Goal: Task Accomplishment & Management: Manage account settings

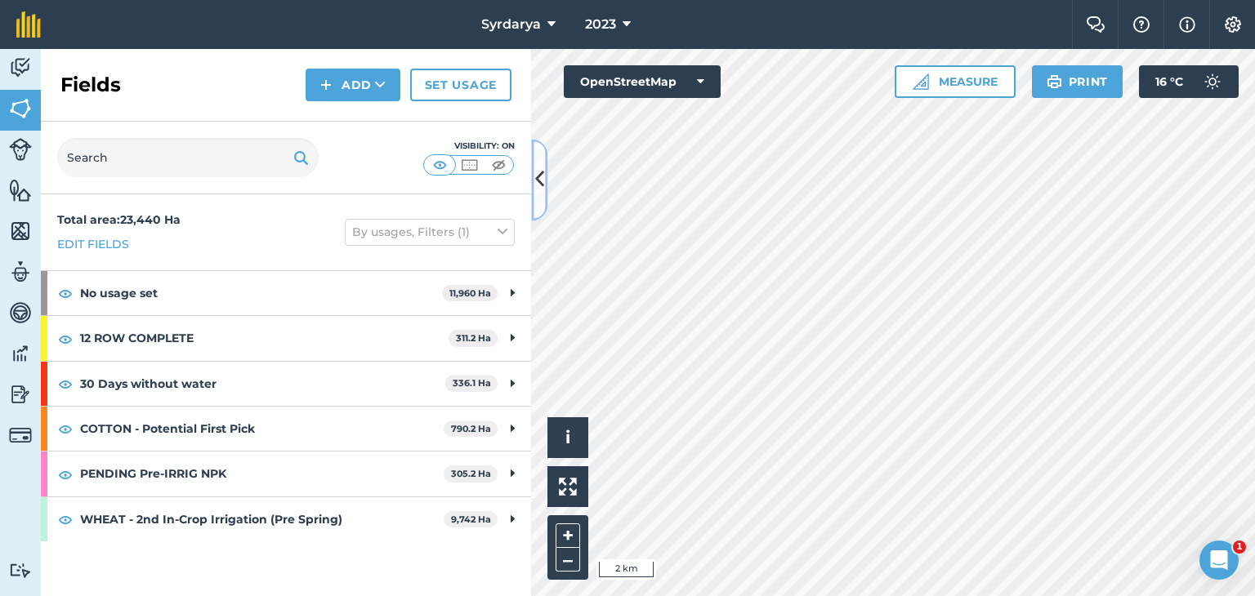
click at [540, 179] on icon at bounding box center [539, 180] width 9 height 29
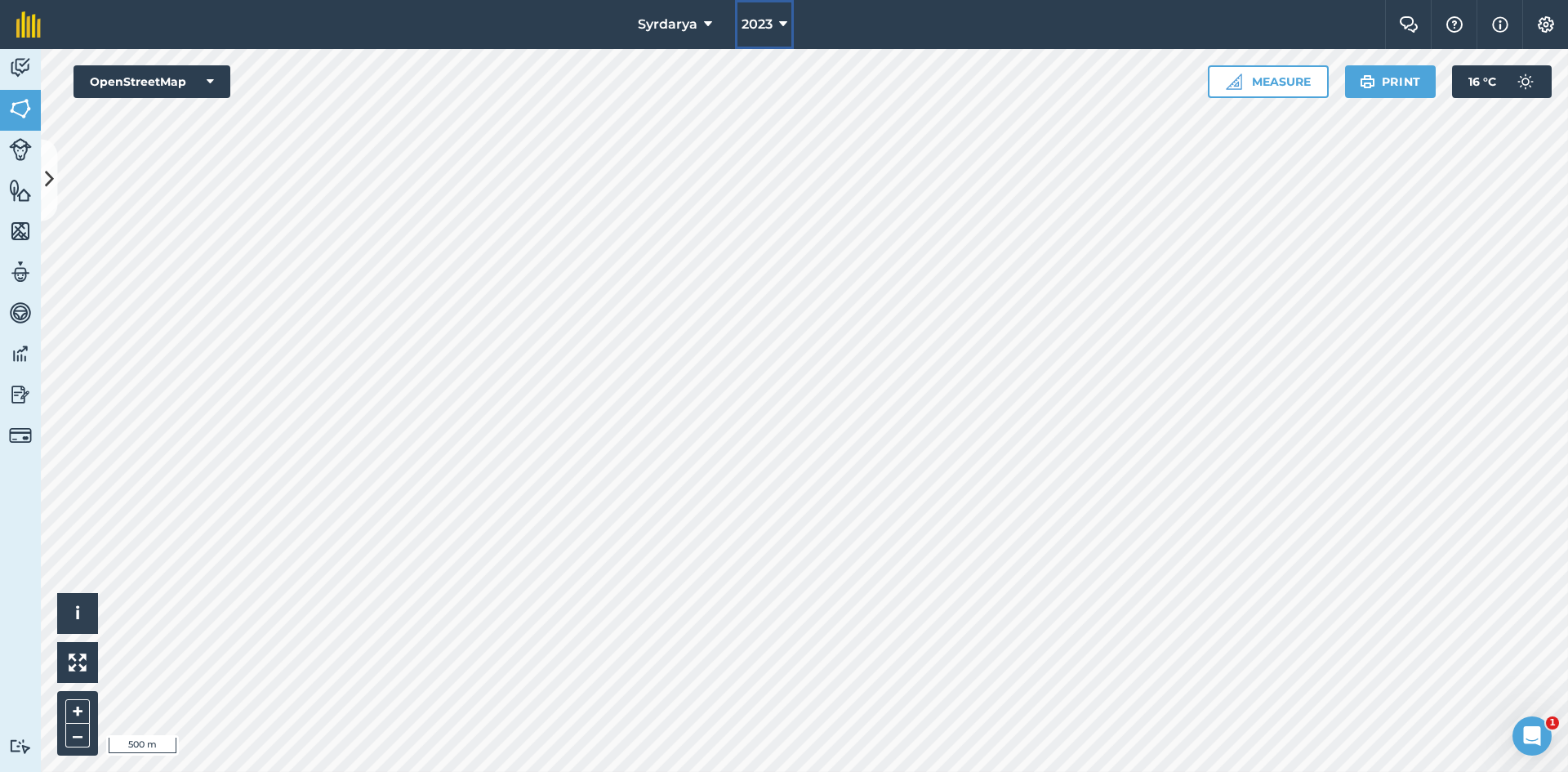
click at [761, 23] on span "2023" at bounding box center [757, 25] width 31 height 20
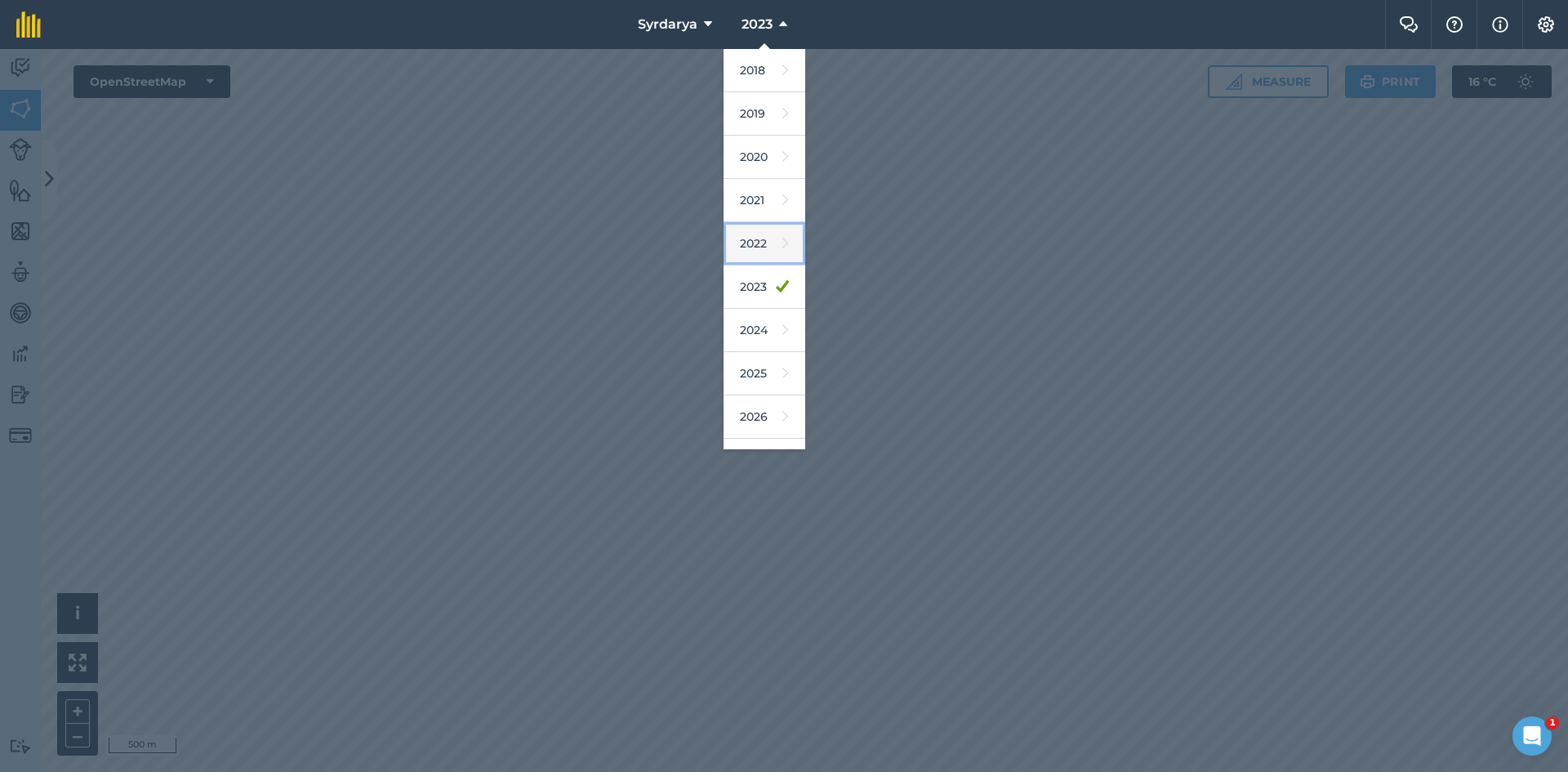
click at [756, 238] on link "2022" at bounding box center [765, 243] width 82 height 43
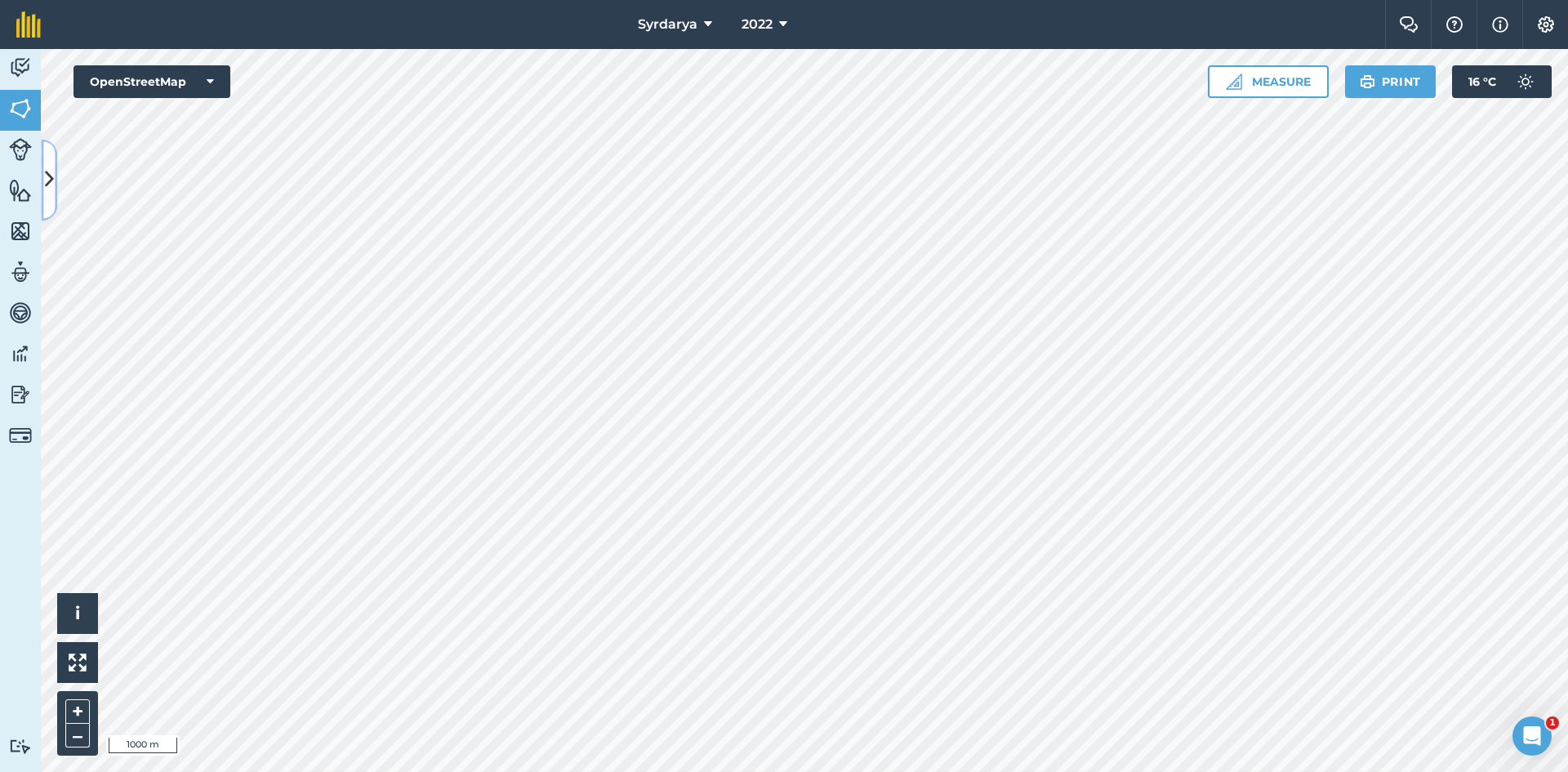
click at [49, 177] on icon at bounding box center [49, 180] width 9 height 29
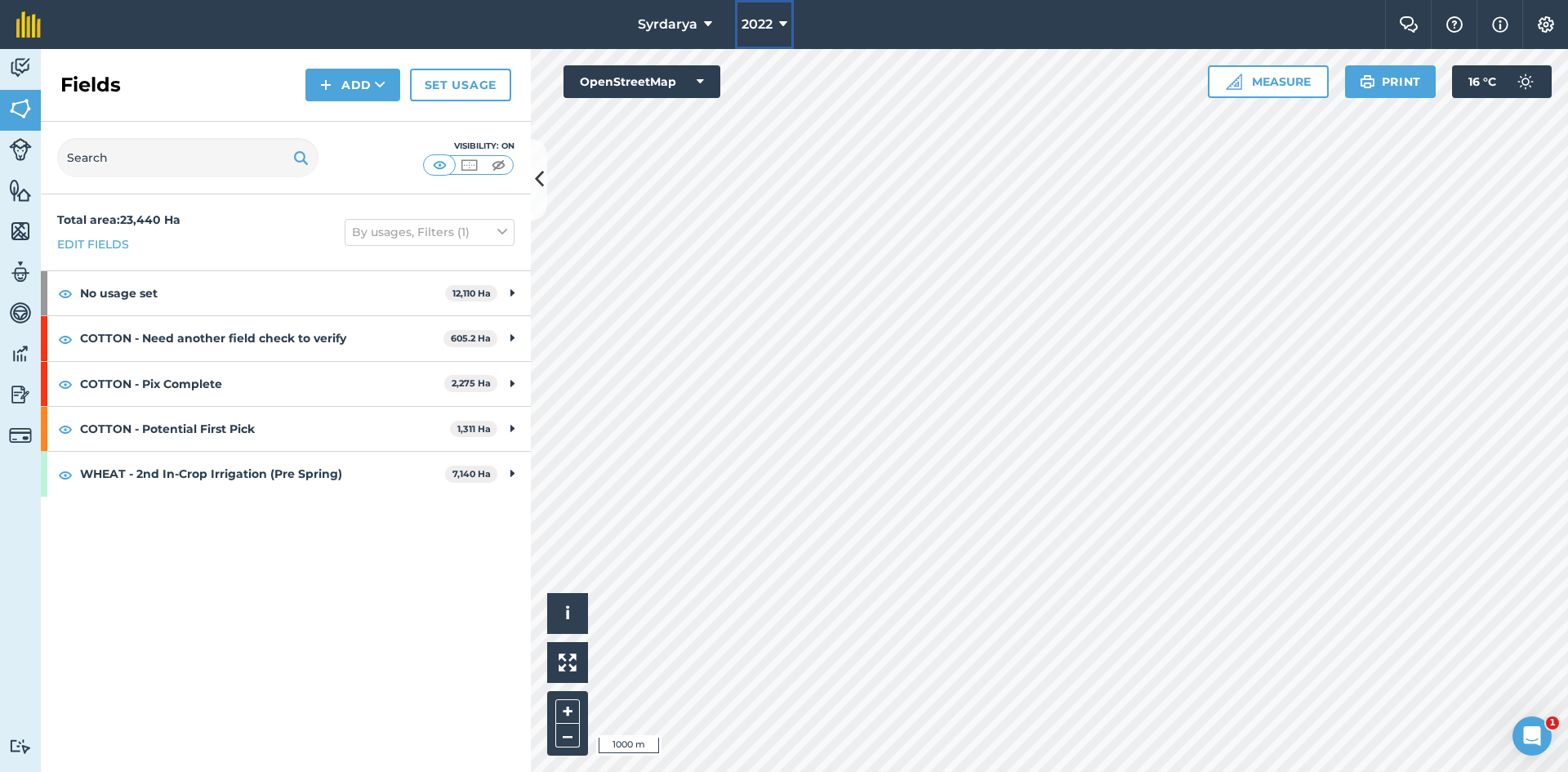
click at [777, 25] on button "2022" at bounding box center [764, 24] width 59 height 49
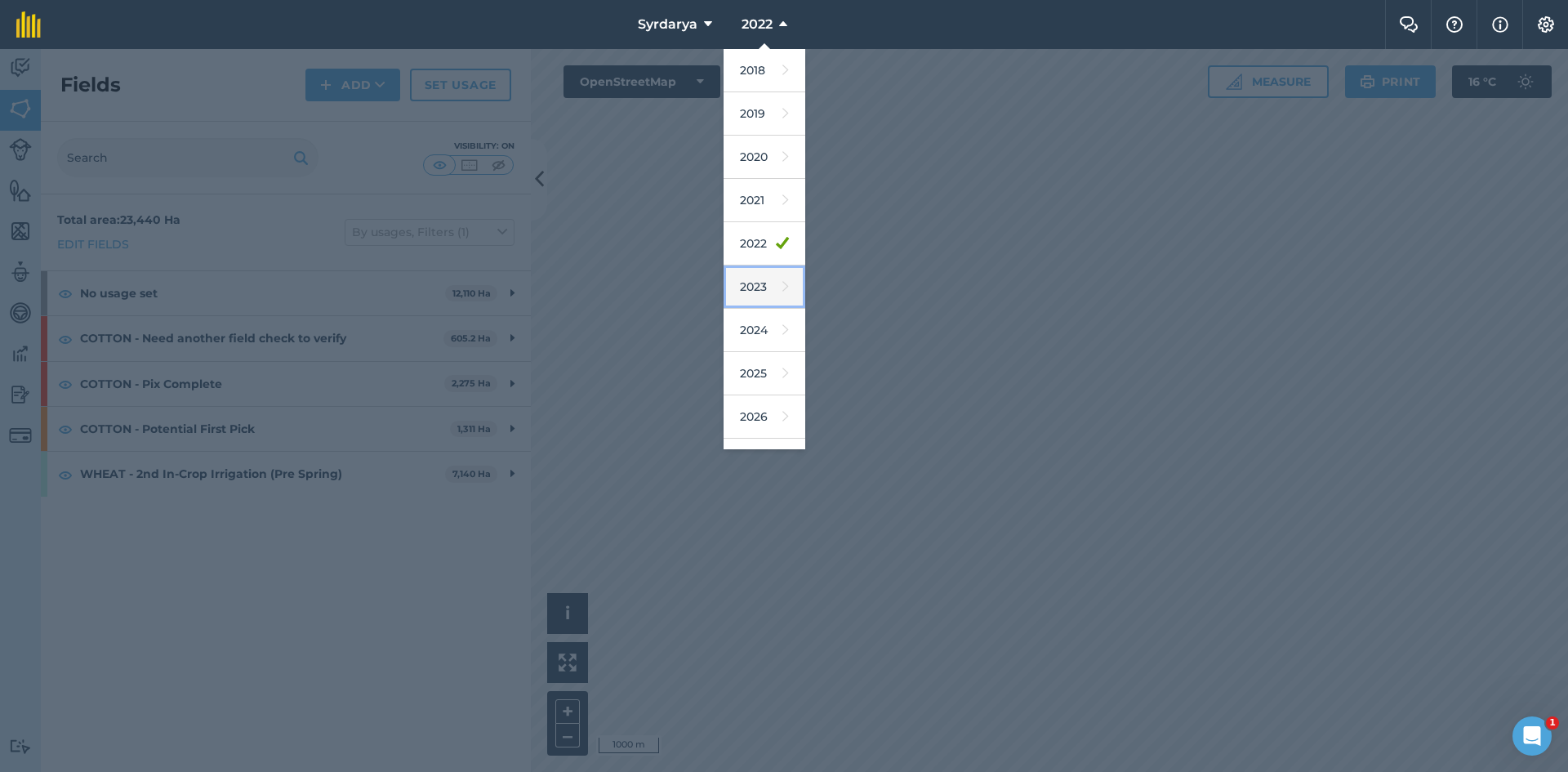
click at [753, 278] on link "2023" at bounding box center [765, 286] width 82 height 43
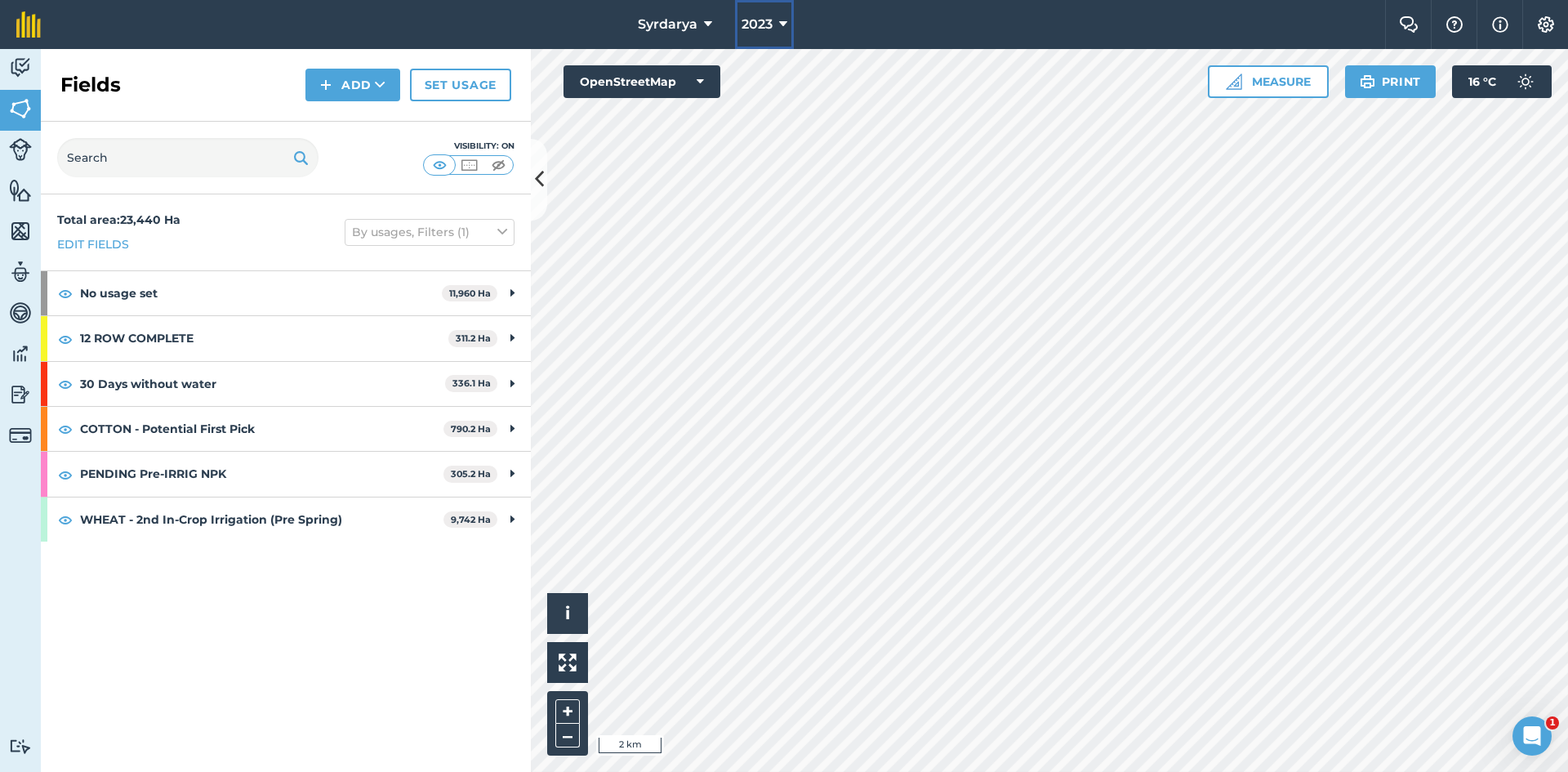
click at [772, 19] on span "2023" at bounding box center [757, 25] width 31 height 20
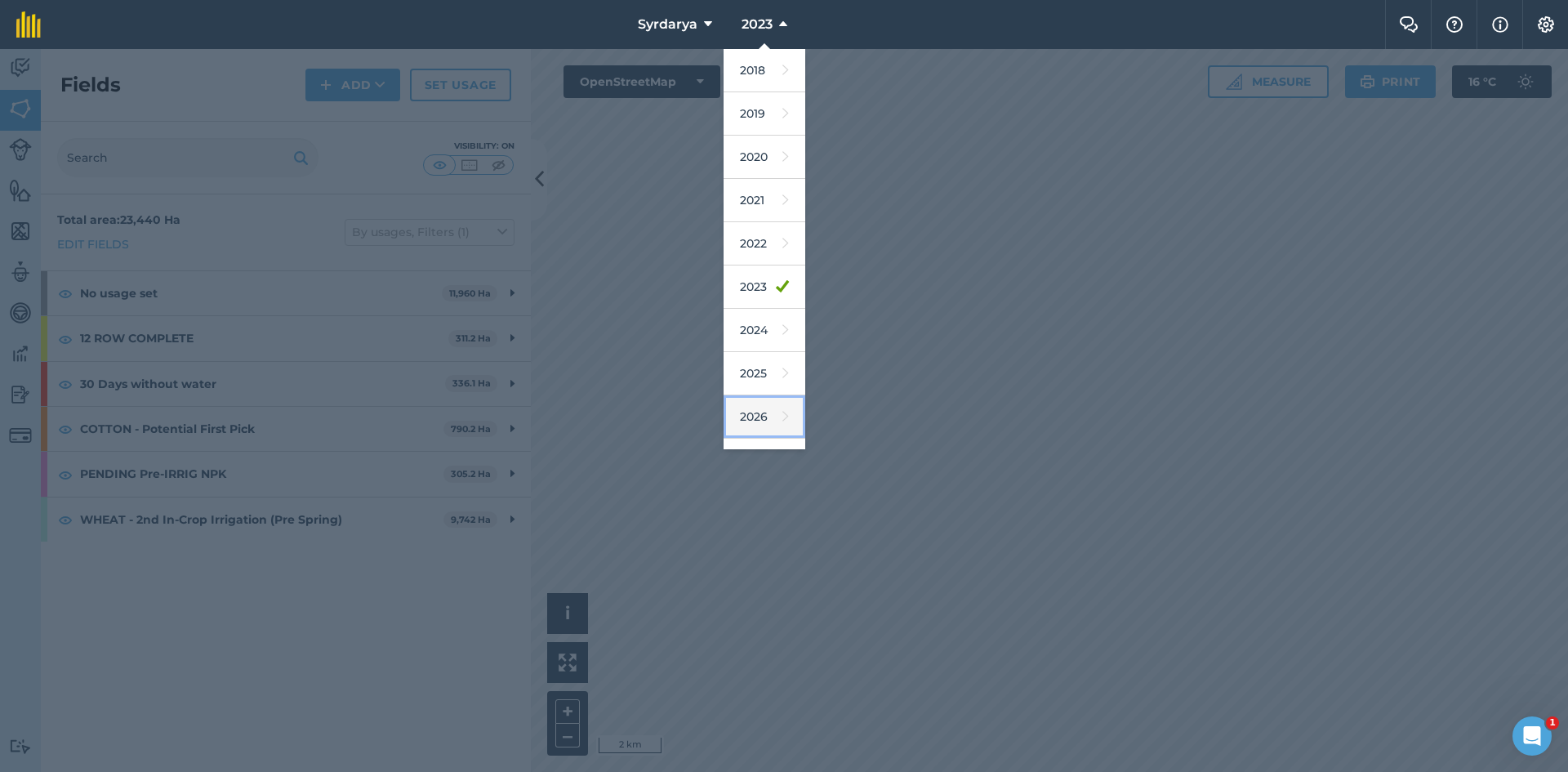
click at [747, 422] on link "2026" at bounding box center [765, 416] width 82 height 43
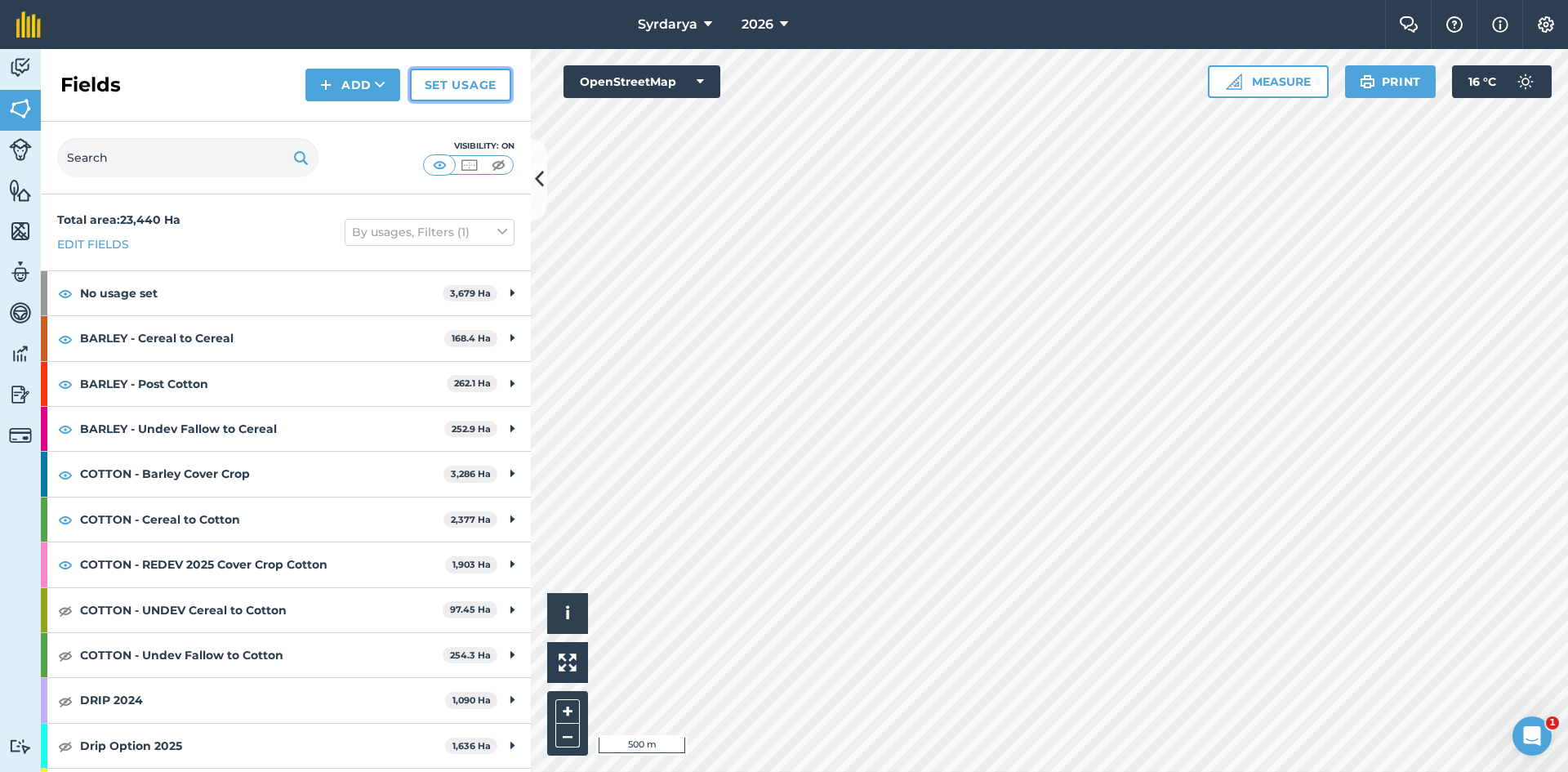
click at [467, 78] on link "Set usage" at bounding box center [460, 85] width 101 height 33
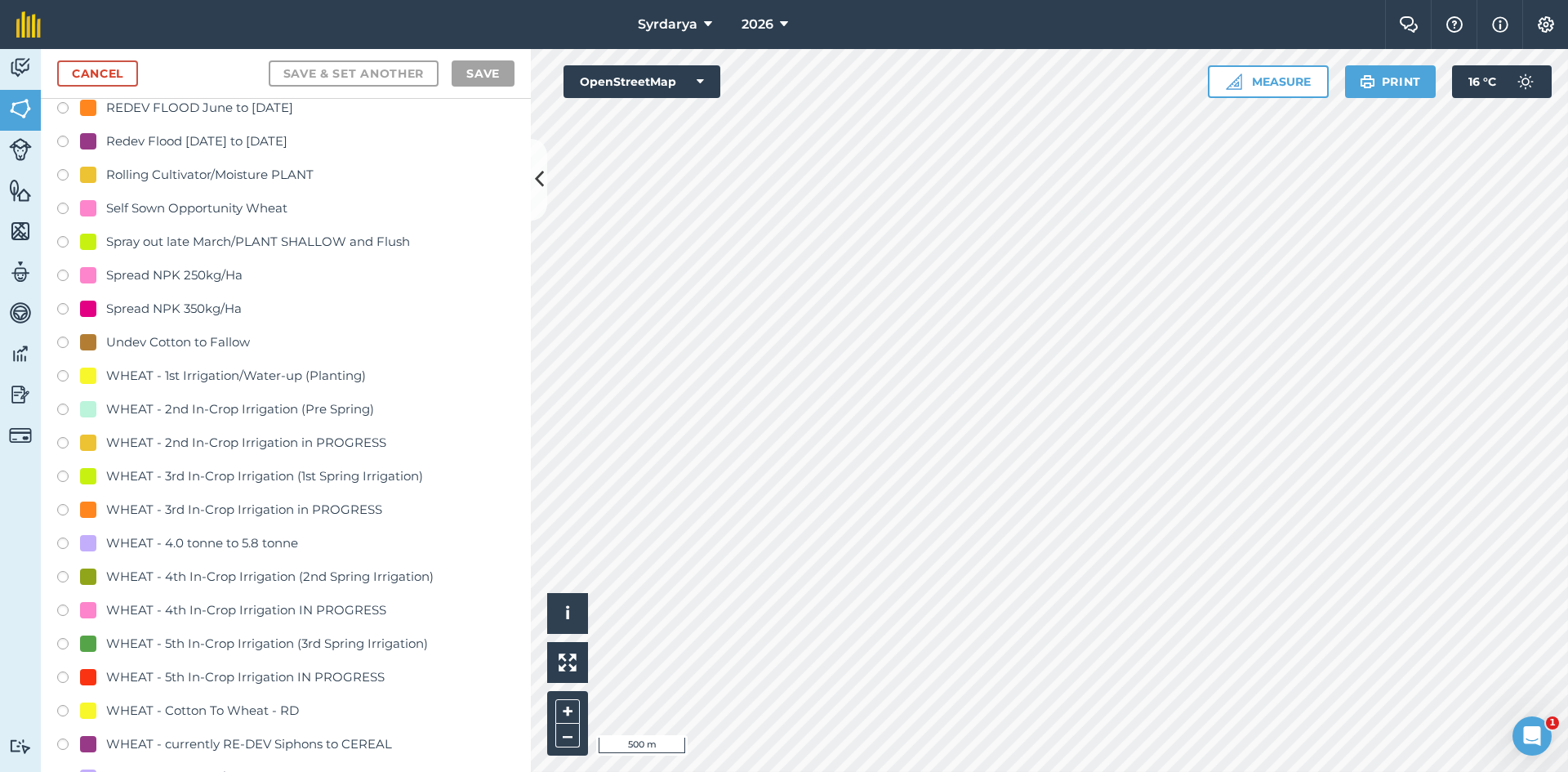
scroll to position [3104, 0]
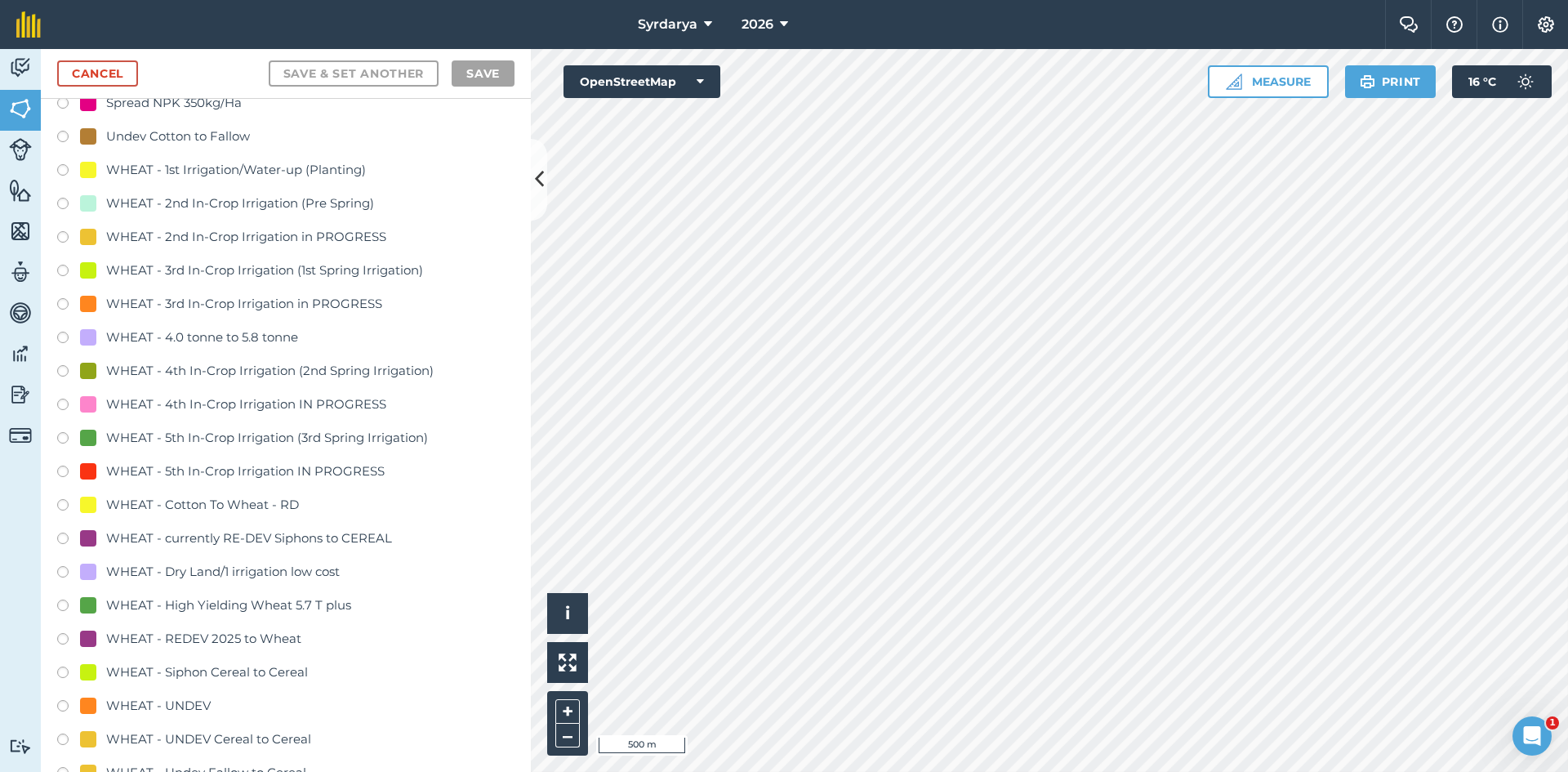
click at [66, 504] on label at bounding box center [68, 507] width 23 height 16
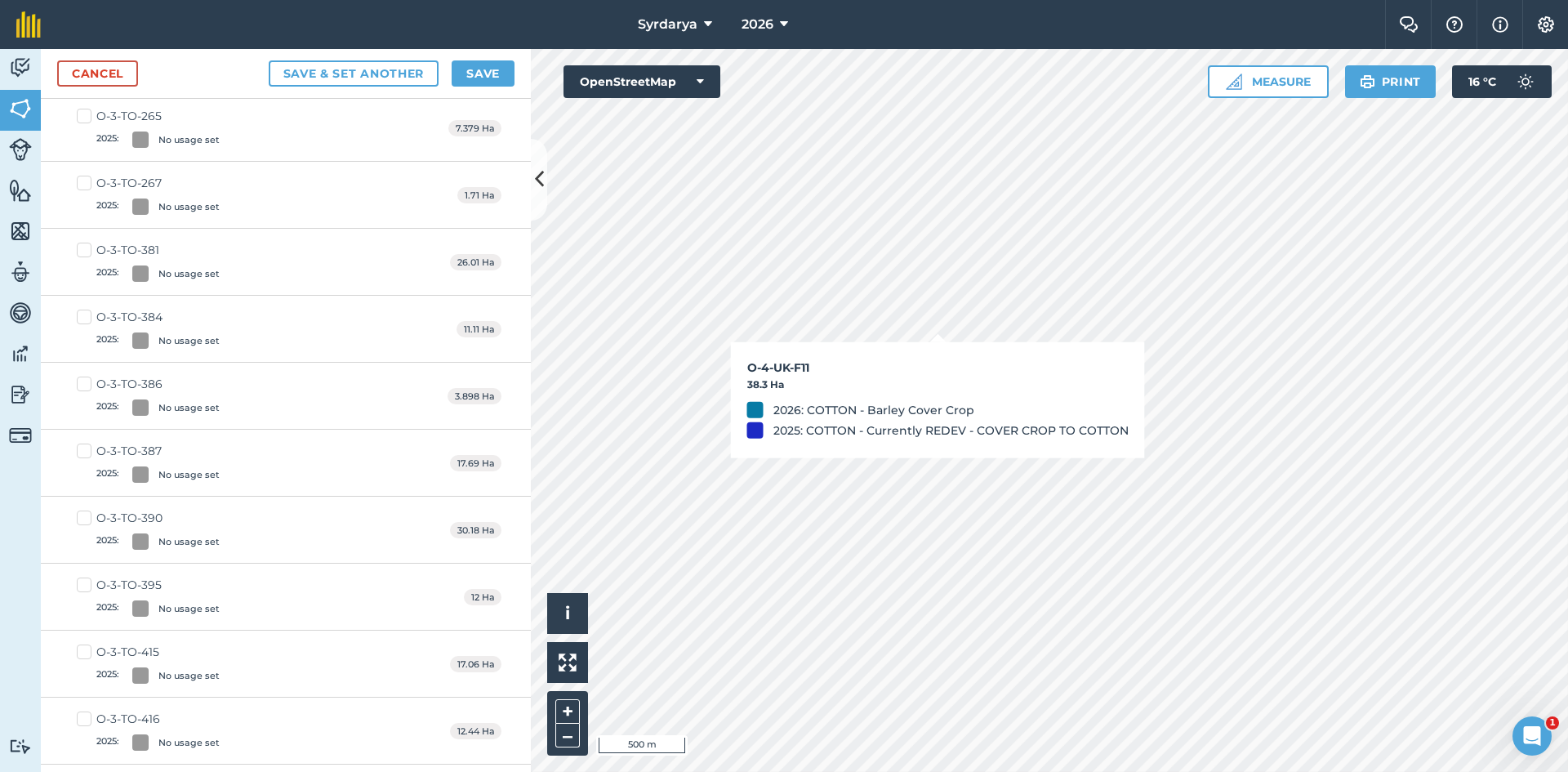
checkbox input "true"
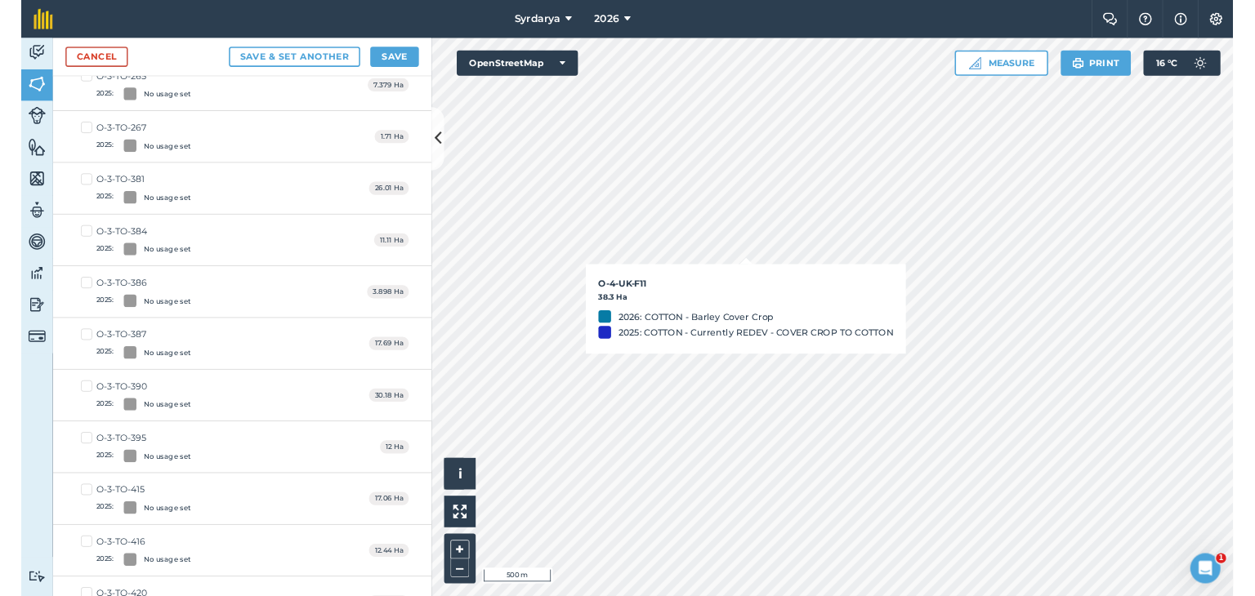
scroll to position [3086, 0]
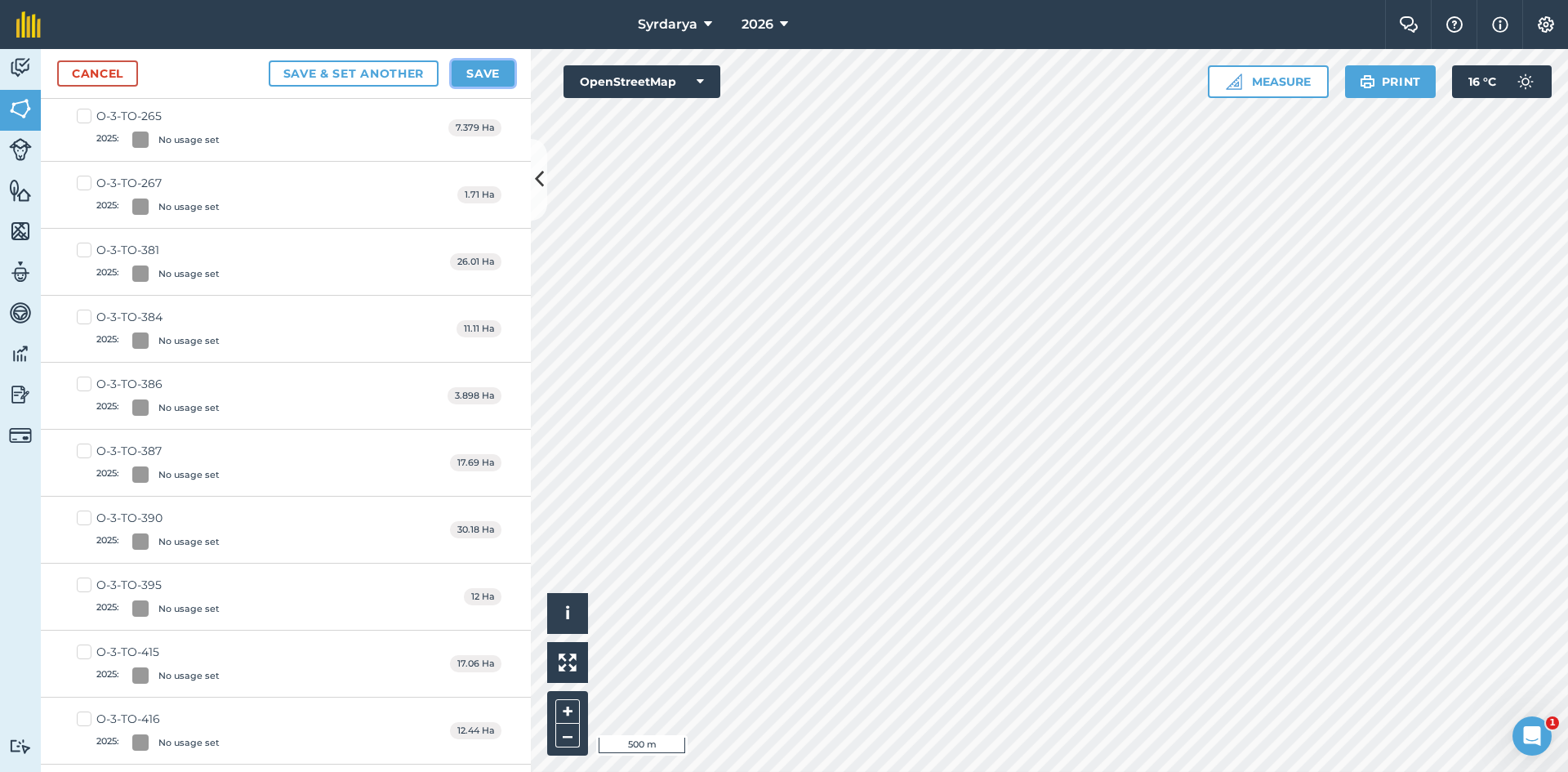
click at [474, 70] on button "Save" at bounding box center [483, 73] width 63 height 26
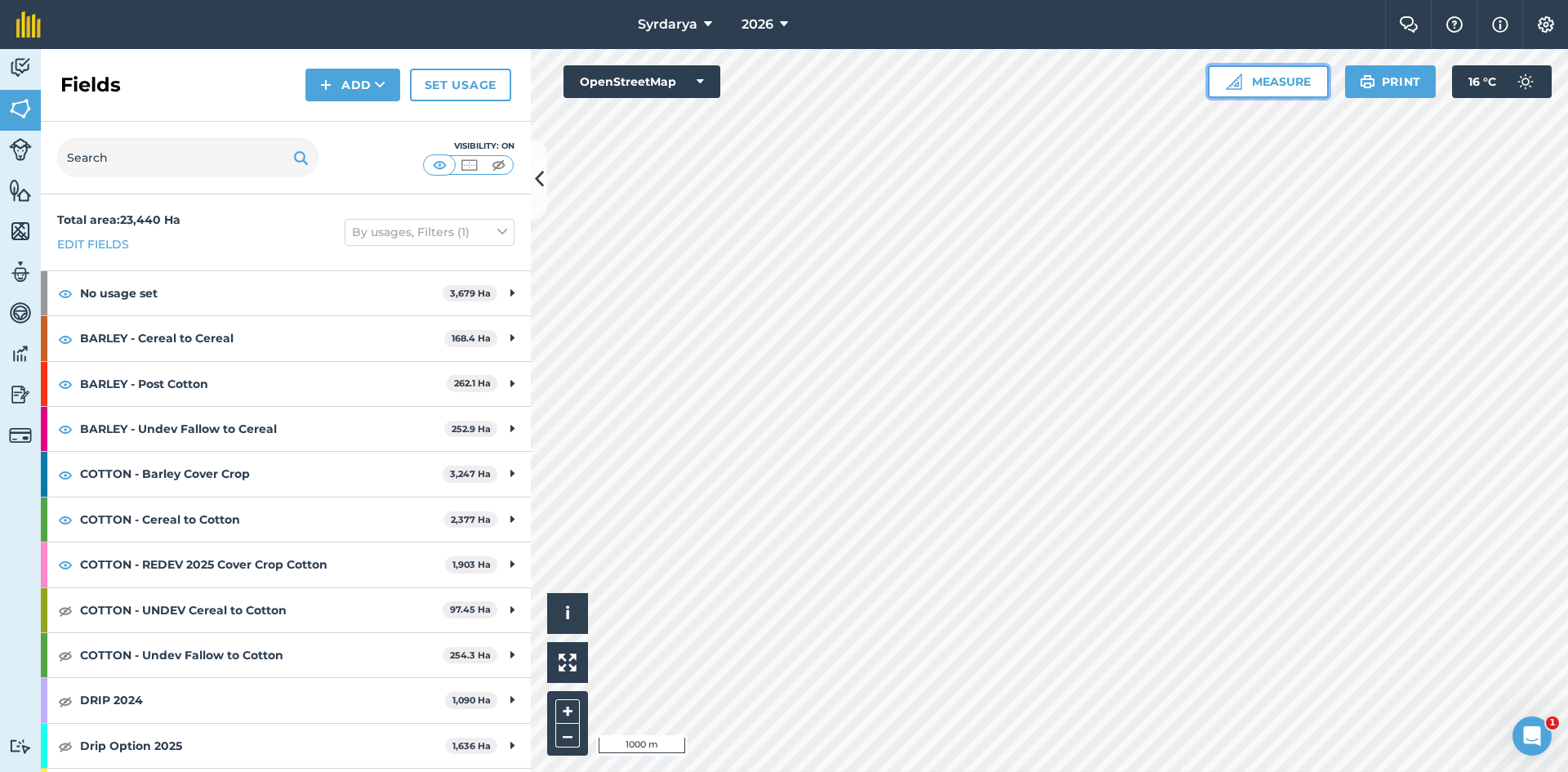
drag, startPoint x: 1276, startPoint y: 78, endPoint x: 1265, endPoint y: 92, distance: 18.6
click at [1254, 78] on button "Measure" at bounding box center [1268, 81] width 121 height 33
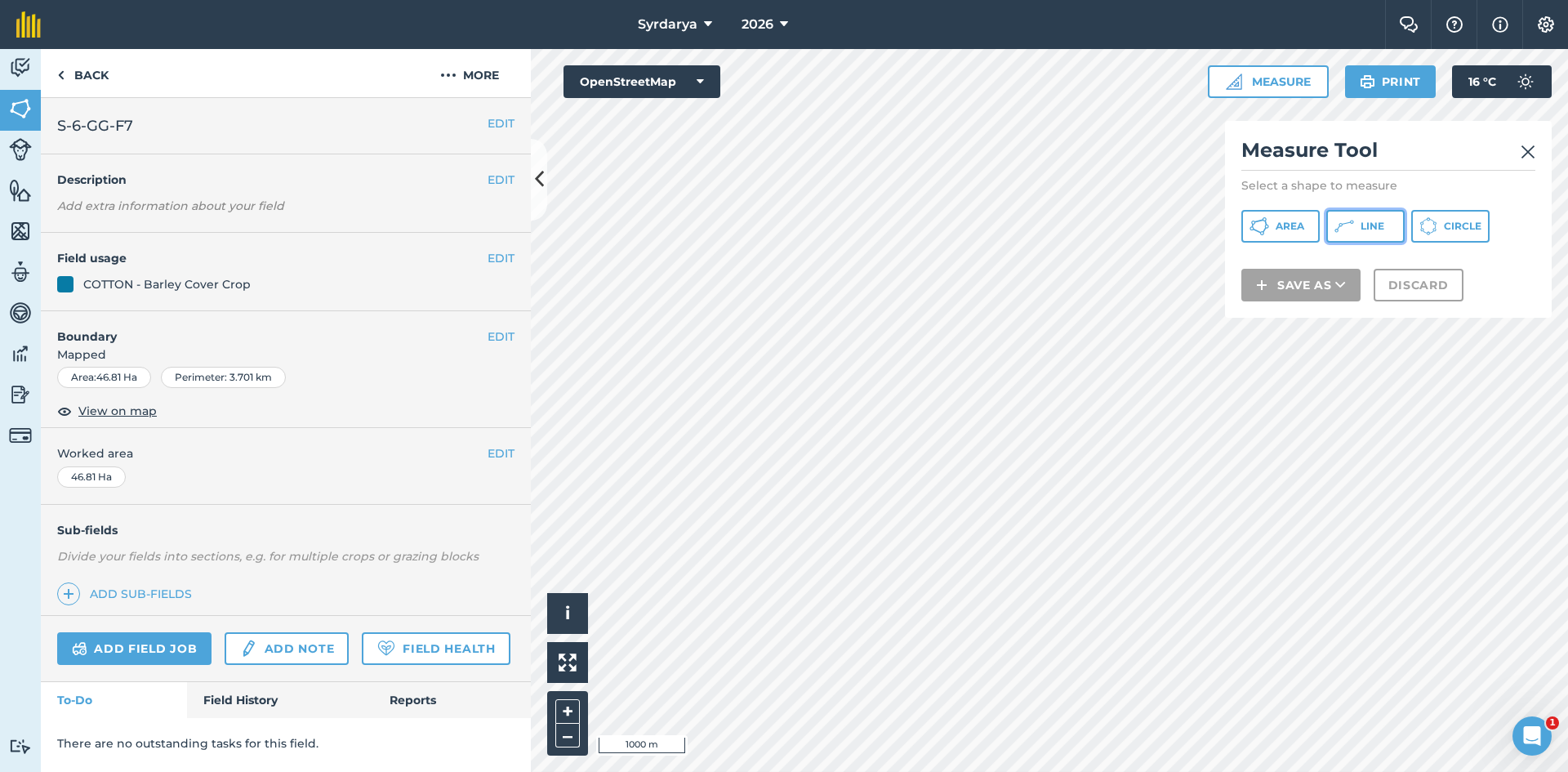
click at [1254, 222] on span "Line" at bounding box center [1373, 226] width 24 height 13
click at [1254, 301] on button "Discard" at bounding box center [1419, 306] width 90 height 33
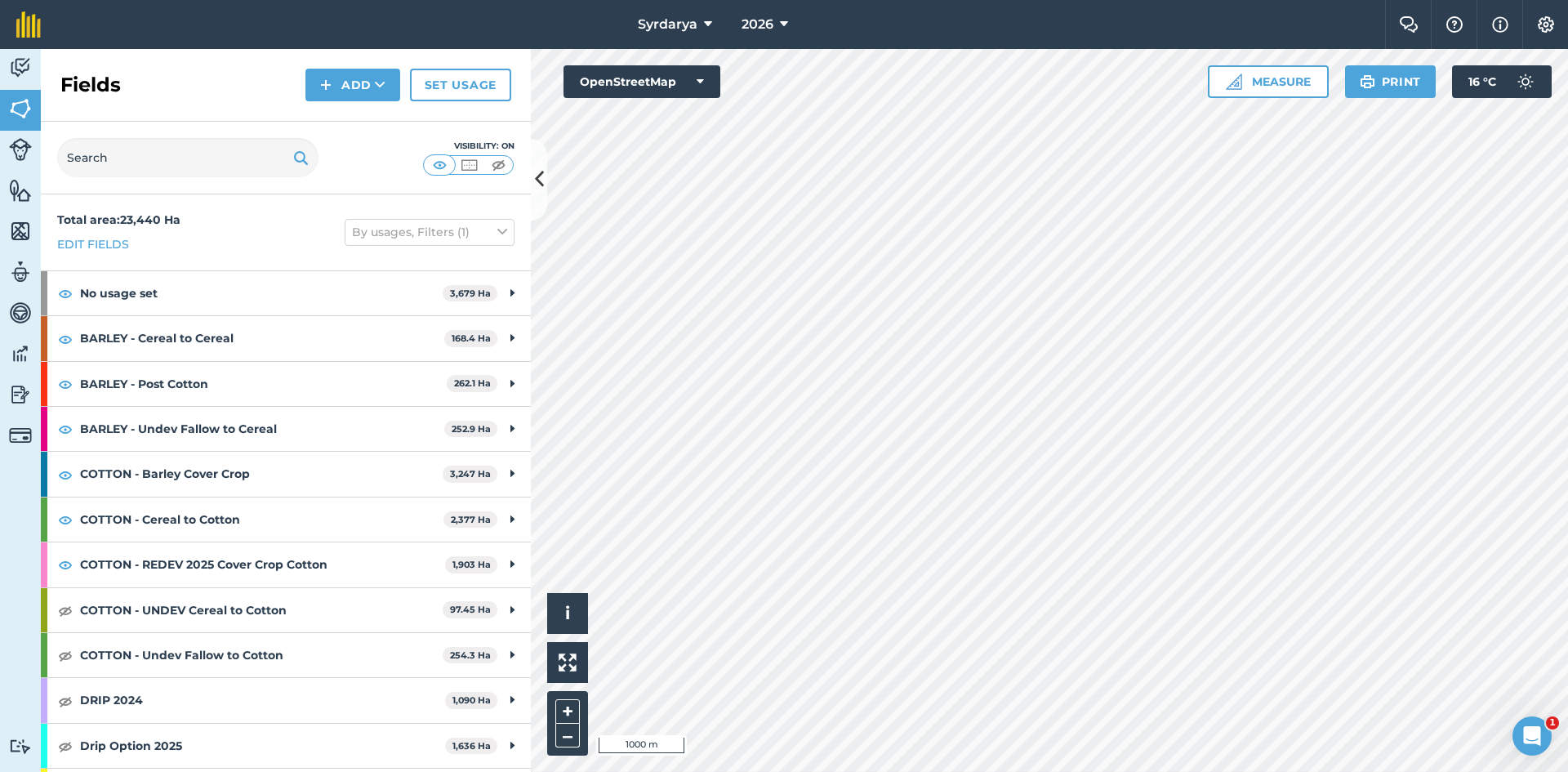
click at [733, 19] on div "2026" at bounding box center [764, 24] width 91 height 49
click at [761, 20] on span "2026" at bounding box center [758, 25] width 32 height 20
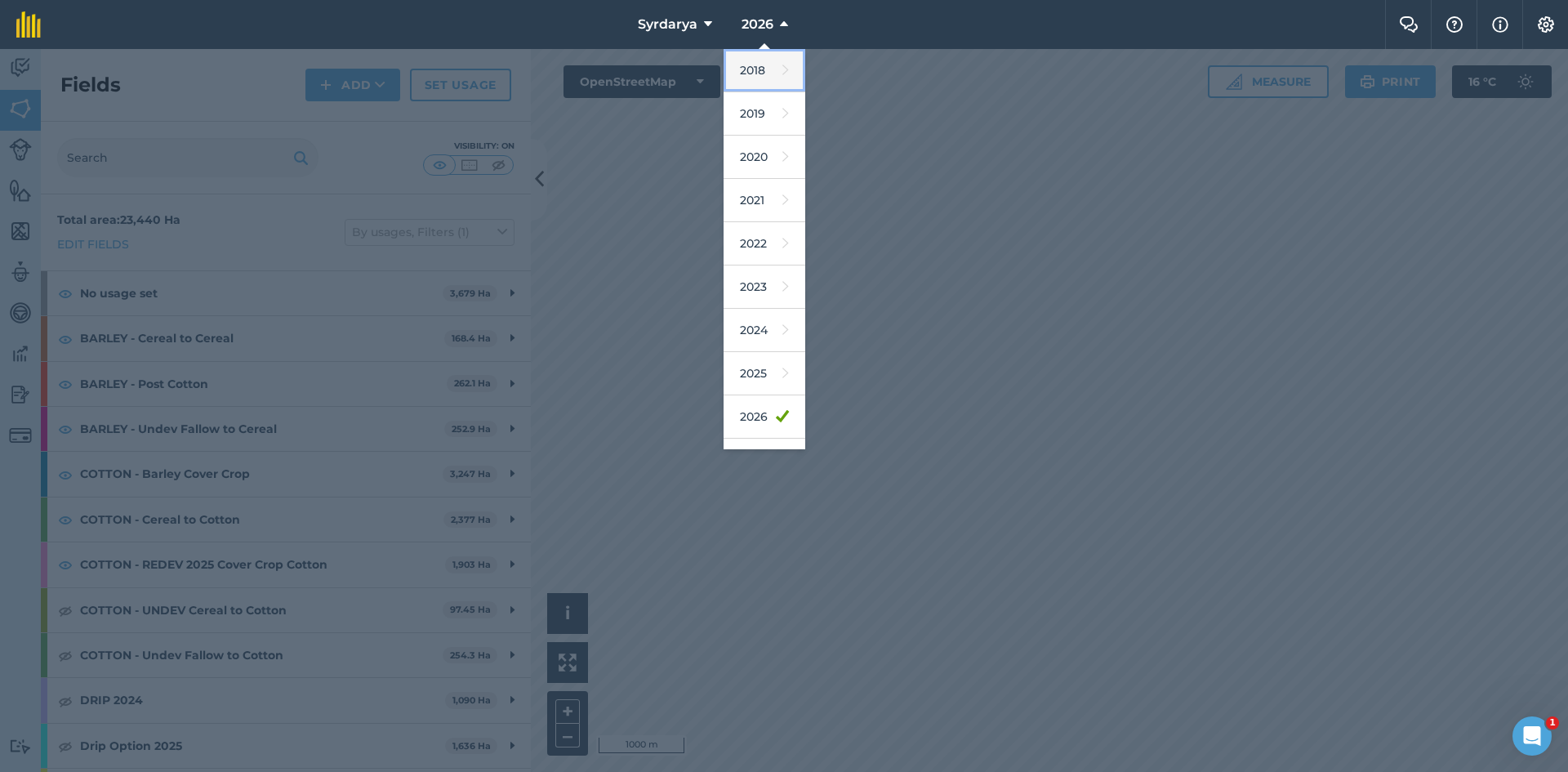
click at [748, 63] on link "2018" at bounding box center [765, 70] width 82 height 43
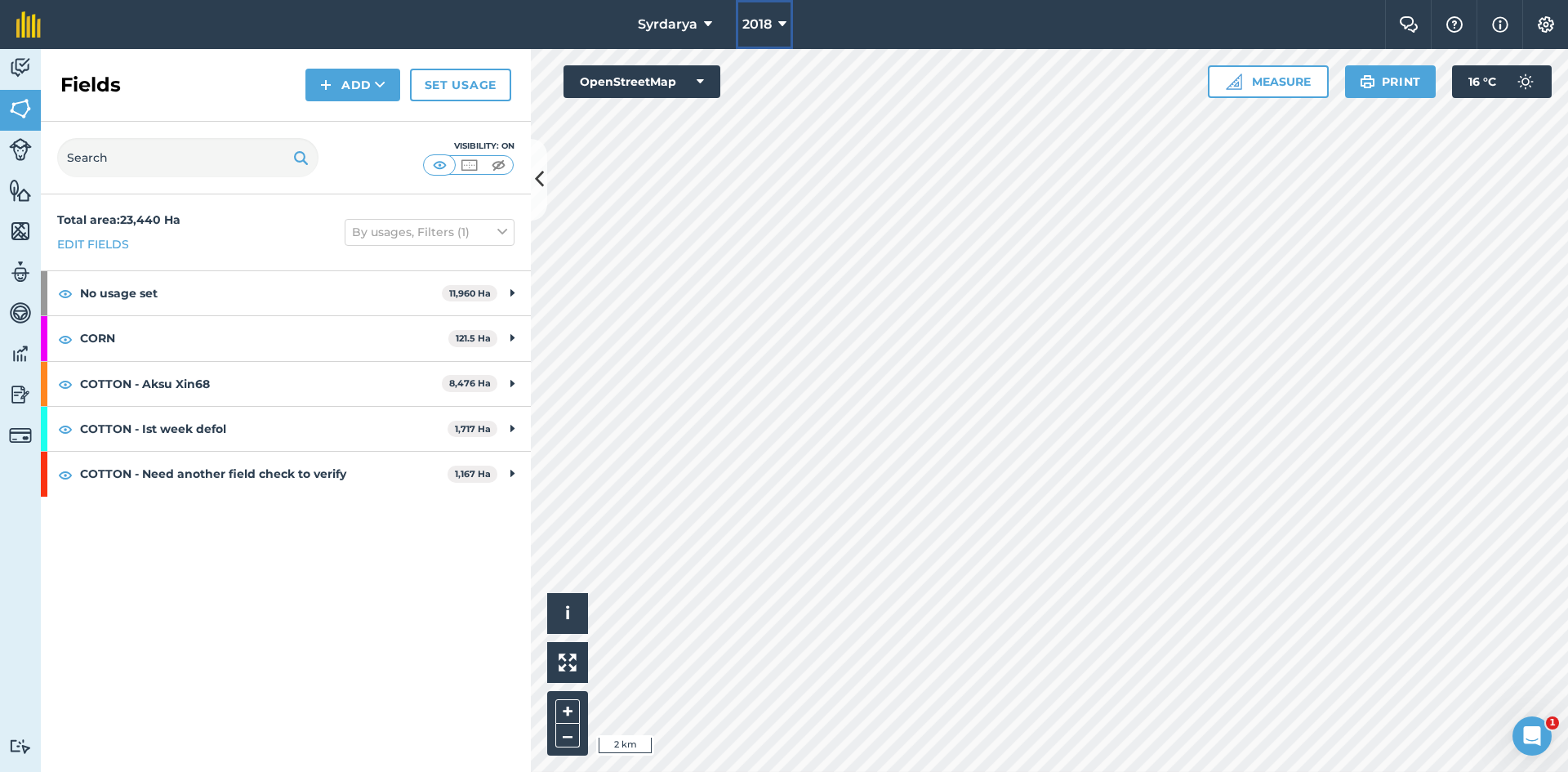
click at [756, 21] on span "2018" at bounding box center [757, 25] width 29 height 20
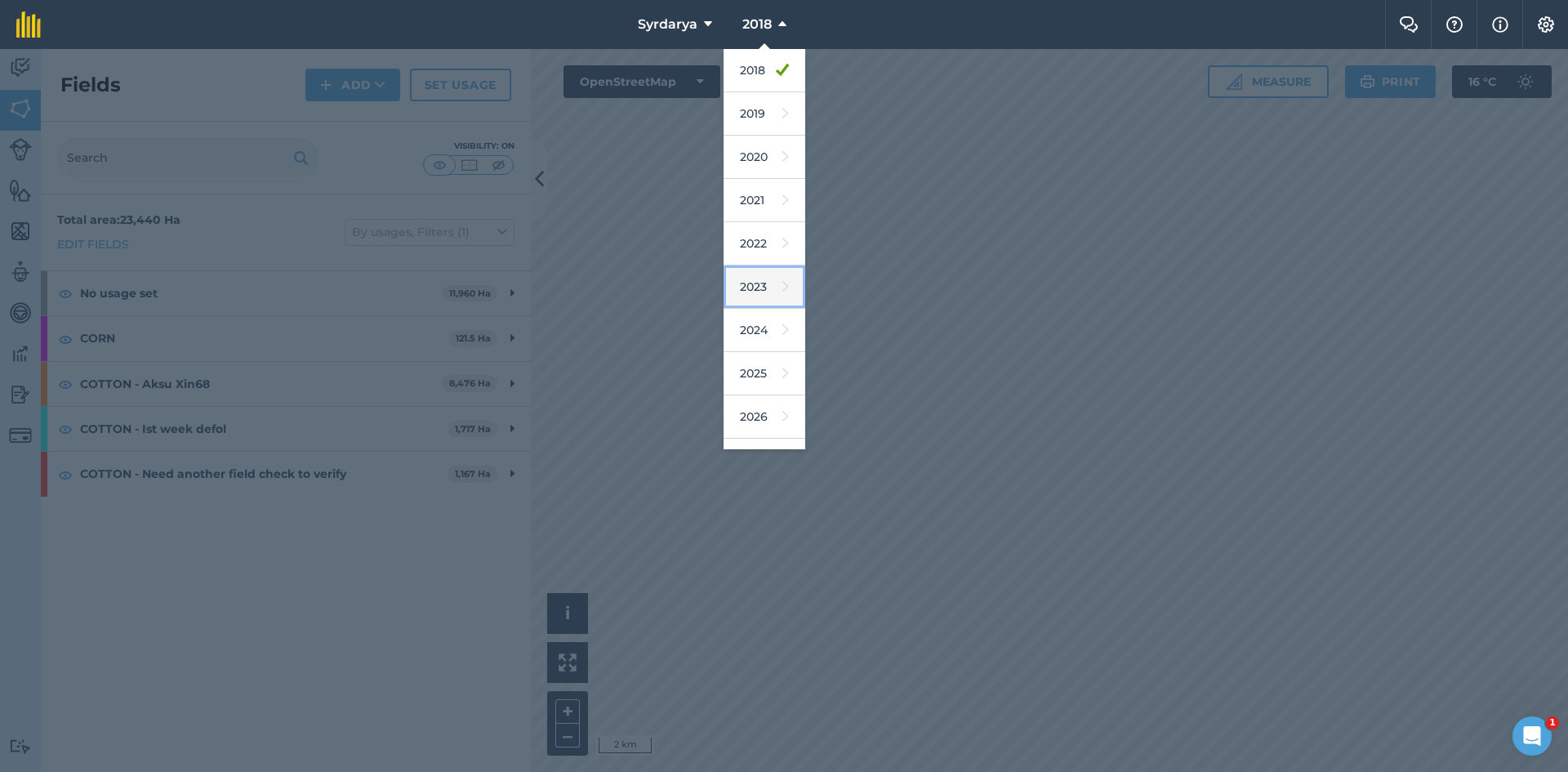
click at [752, 288] on link "2023" at bounding box center [765, 286] width 82 height 43
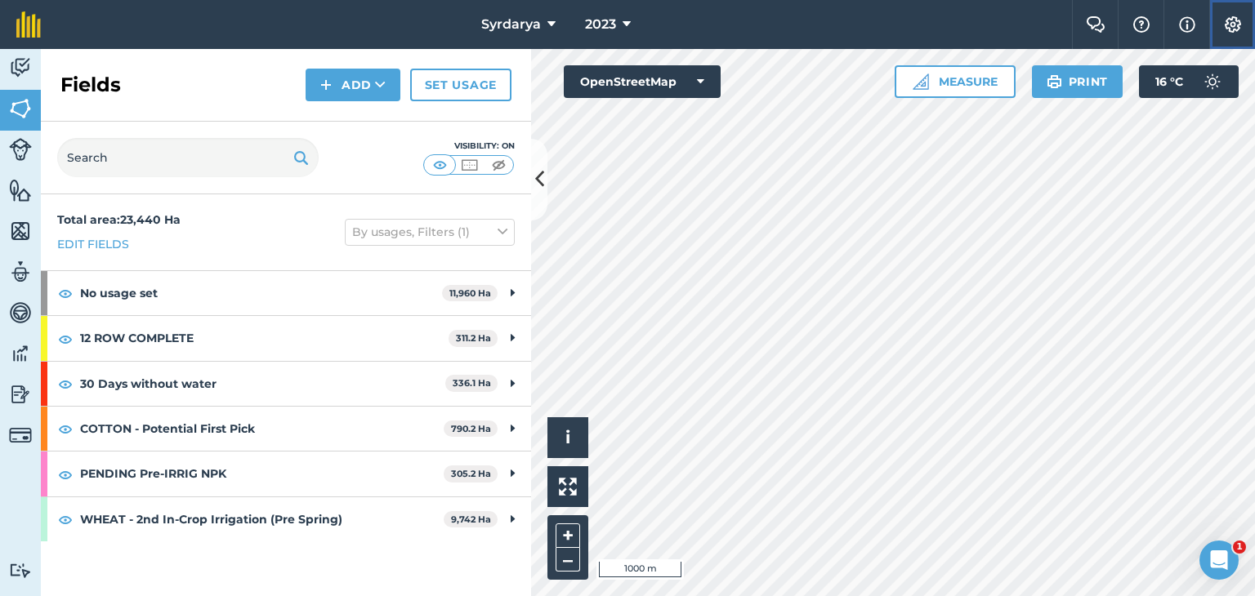
click at [1234, 24] on img at bounding box center [1233, 24] width 20 height 16
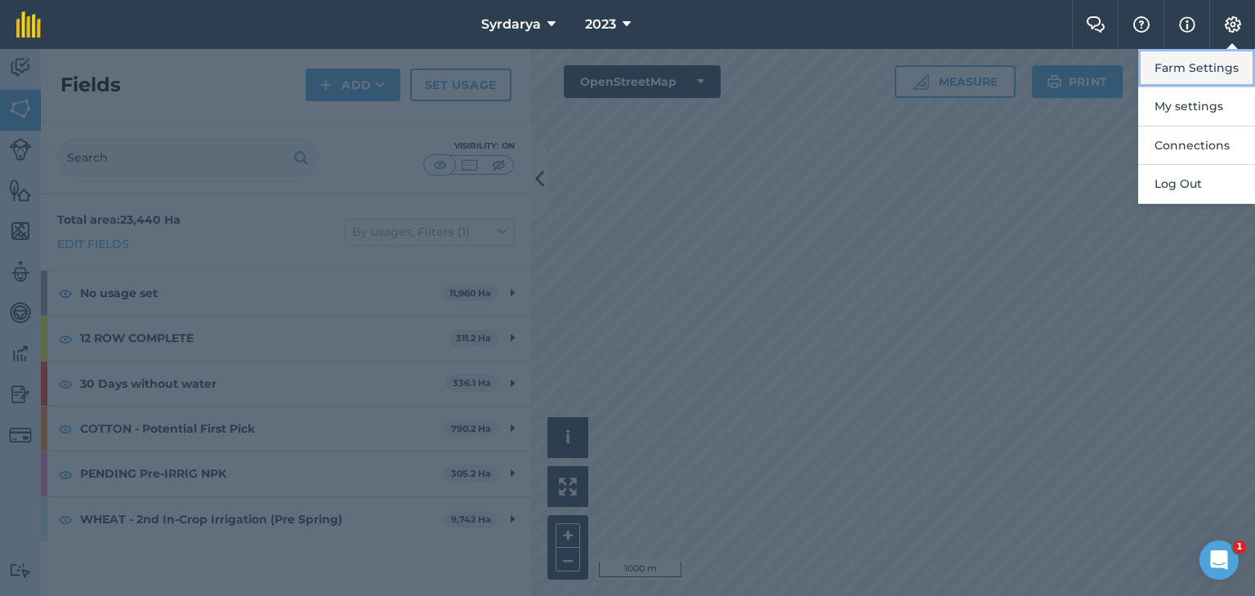
click at [1192, 63] on button "Farm Settings" at bounding box center [1196, 68] width 117 height 38
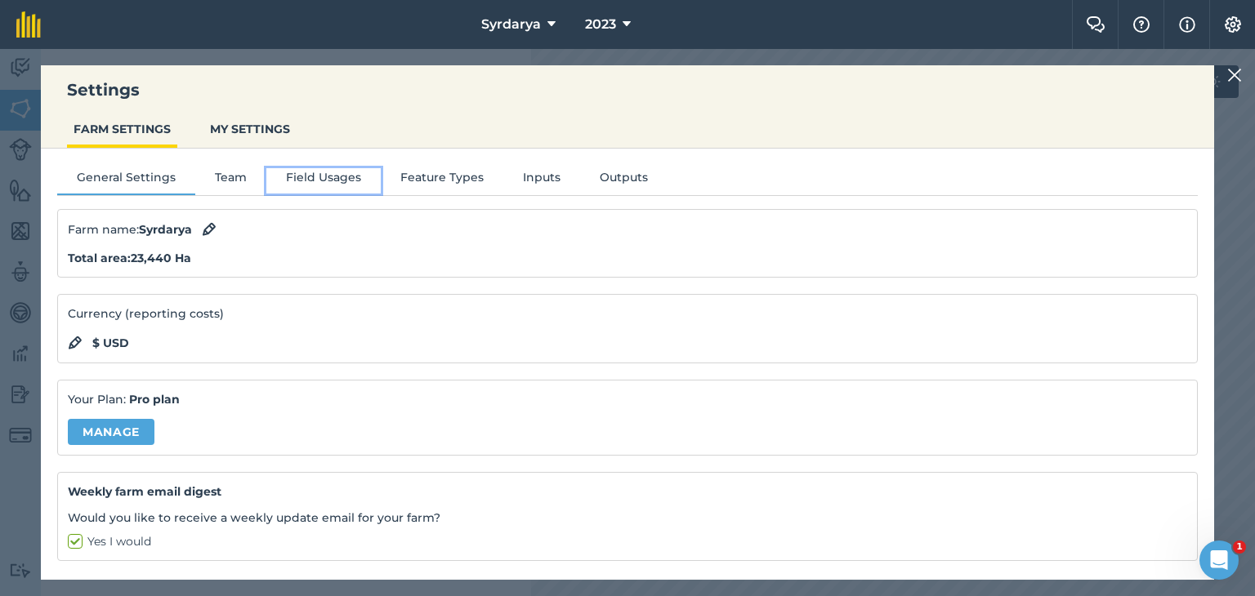
click at [304, 176] on button "Field Usages" at bounding box center [323, 180] width 114 height 25
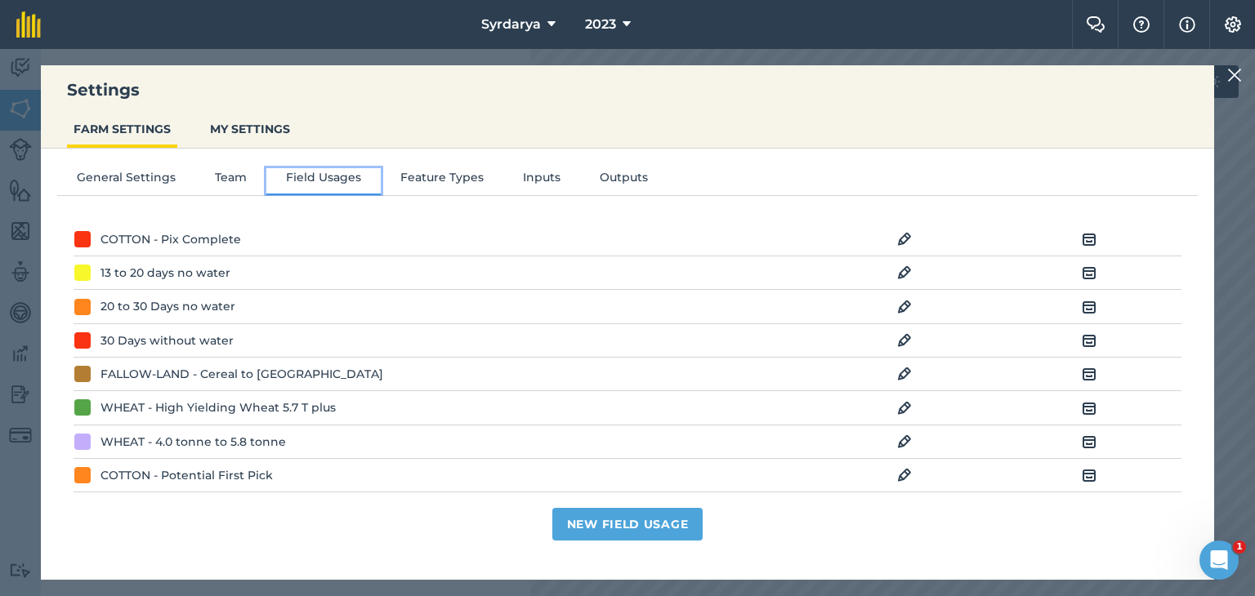
scroll to position [163, 0]
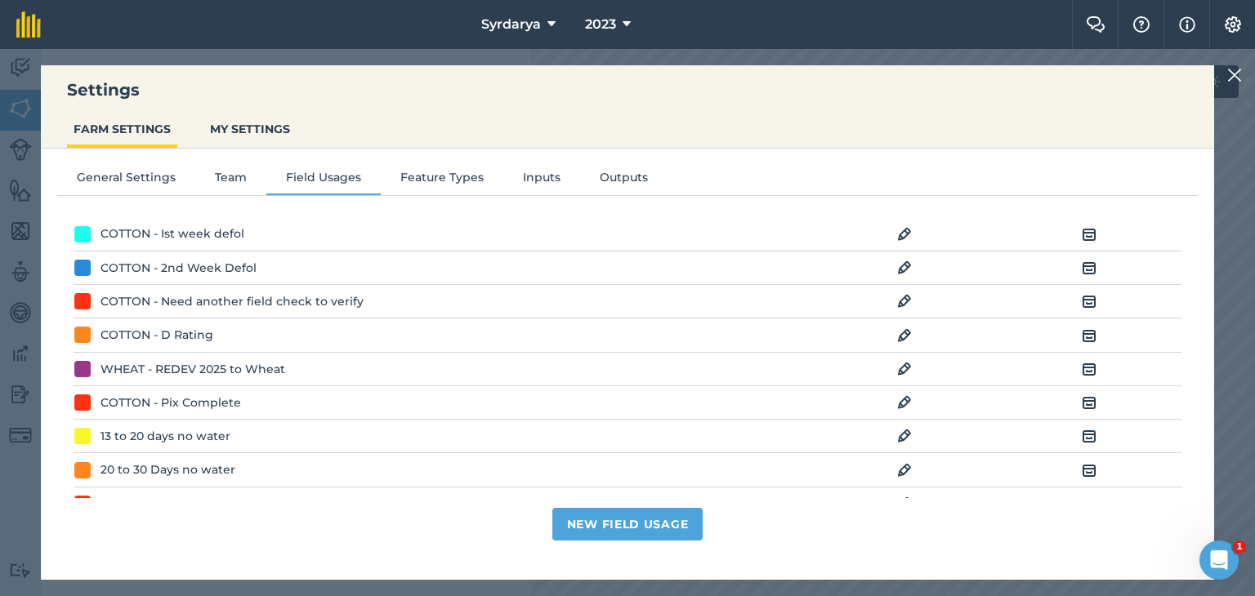
click at [897, 431] on img at bounding box center [904, 436] width 15 height 20
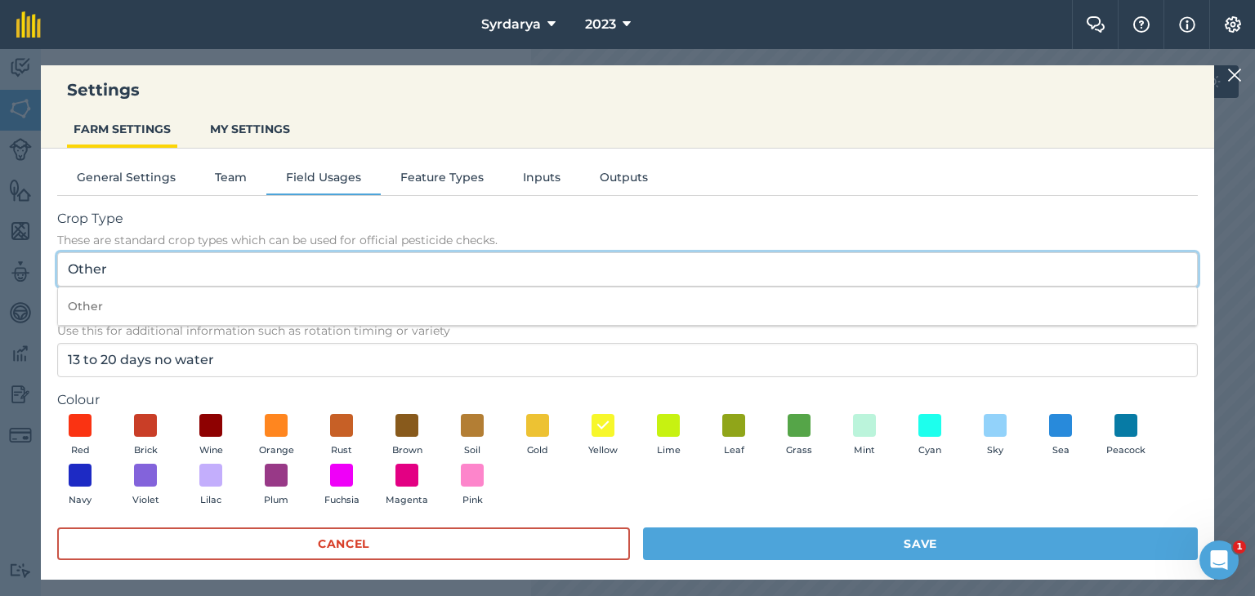
click at [181, 272] on input "Other" at bounding box center [627, 269] width 1140 height 34
click at [179, 272] on input "Other" at bounding box center [627, 269] width 1140 height 34
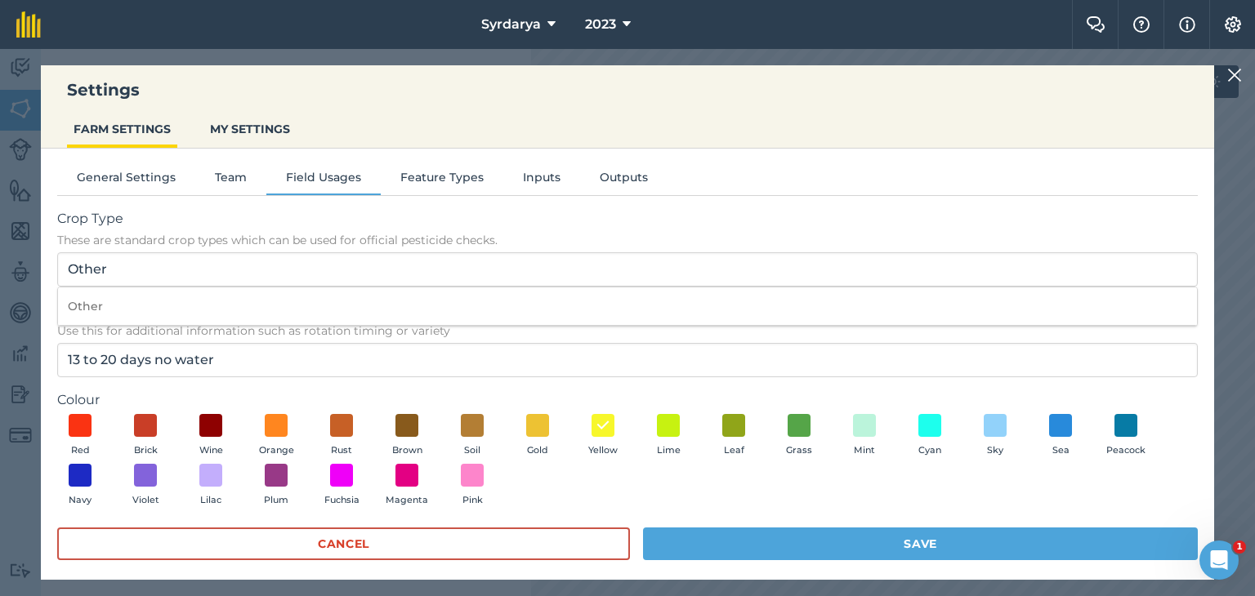
click at [208, 216] on span "Crop Type" at bounding box center [627, 219] width 1140 height 20
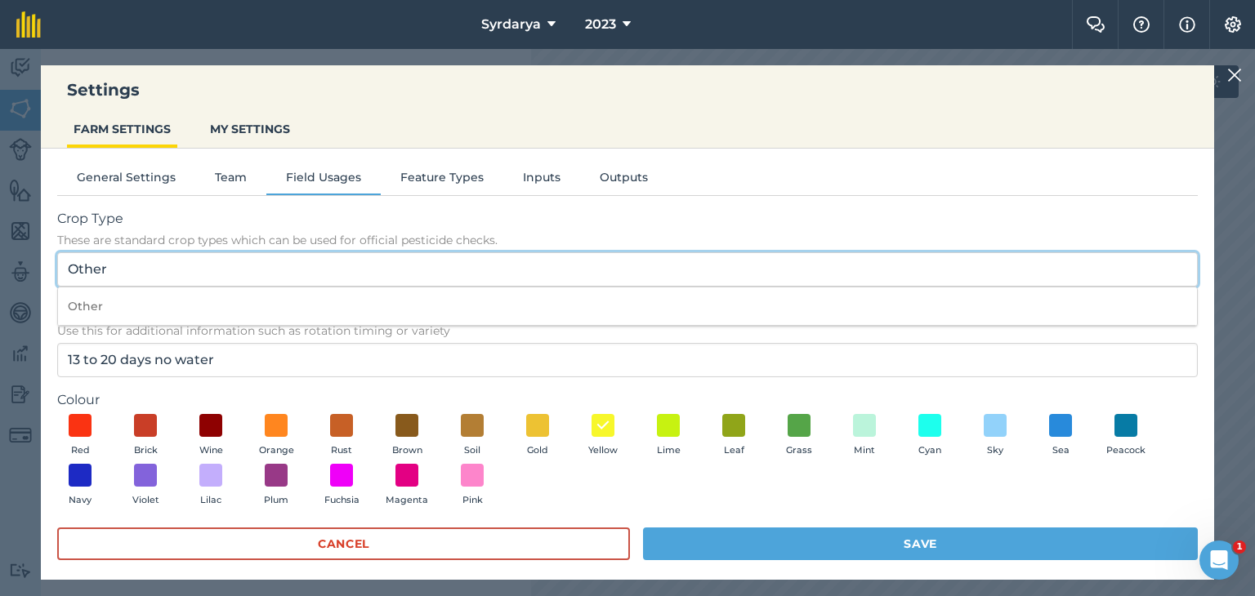
click at [208, 252] on input "Other" at bounding box center [627, 269] width 1140 height 34
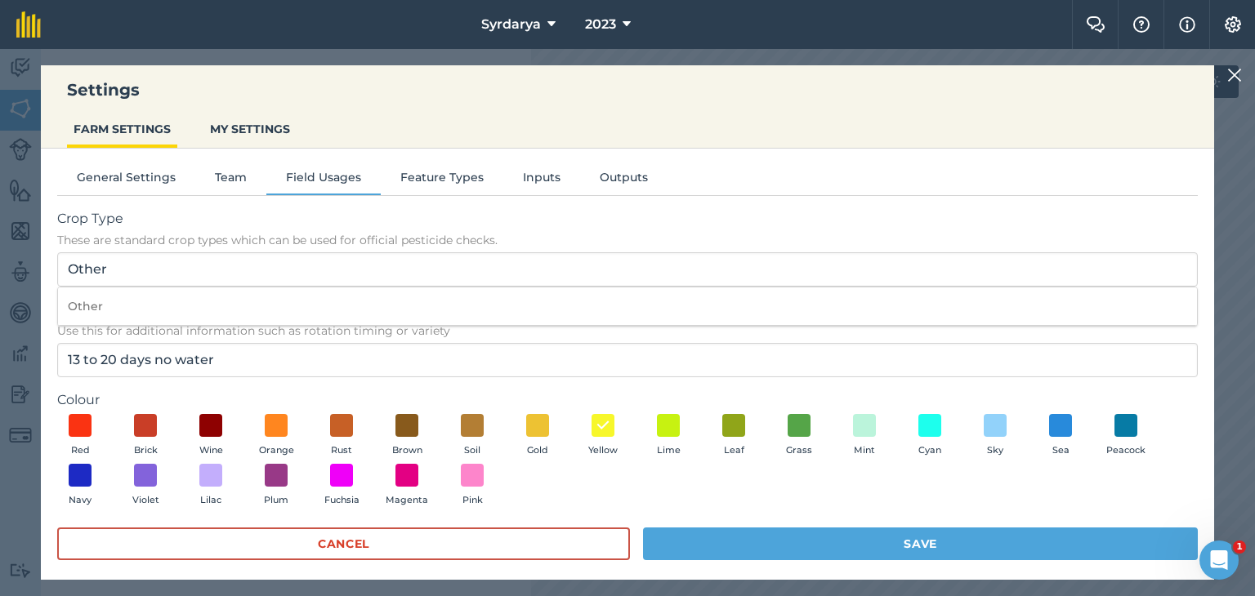
click at [47, 371] on div "General Settings Team Field Usages Feature Types Inputs Outputs Crop Type These…" at bounding box center [627, 356] width 1173 height 415
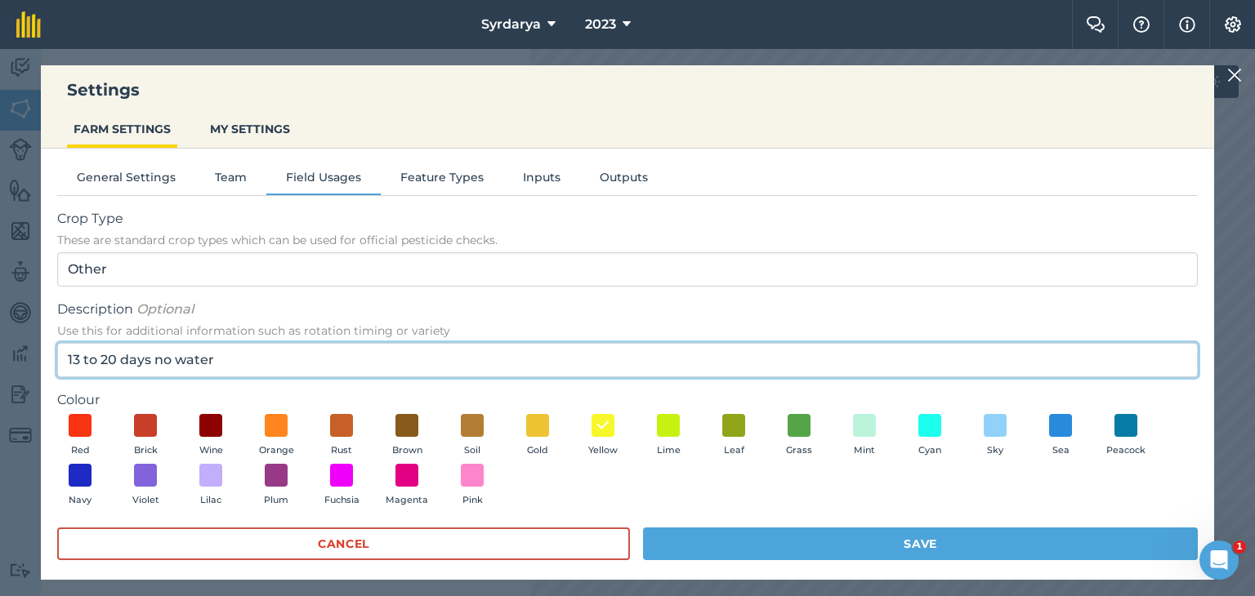
click at [225, 357] on input "13 to 20 days no water" at bounding box center [627, 360] width 1140 height 34
type input "1"
type input "2nd Pass Defol"
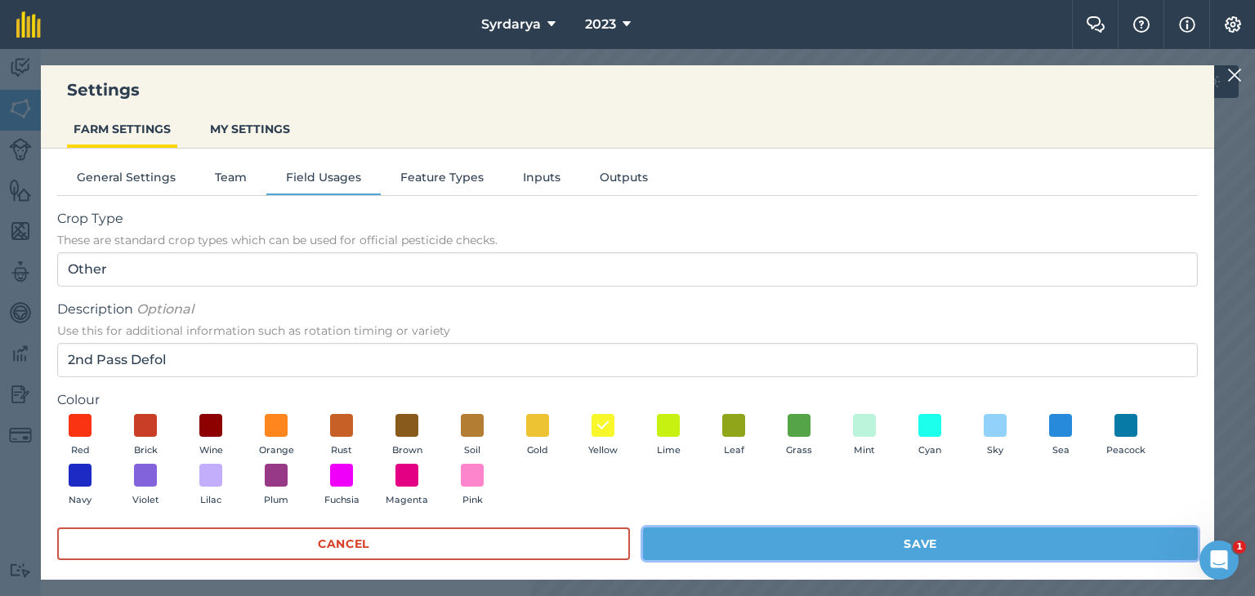
click at [918, 537] on button "Save" at bounding box center [920, 544] width 555 height 33
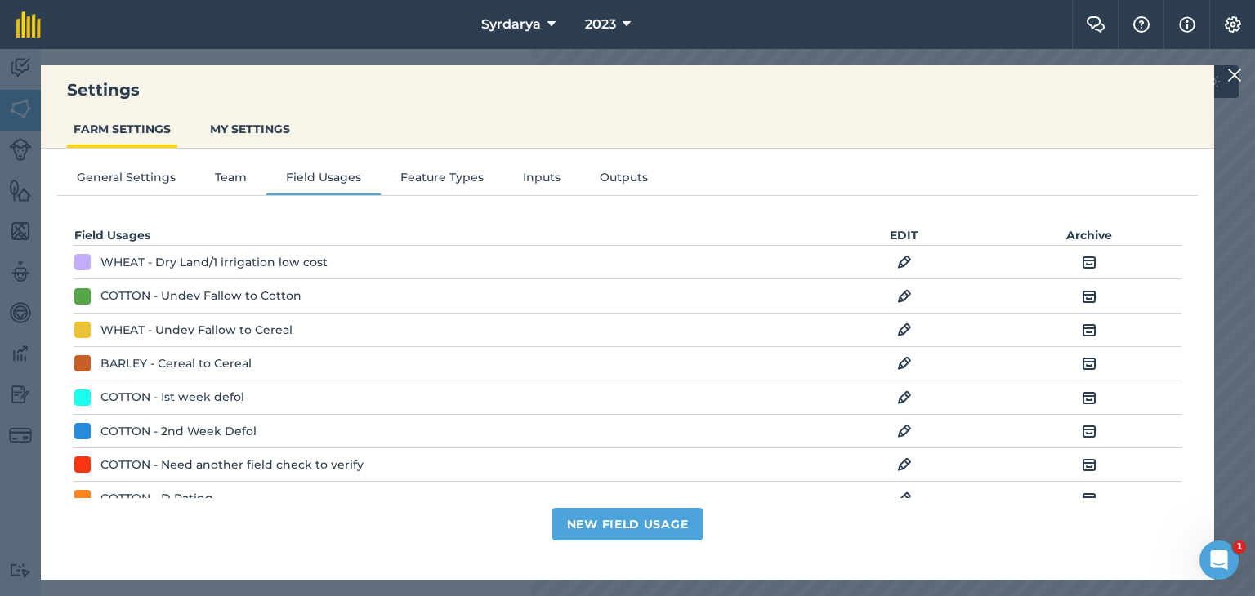
click at [1233, 73] on img at bounding box center [1234, 75] width 15 height 20
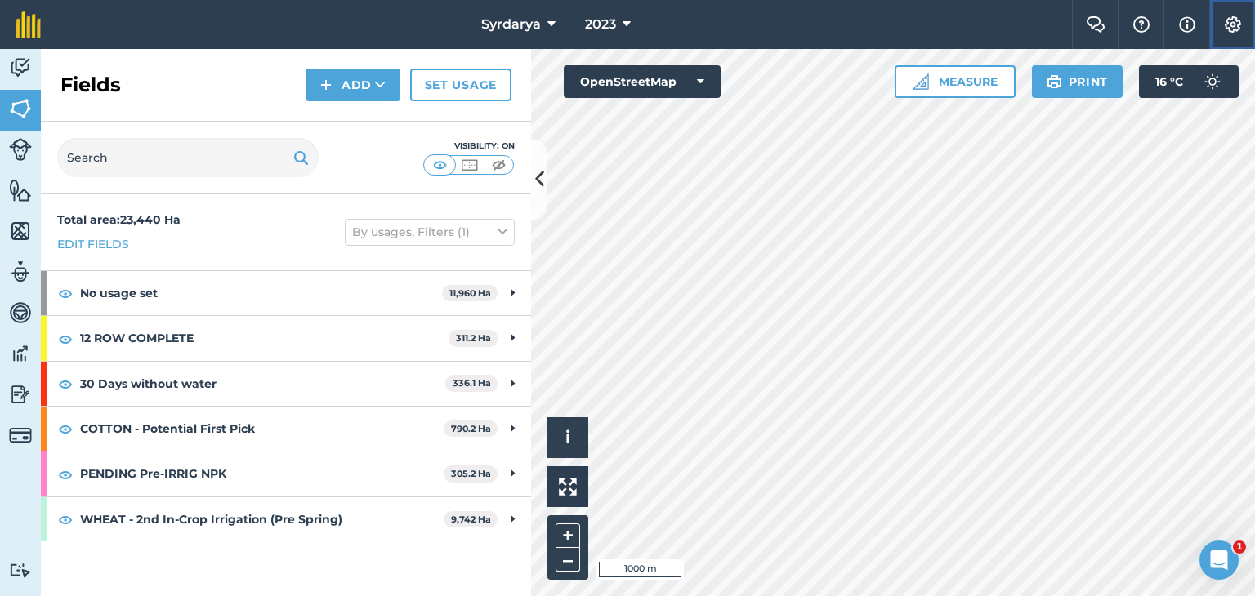
click at [1231, 20] on img at bounding box center [1233, 24] width 20 height 16
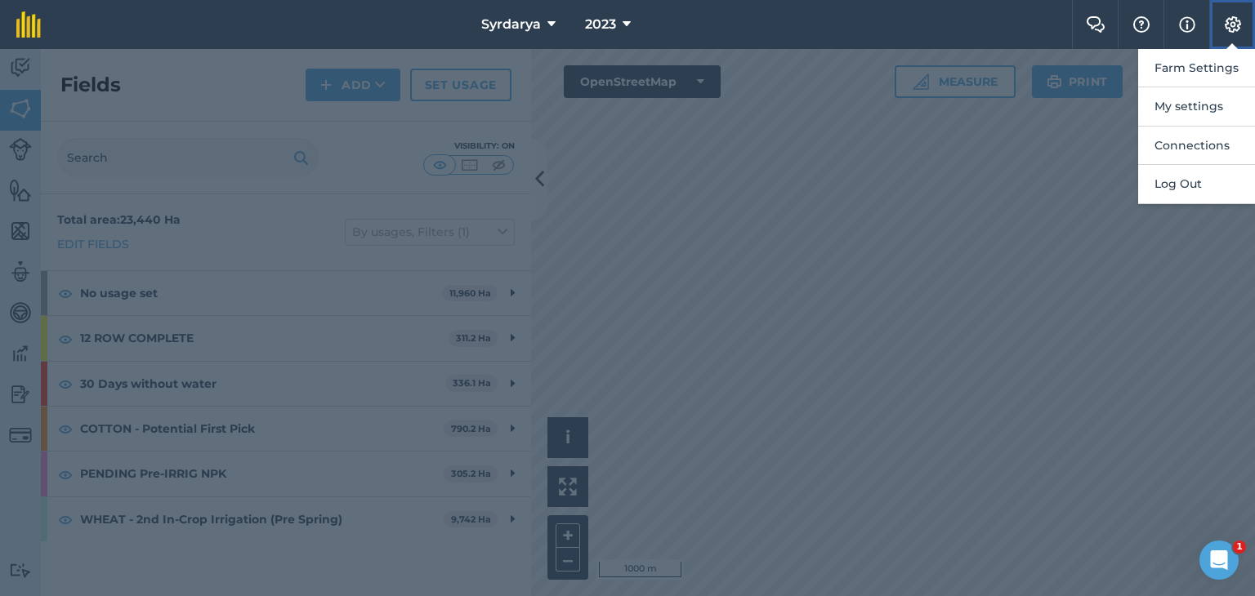
click at [1231, 20] on img at bounding box center [1233, 24] width 20 height 16
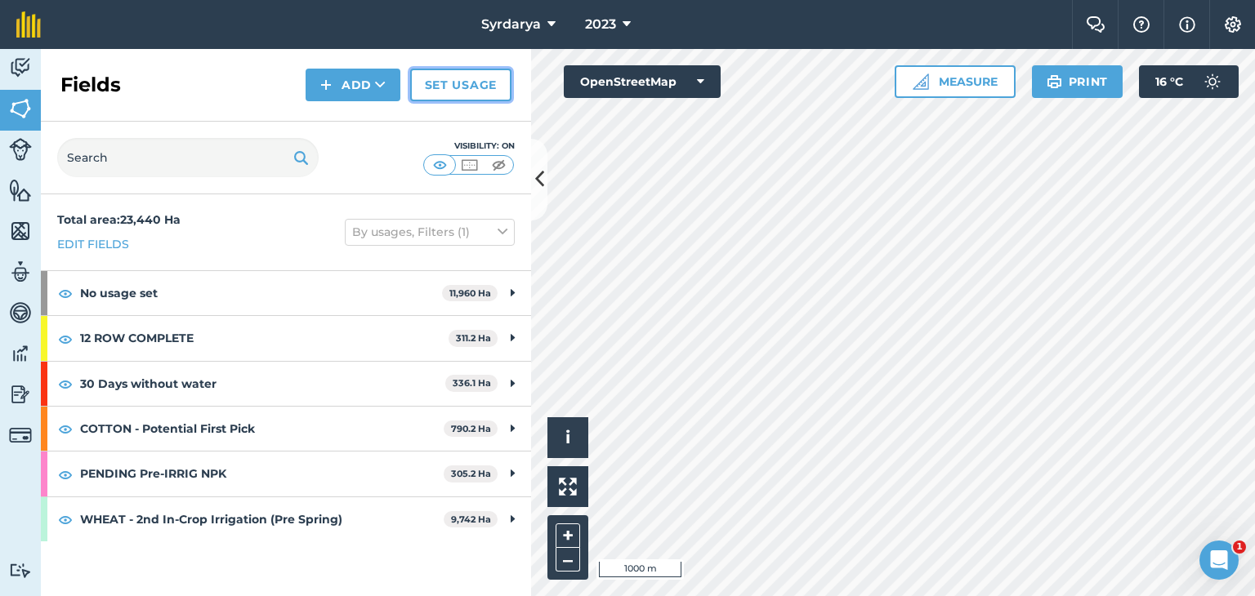
click at [450, 75] on link "Set usage" at bounding box center [460, 85] width 101 height 33
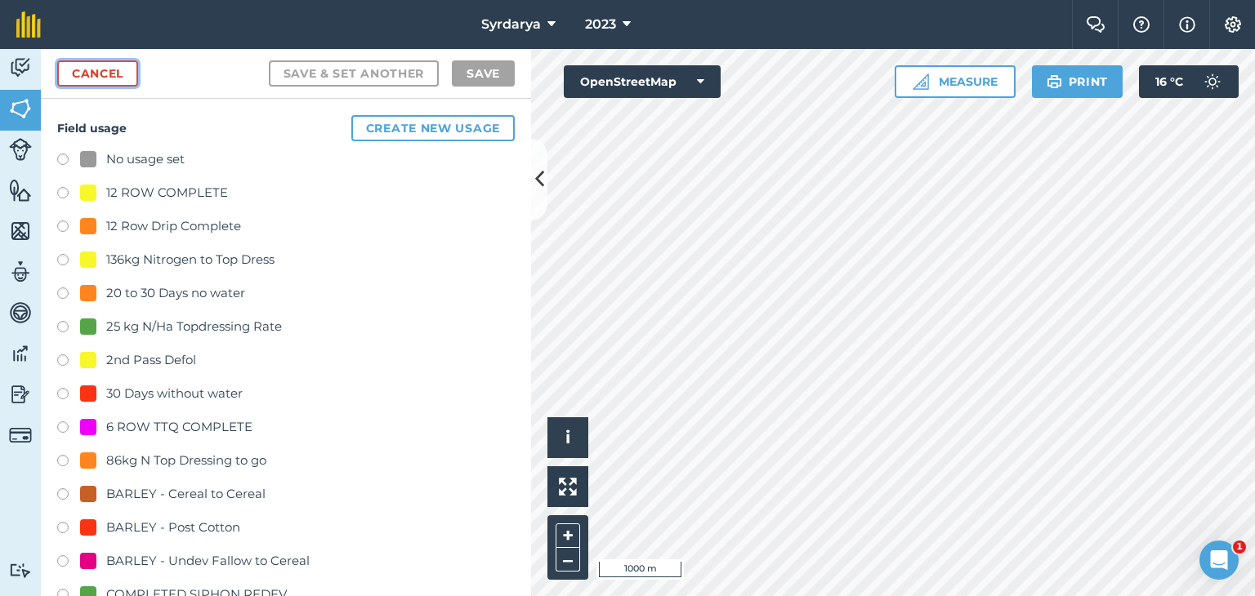
click at [103, 69] on link "Cancel" at bounding box center [97, 73] width 81 height 26
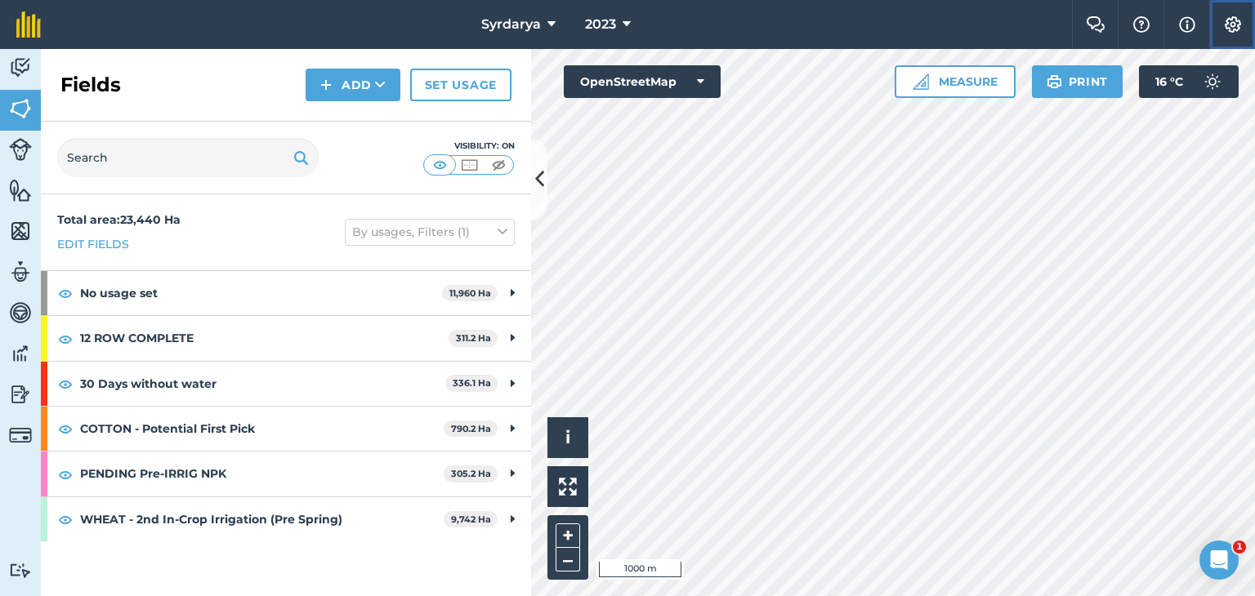
click at [1235, 20] on img at bounding box center [1233, 24] width 20 height 16
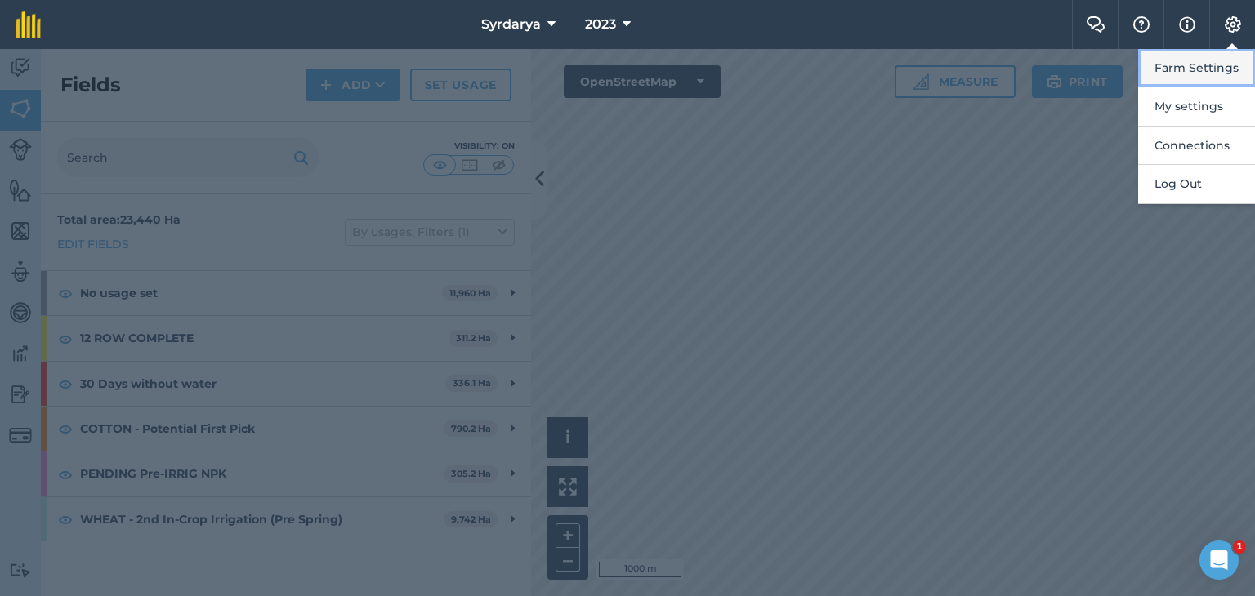
click at [1176, 69] on button "Farm Settings" at bounding box center [1196, 68] width 117 height 38
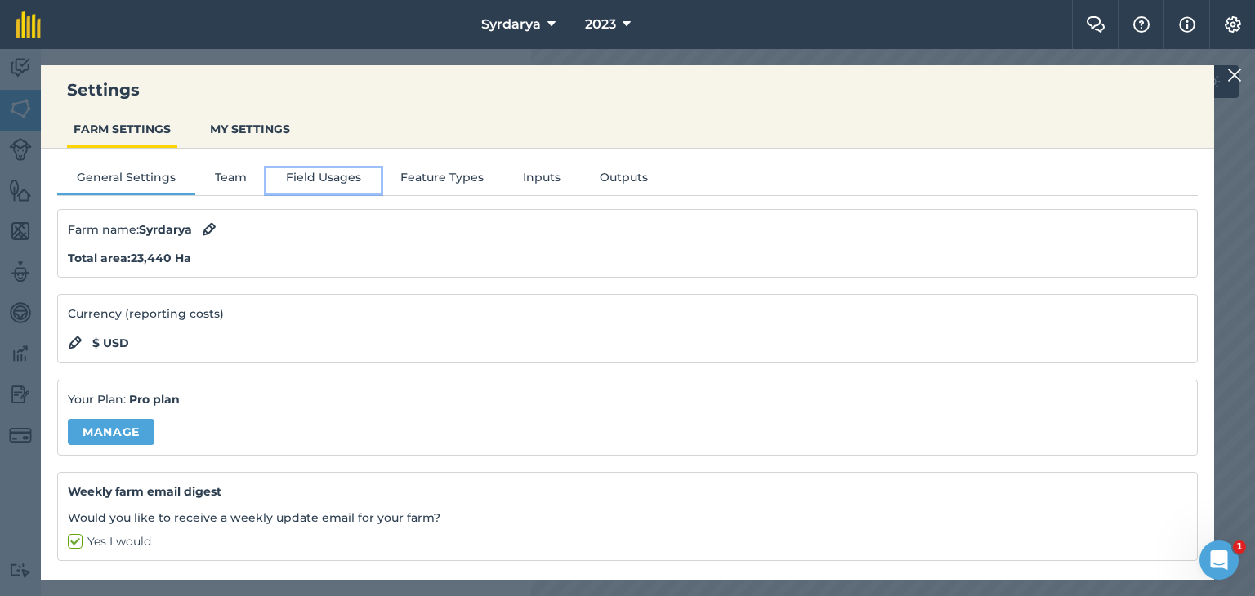
click at [302, 177] on button "Field Usages" at bounding box center [323, 180] width 114 height 25
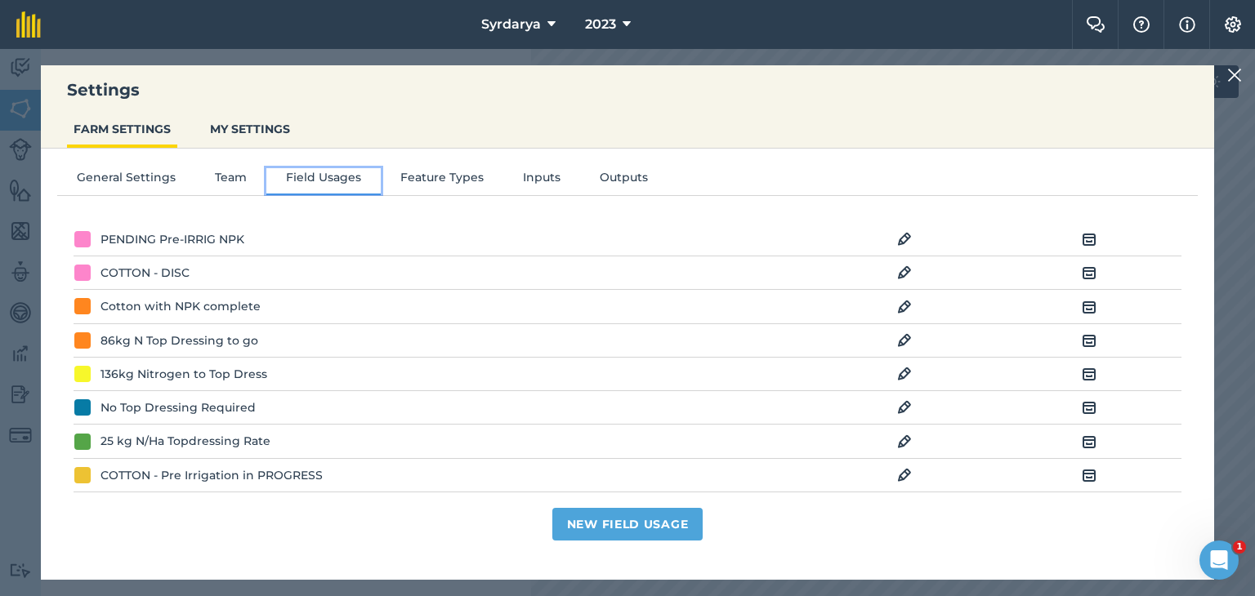
scroll to position [2042, 0]
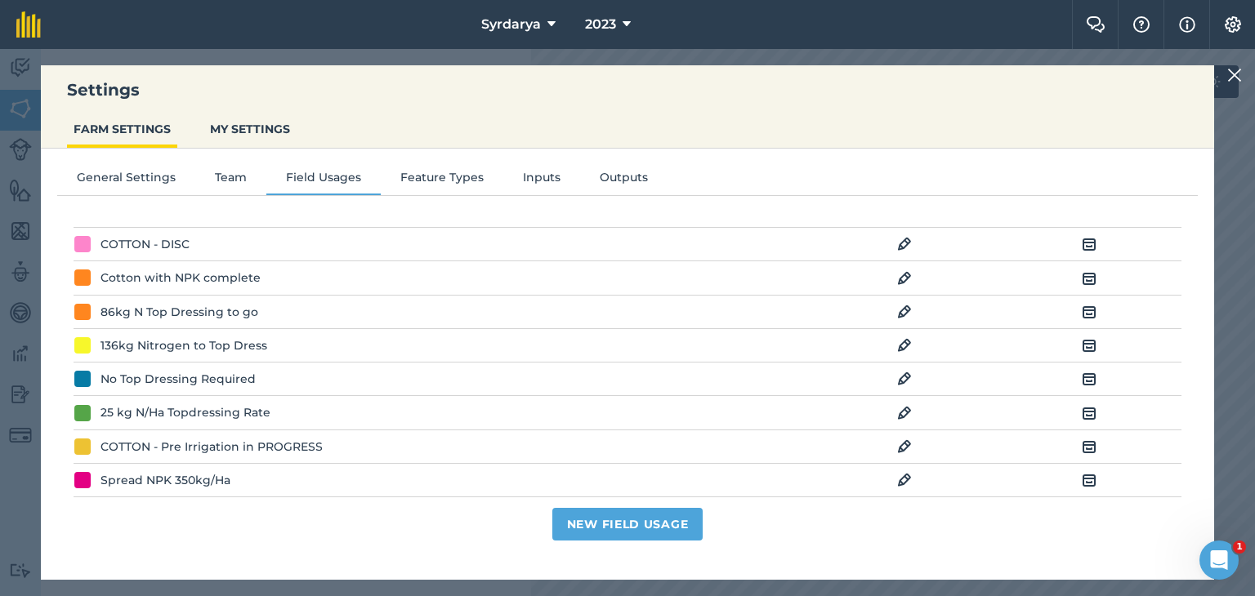
click at [898, 404] on img at bounding box center [904, 414] width 15 height 20
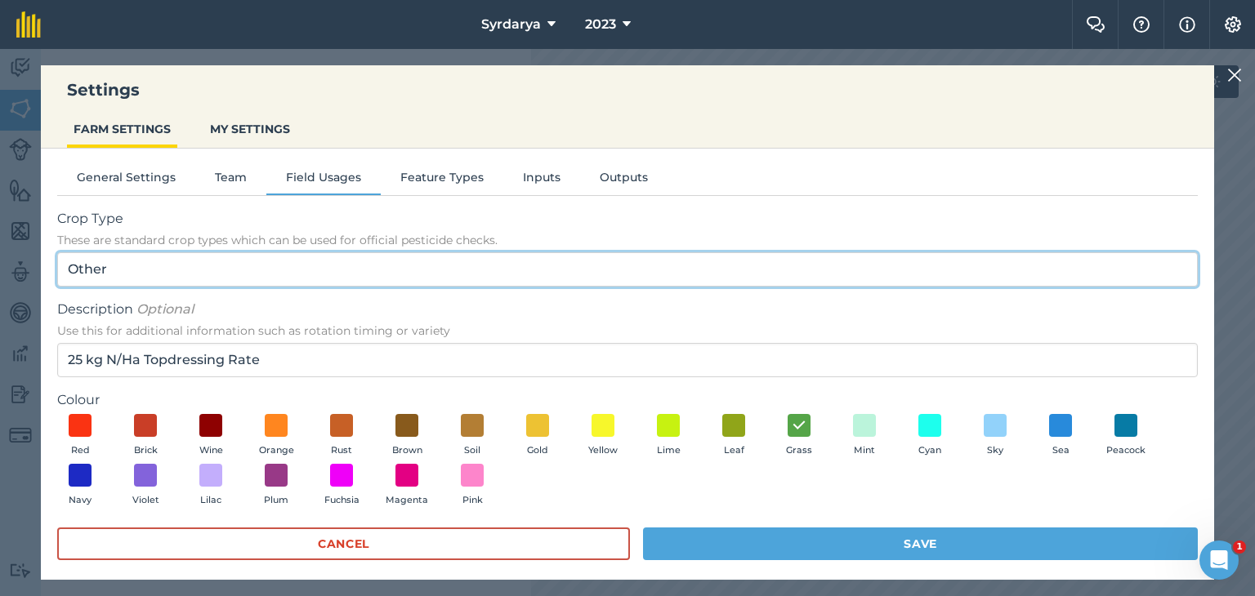
click at [222, 276] on input "Other" at bounding box center [627, 269] width 1140 height 34
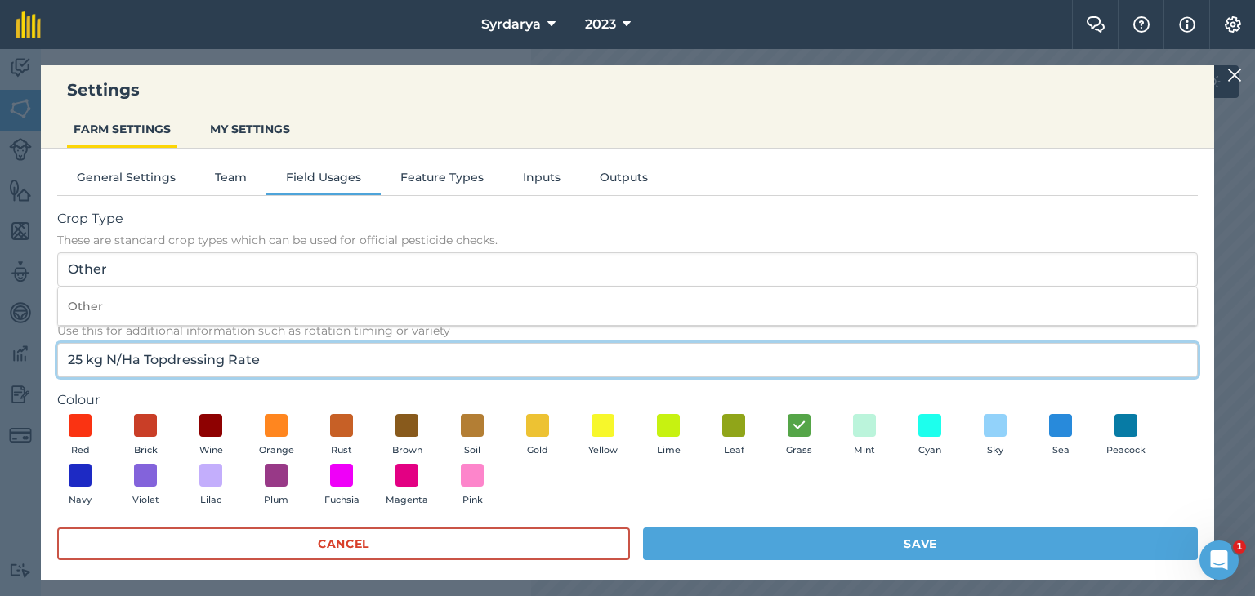
click at [275, 368] on input "25 kg N/Ha Topdressing Rate" at bounding box center [627, 360] width 1140 height 34
type input "2"
type input "3rd Pass Defol"
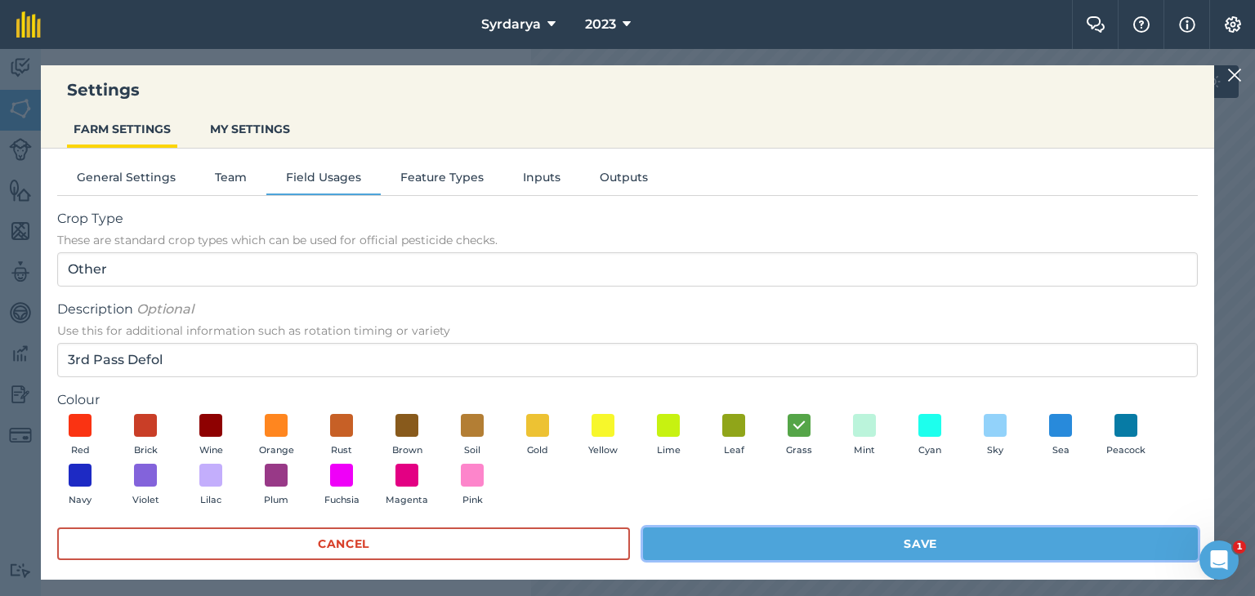
click at [925, 547] on button "Save" at bounding box center [920, 544] width 555 height 33
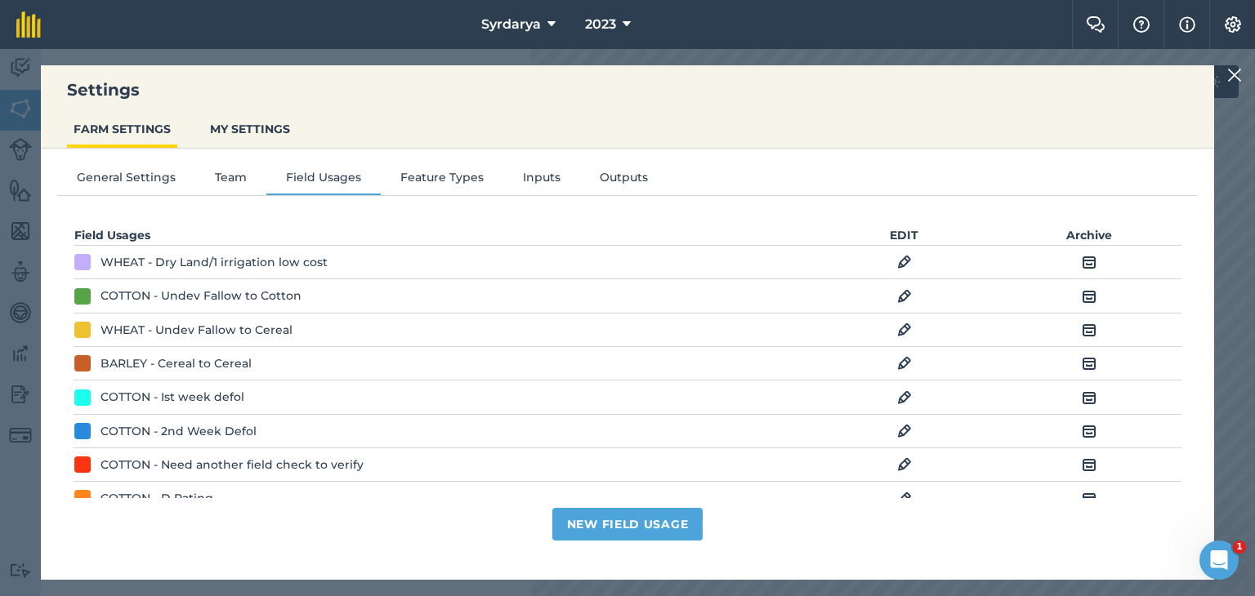
click at [1229, 74] on img at bounding box center [1234, 75] width 15 height 20
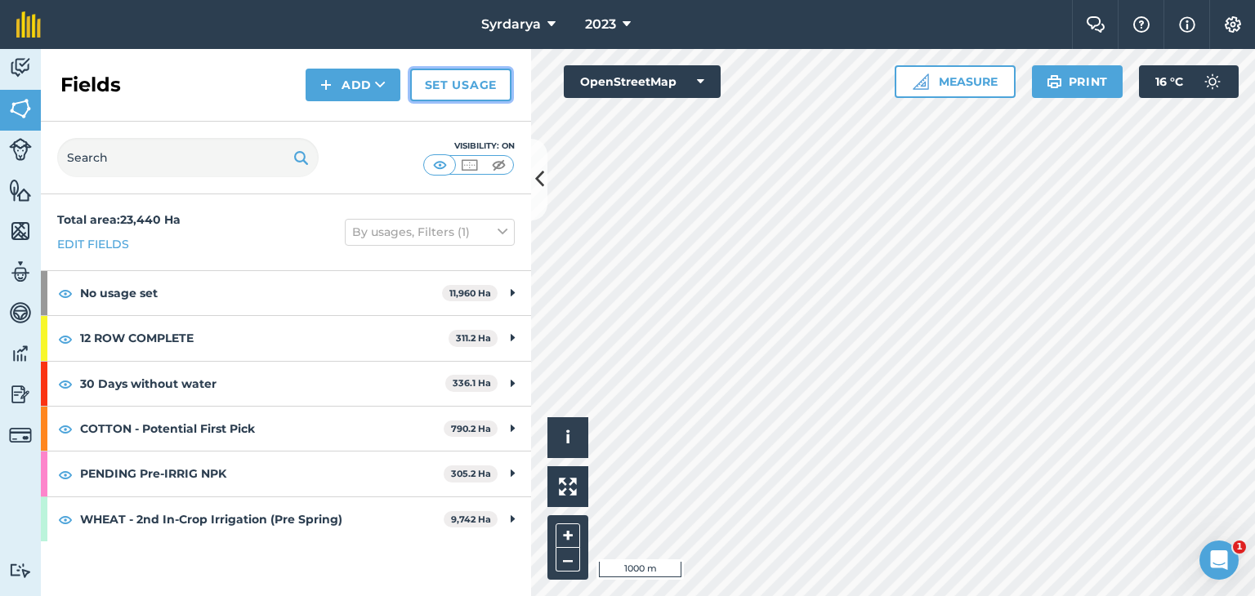
click at [470, 79] on link "Set usage" at bounding box center [460, 85] width 101 height 33
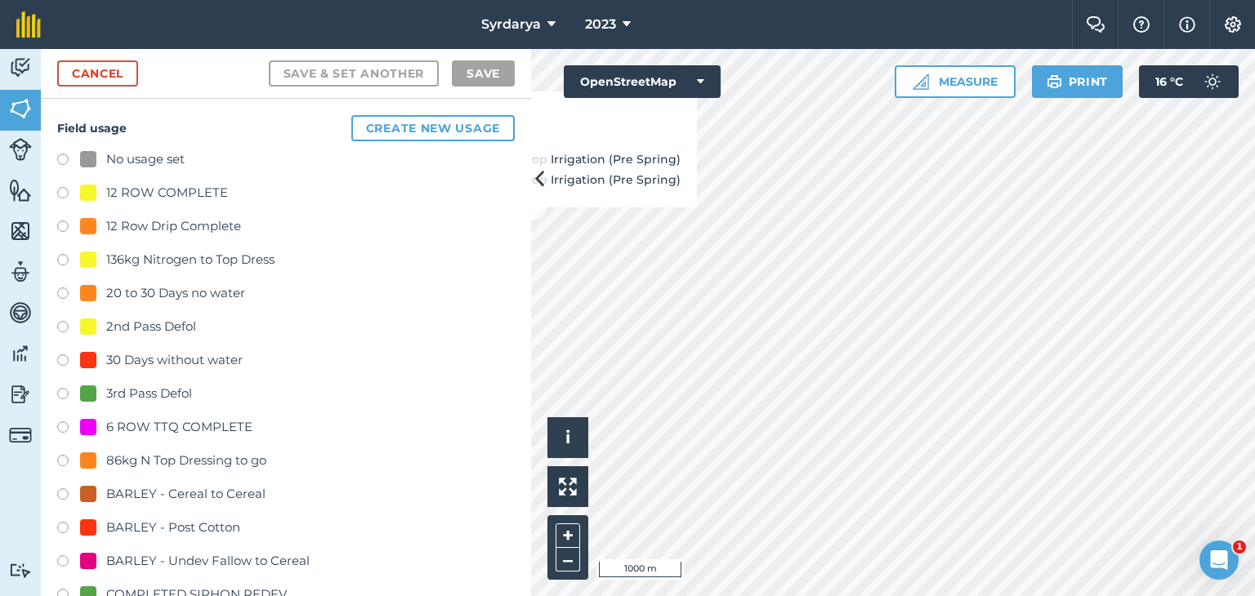
click at [59, 391] on label at bounding box center [68, 396] width 23 height 16
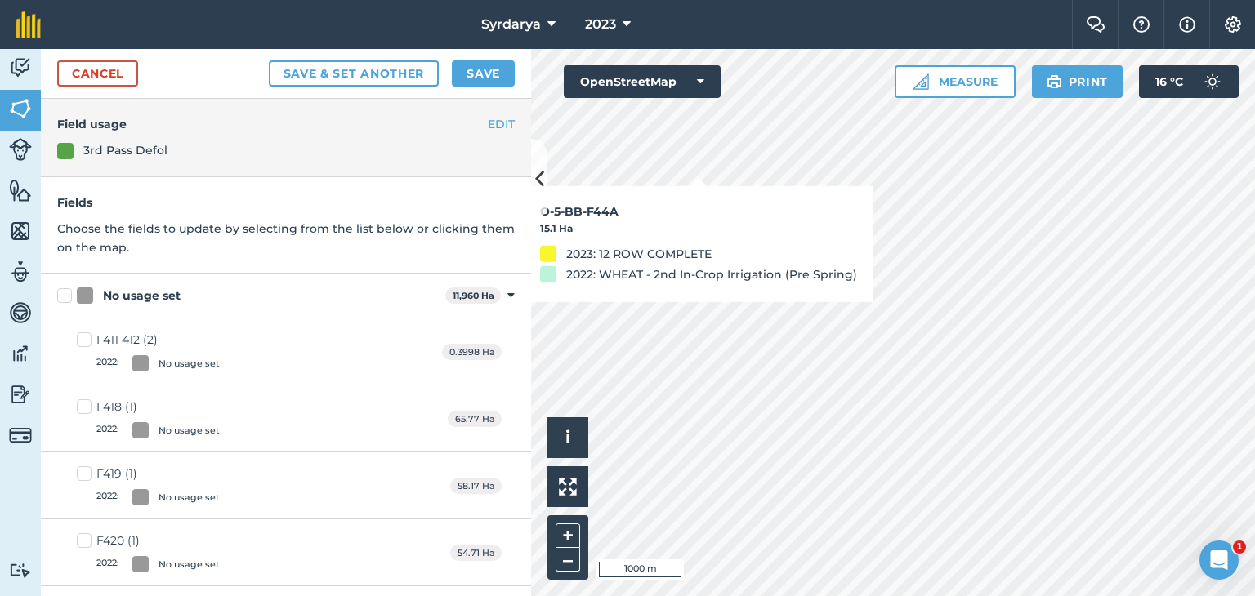
checkbox input "true"
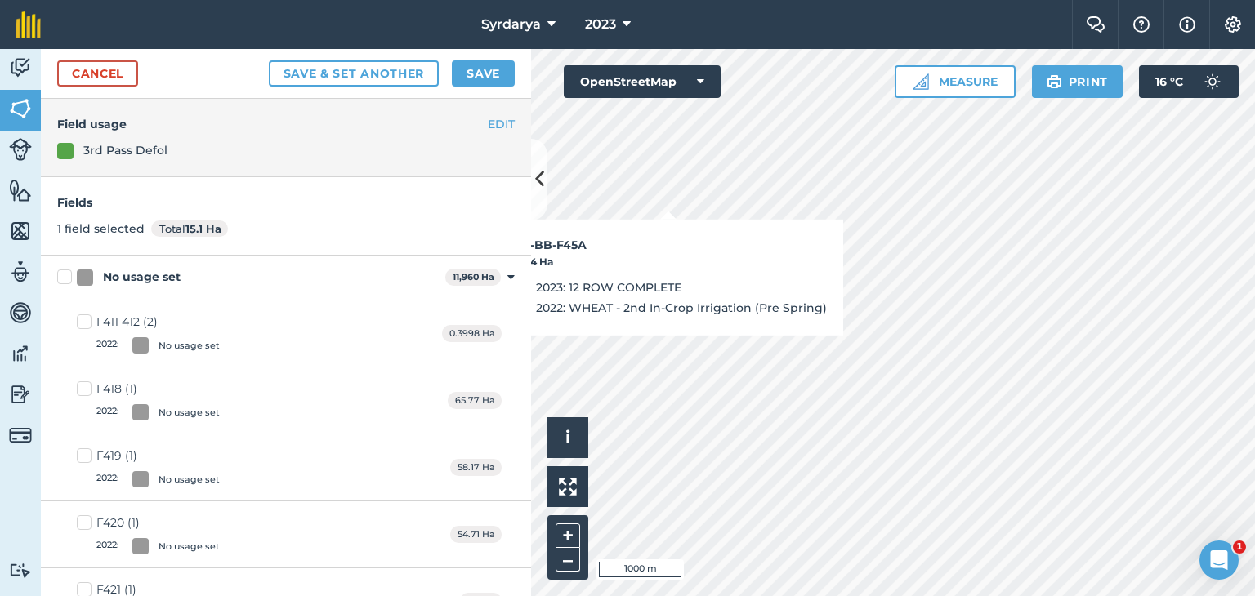
checkbox input "true"
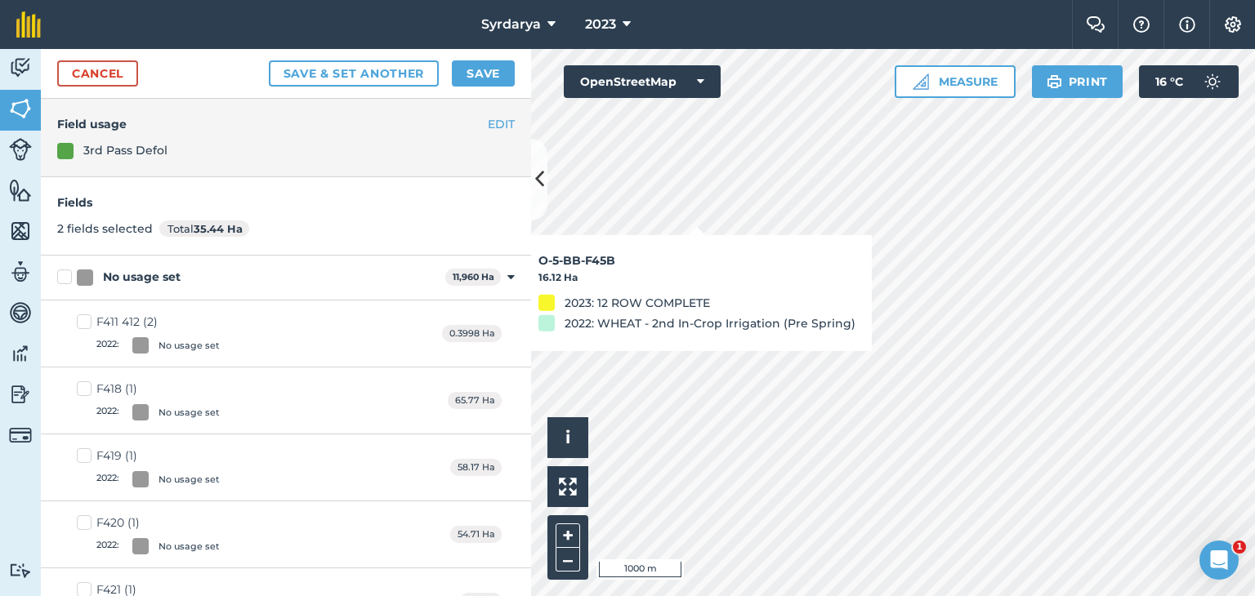
checkbox input "true"
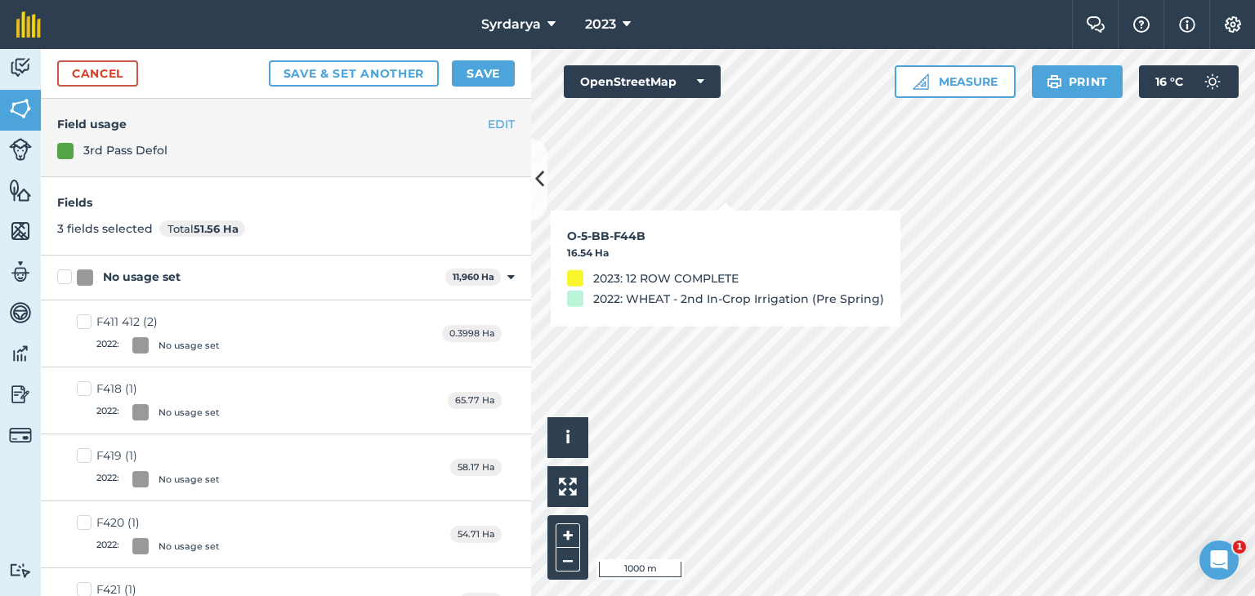
checkbox input "true"
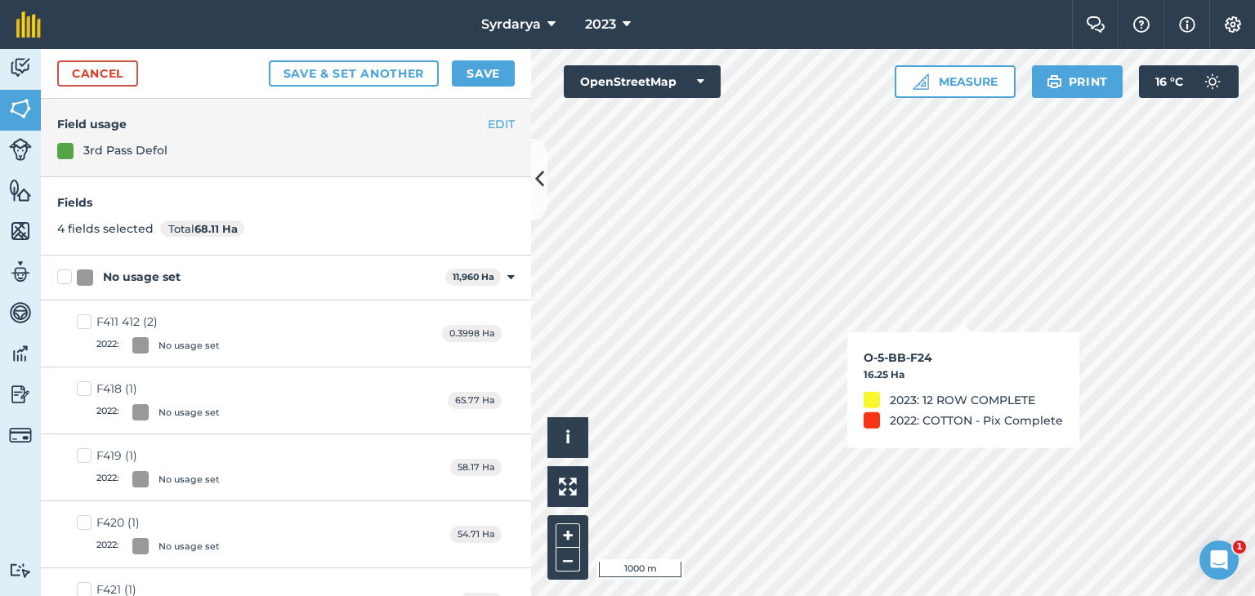
checkbox input "true"
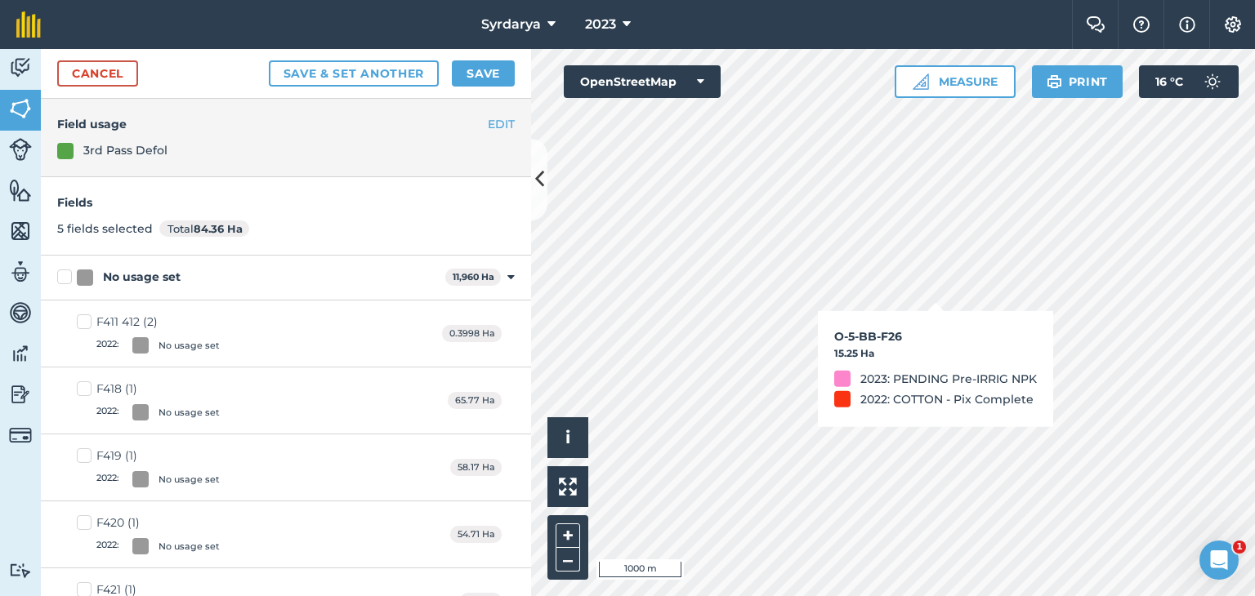
checkbox input "true"
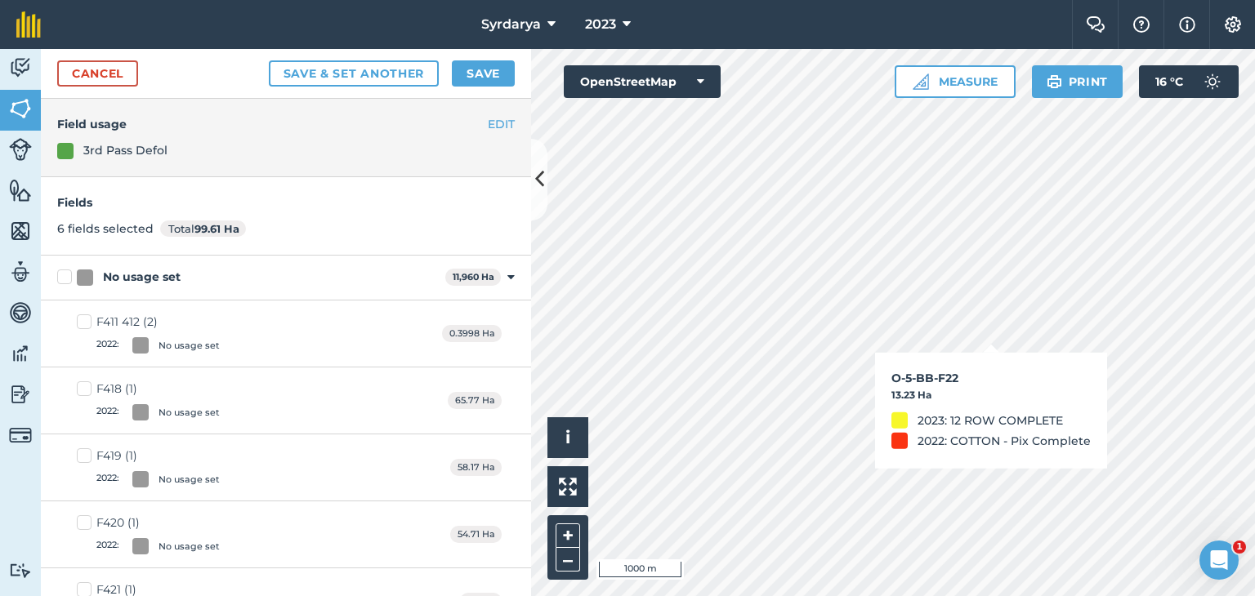
checkbox input "true"
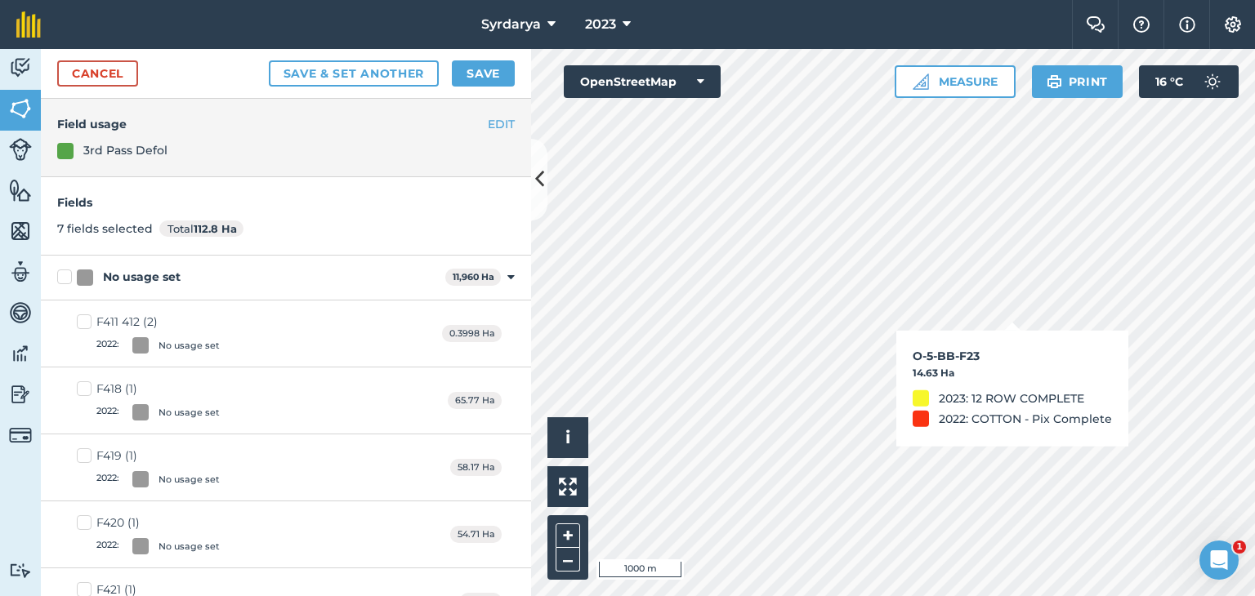
checkbox input "true"
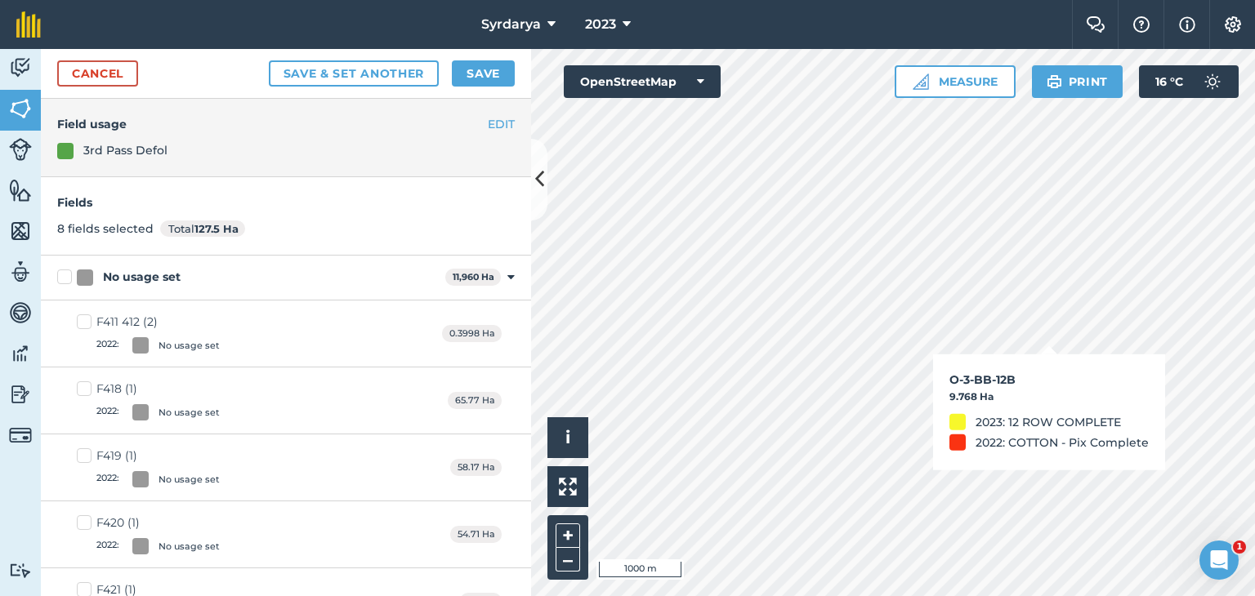
checkbox input "true"
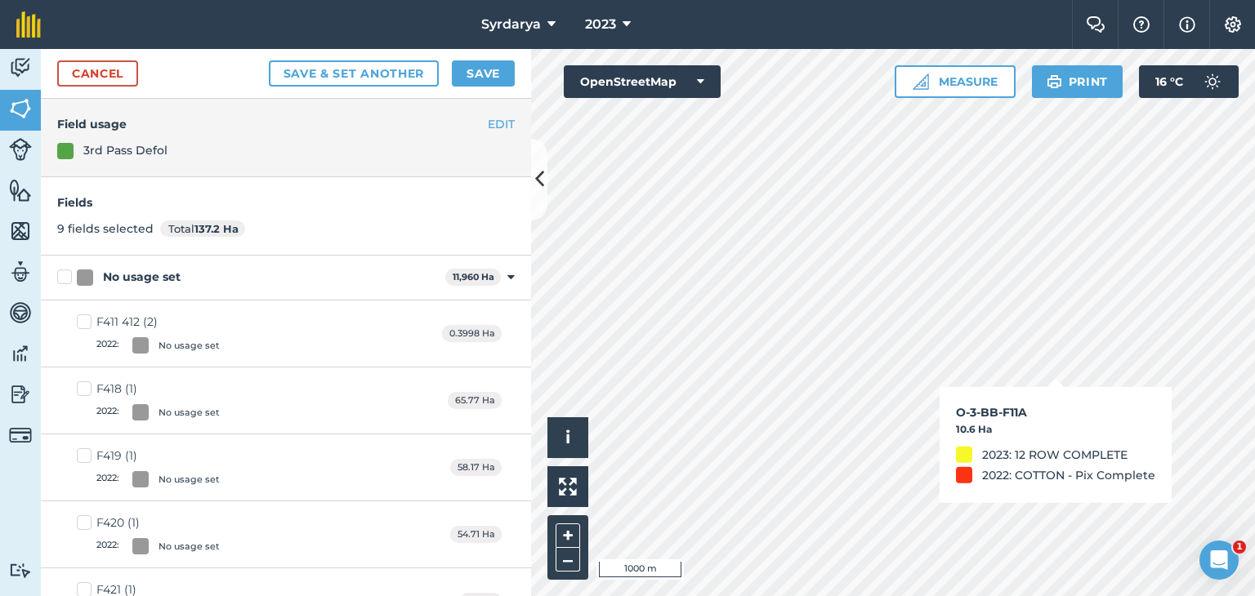
checkbox input "true"
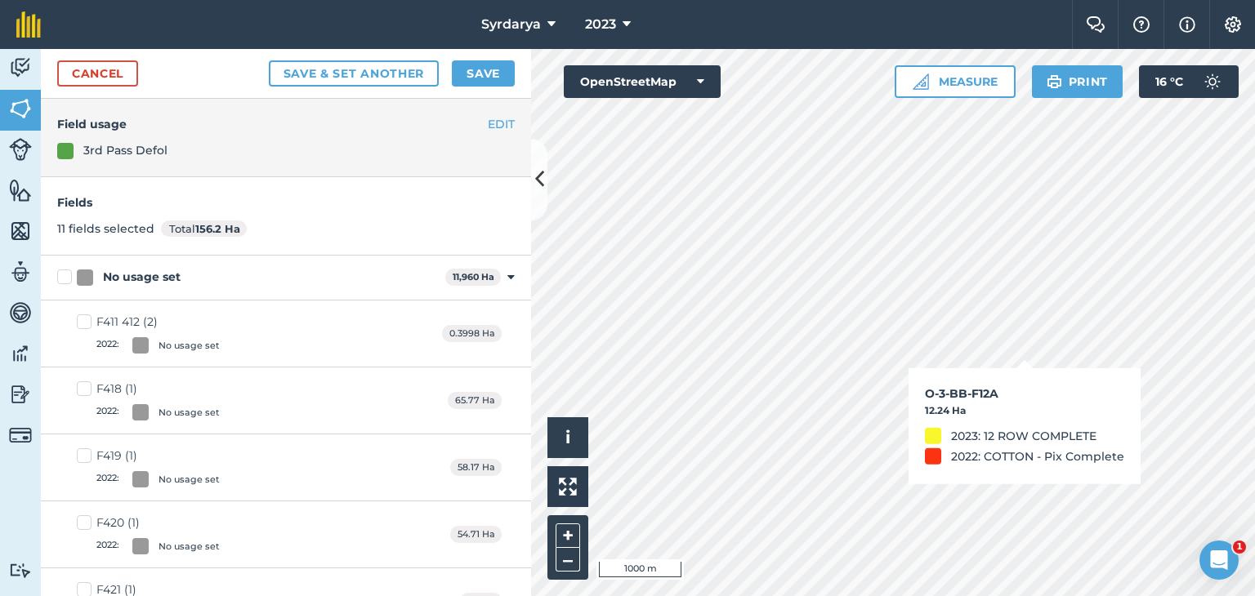
checkbox input "true"
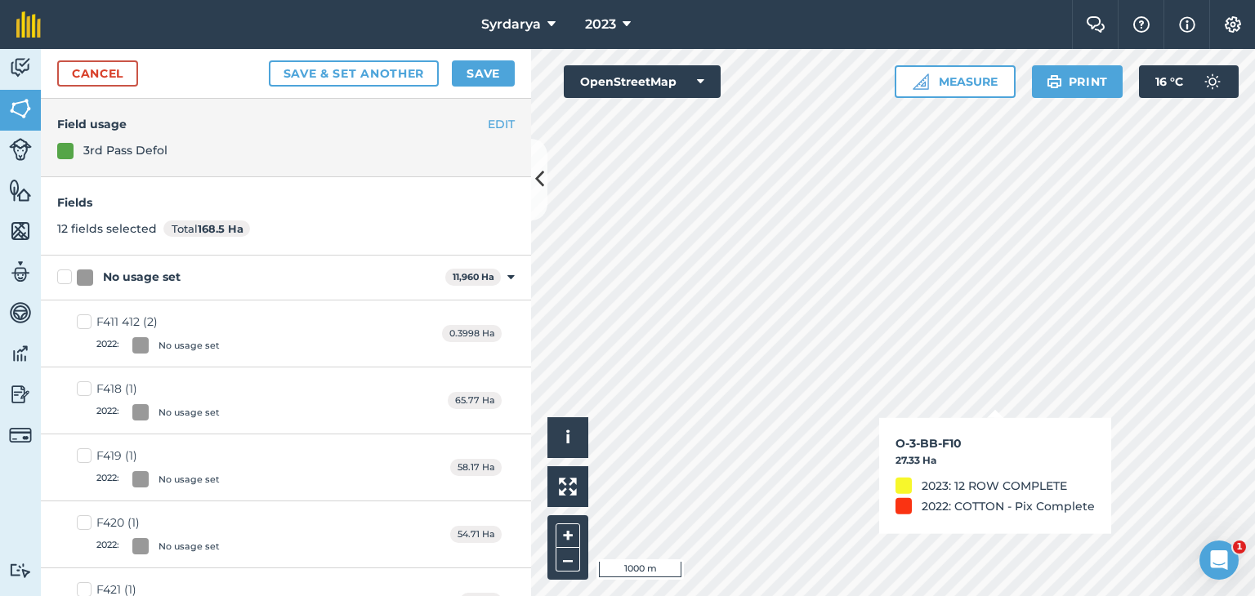
checkbox input "true"
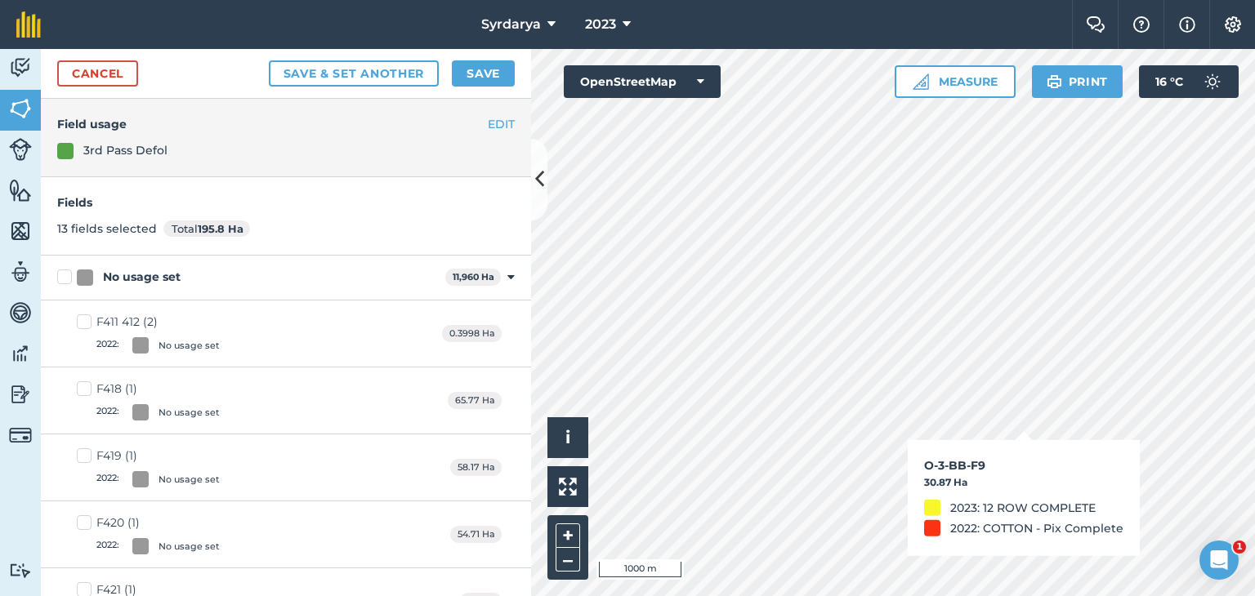
checkbox input "true"
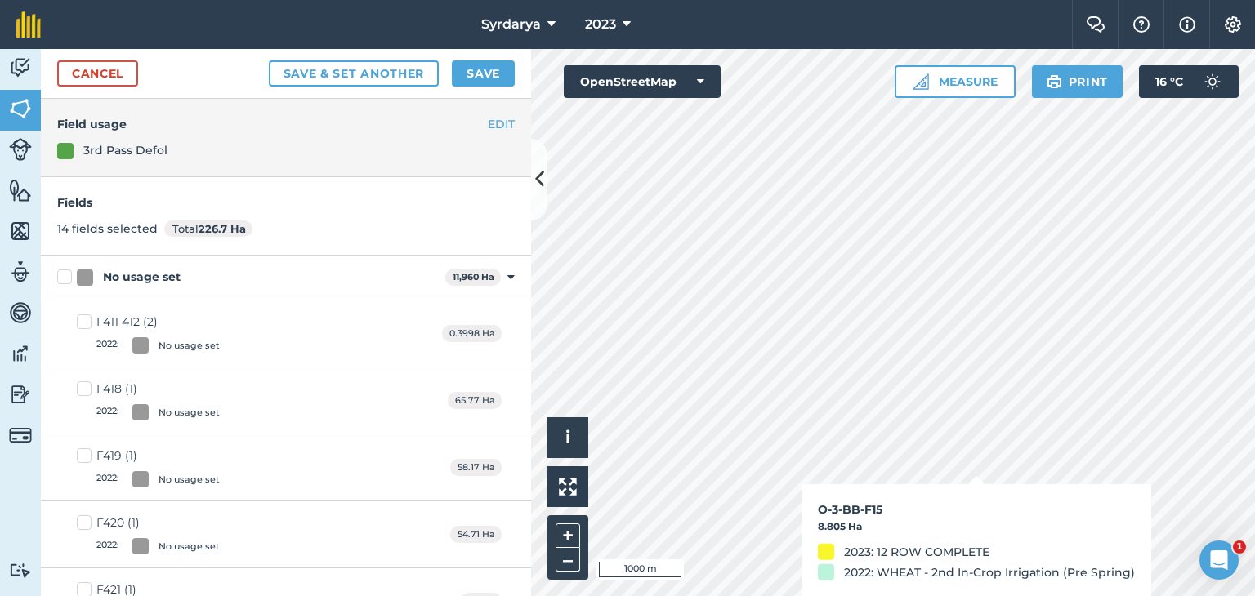
checkbox input "true"
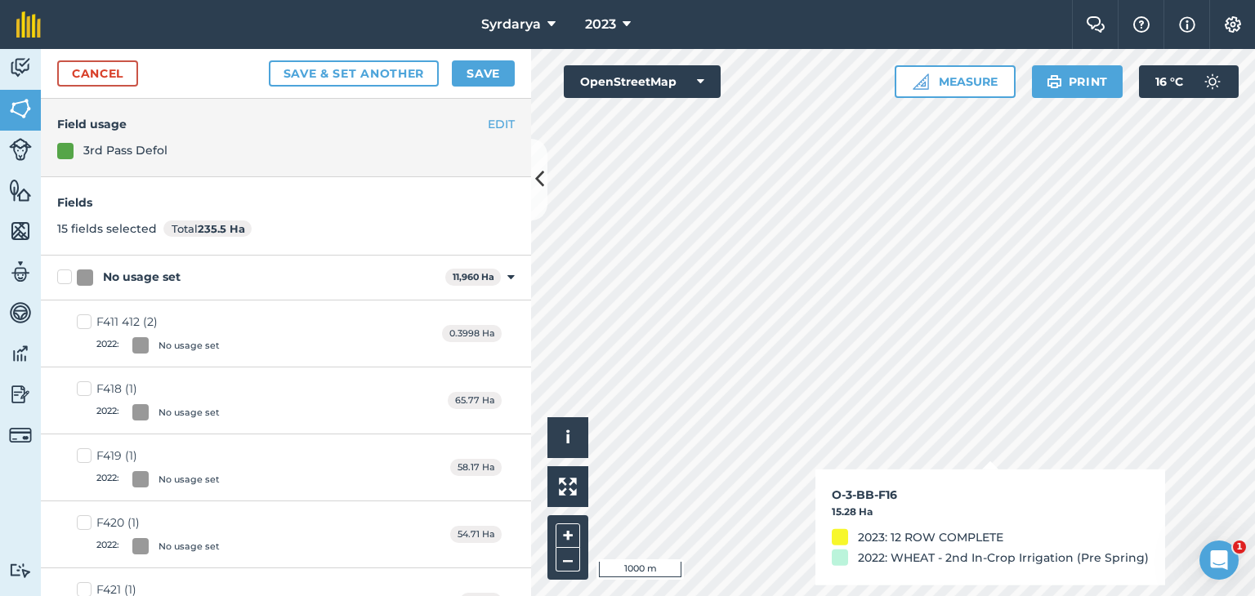
checkbox input "true"
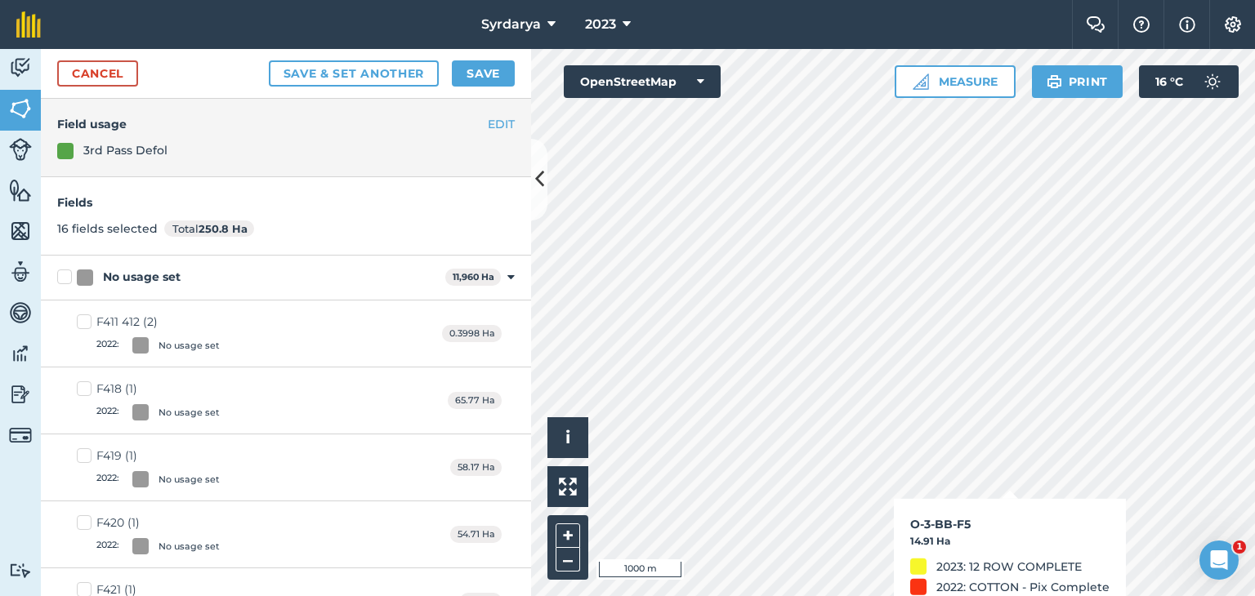
checkbox input "true"
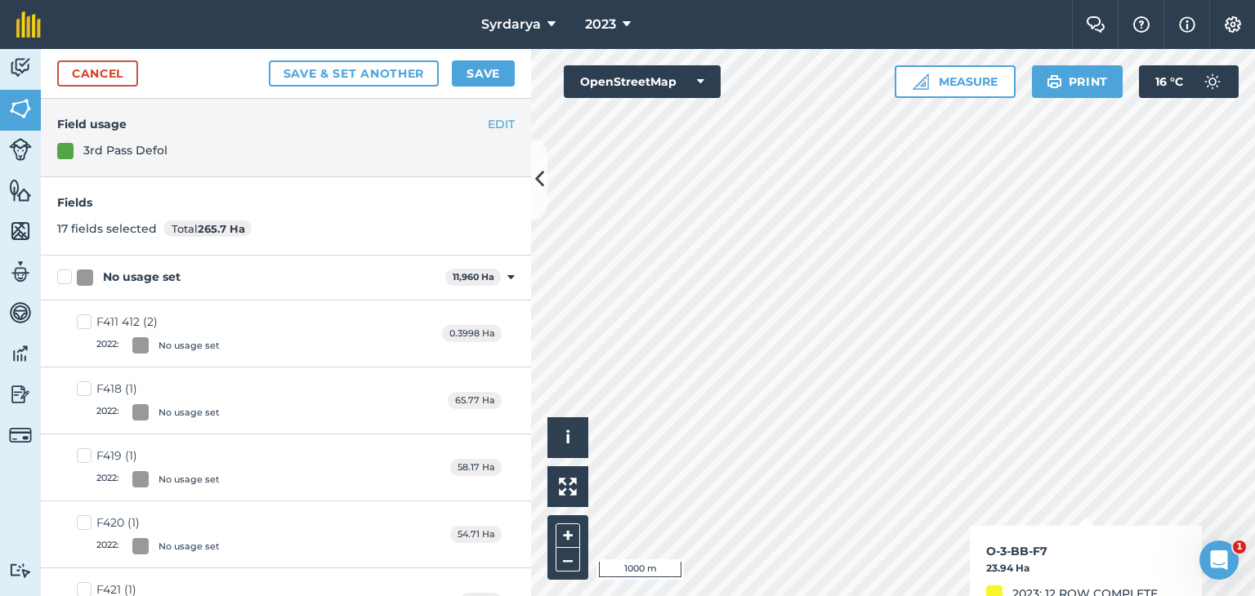
checkbox input "true"
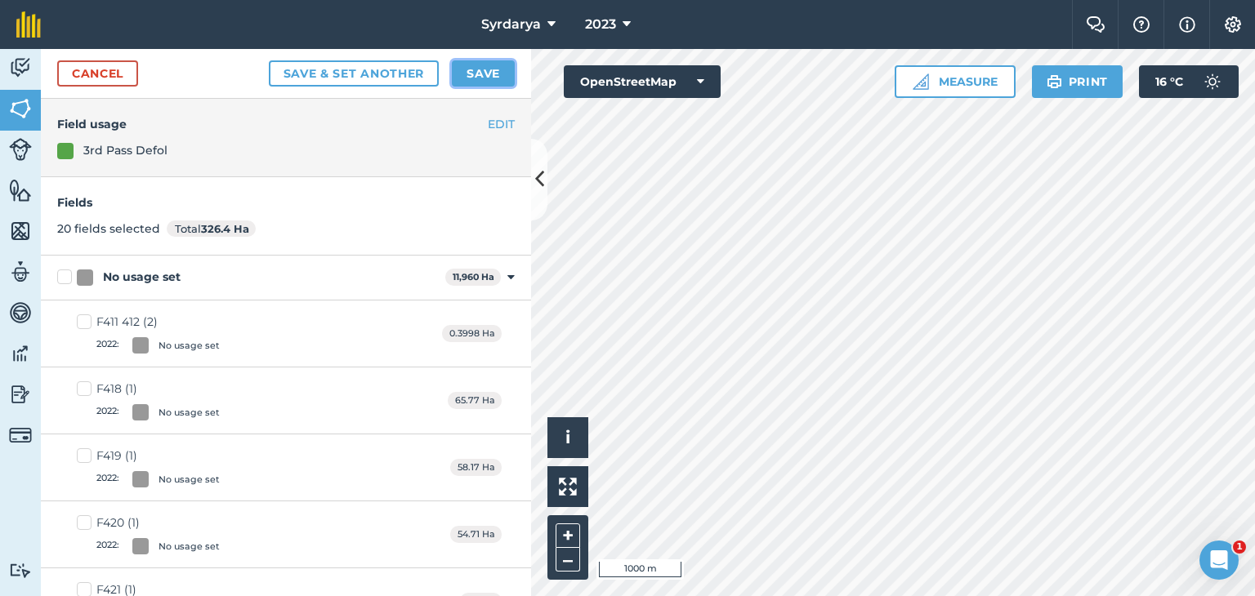
click at [495, 77] on button "Save" at bounding box center [483, 73] width 63 height 26
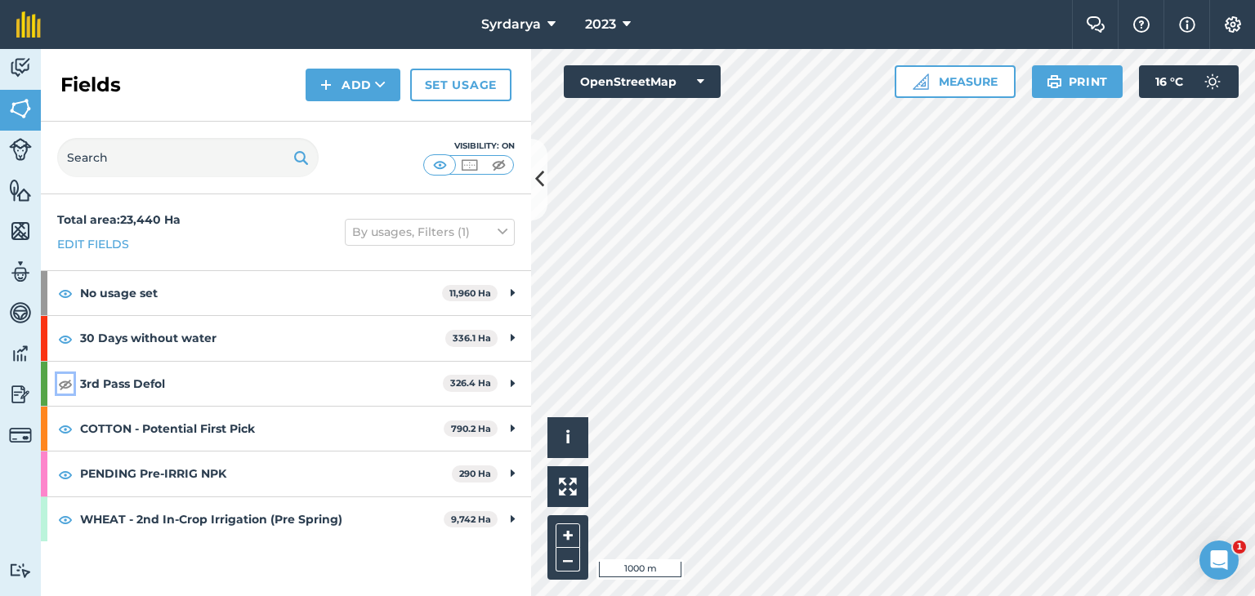
click at [62, 381] on img at bounding box center [65, 384] width 15 height 20
click at [462, 81] on link "Set usage" at bounding box center [460, 85] width 101 height 33
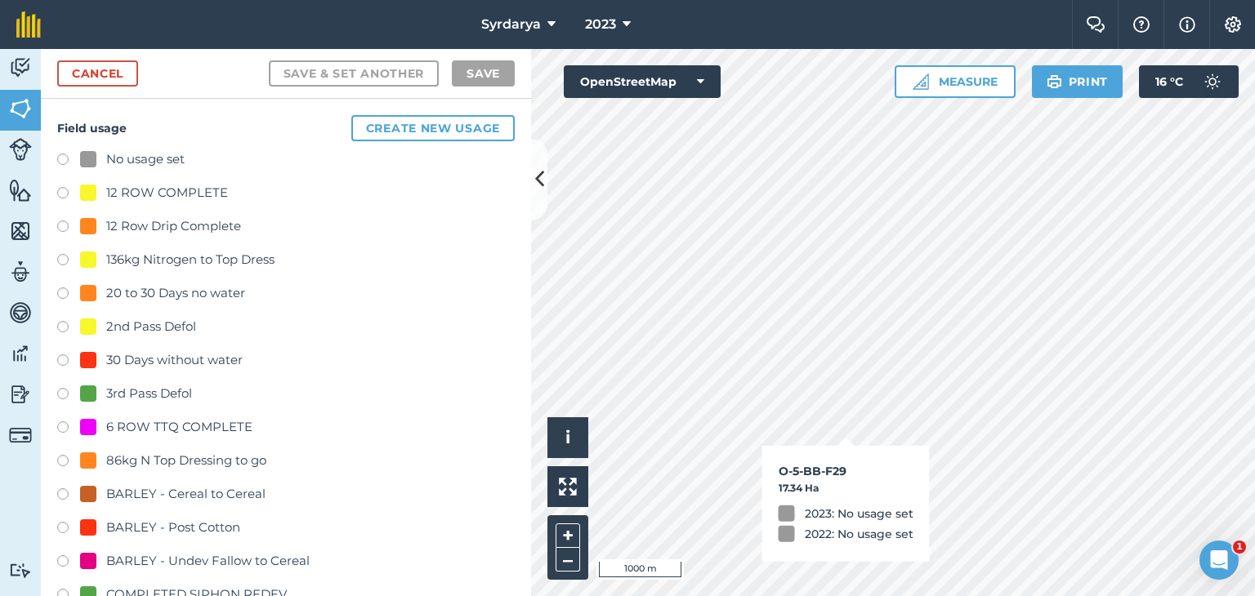
click at [61, 325] on label at bounding box center [68, 329] width 23 height 16
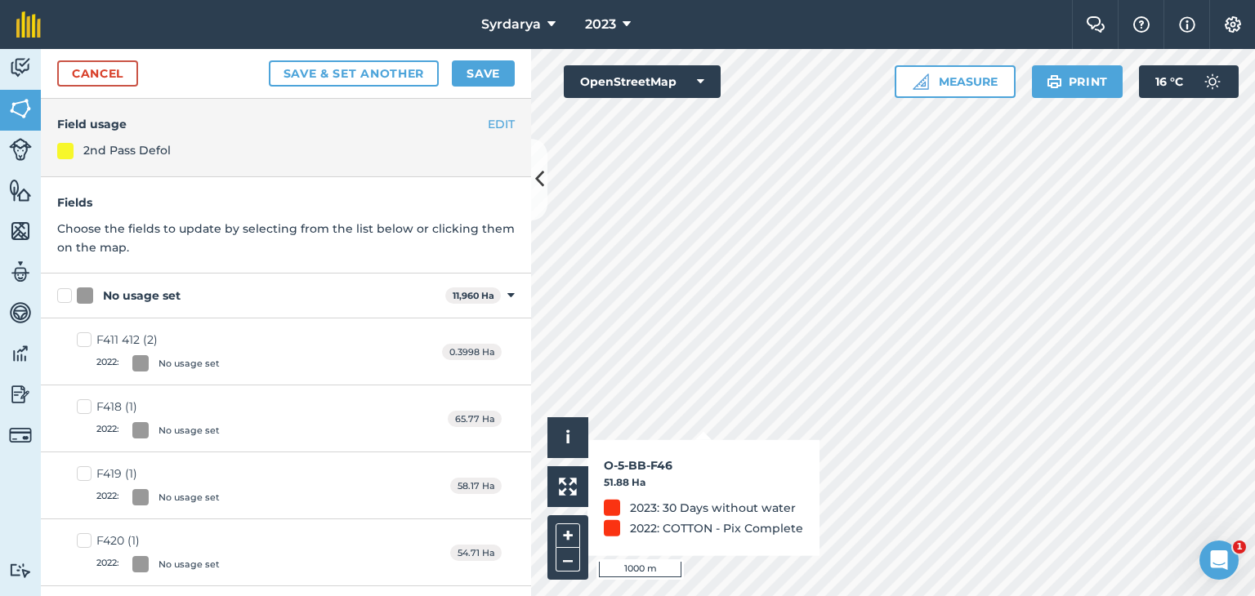
checkbox input "true"
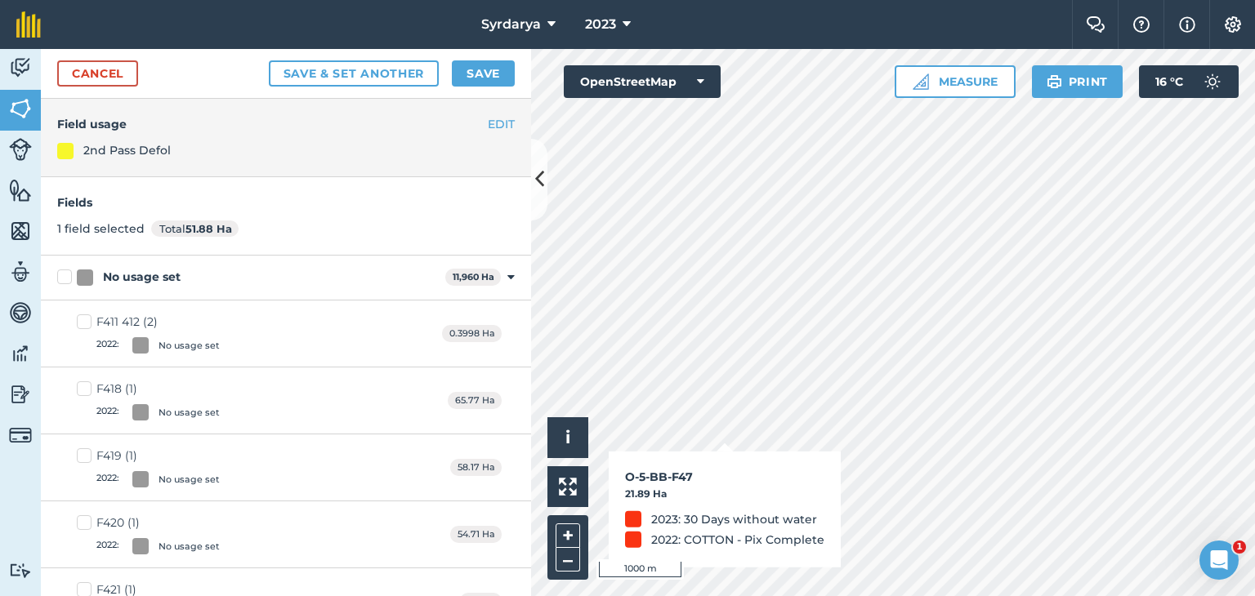
checkbox input "true"
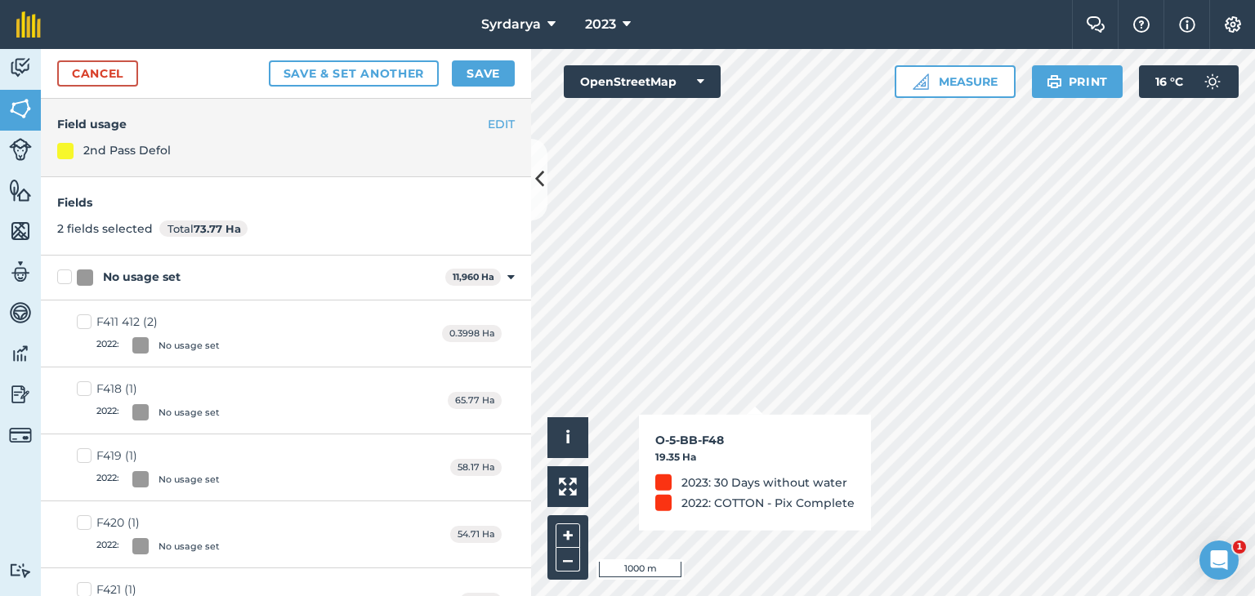
checkbox input "true"
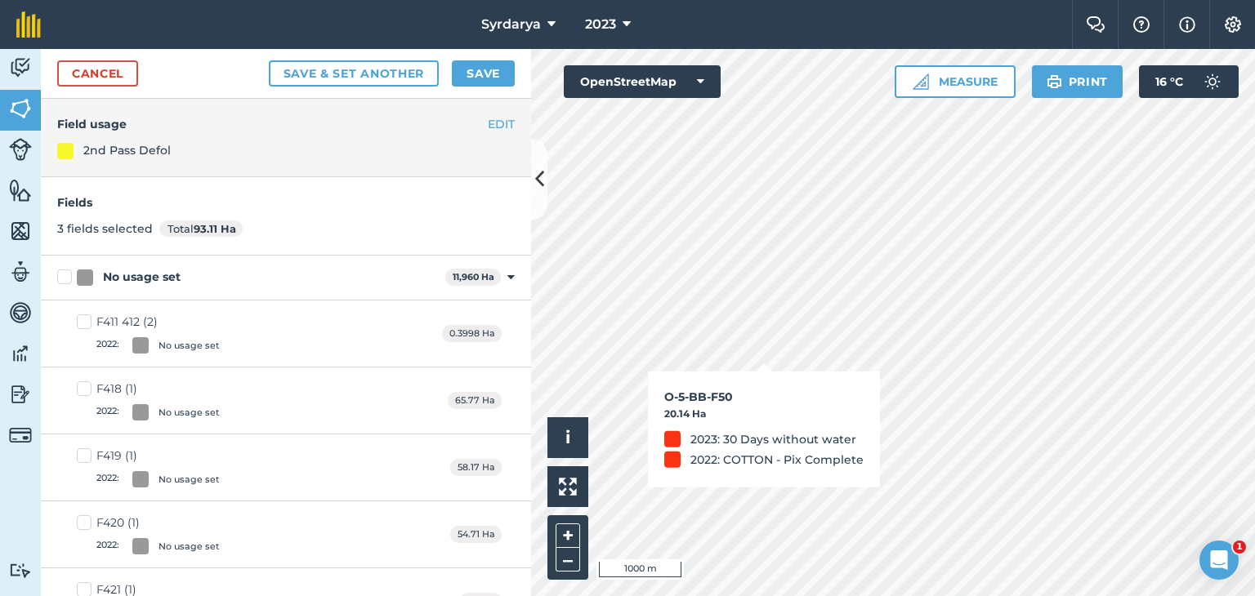
checkbox input "true"
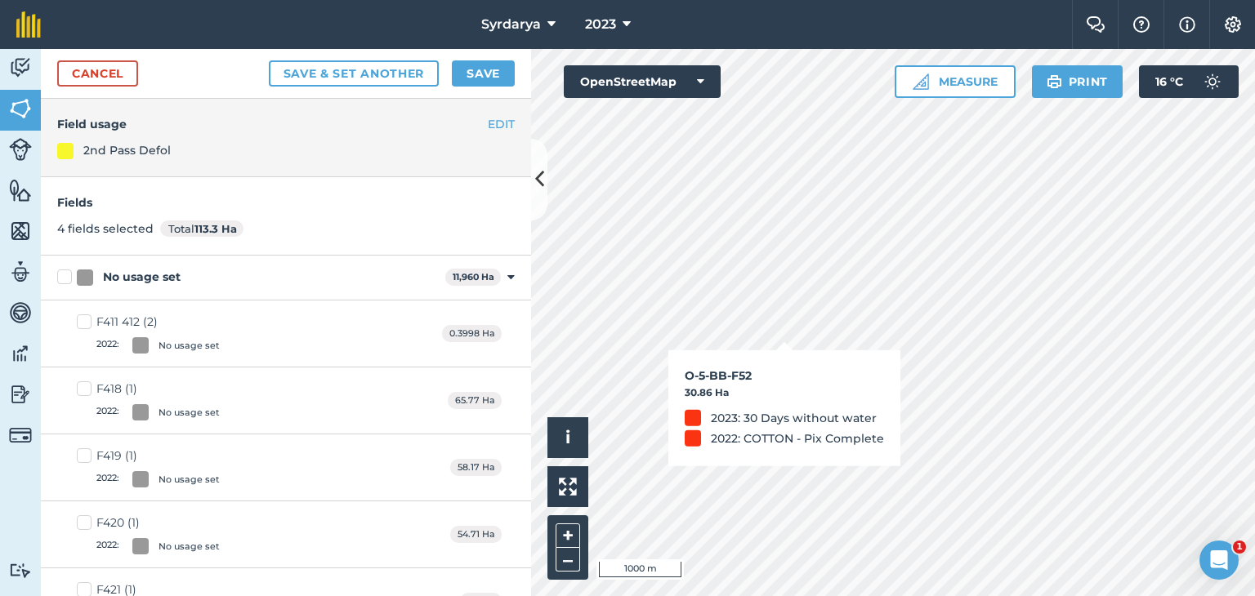
checkbox input "true"
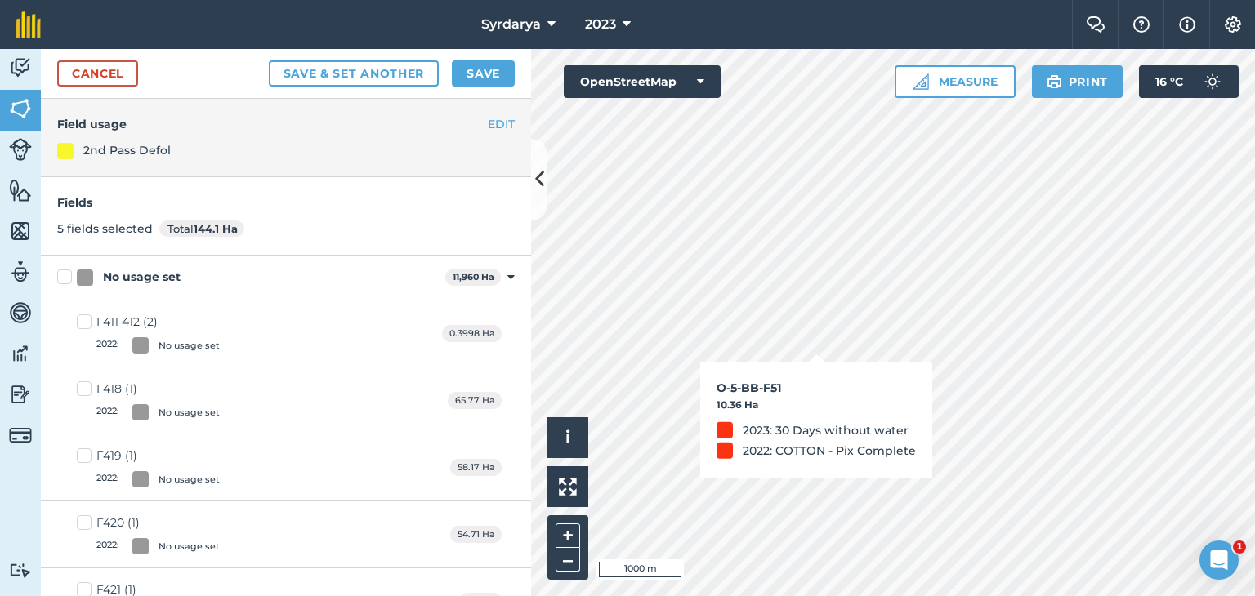
checkbox input "true"
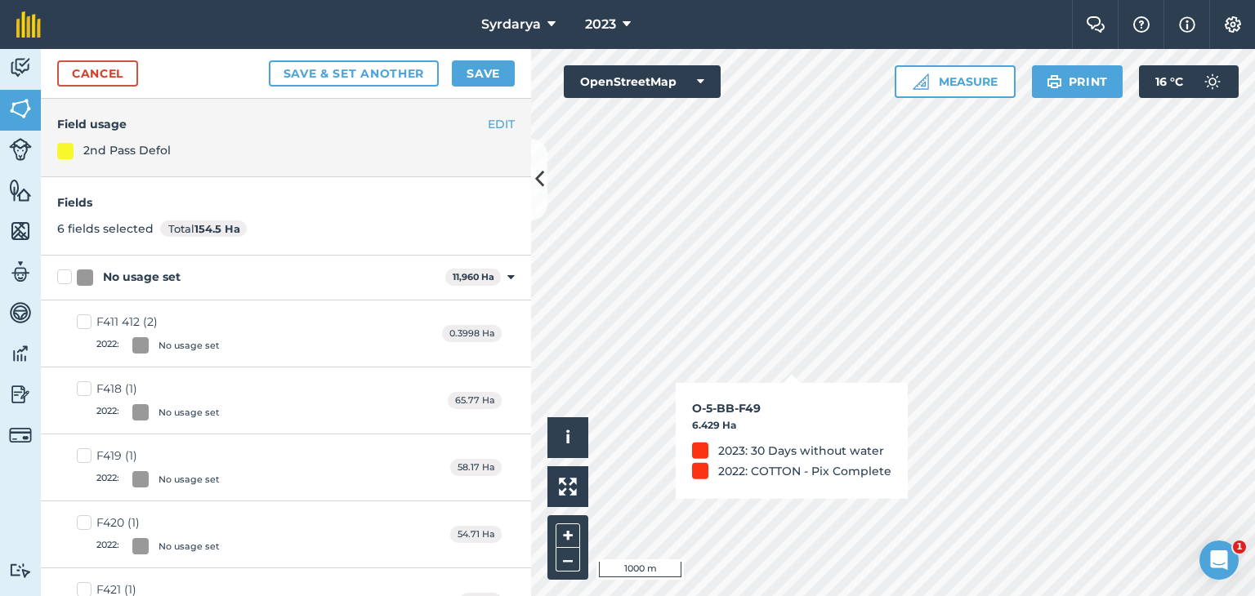
checkbox input "true"
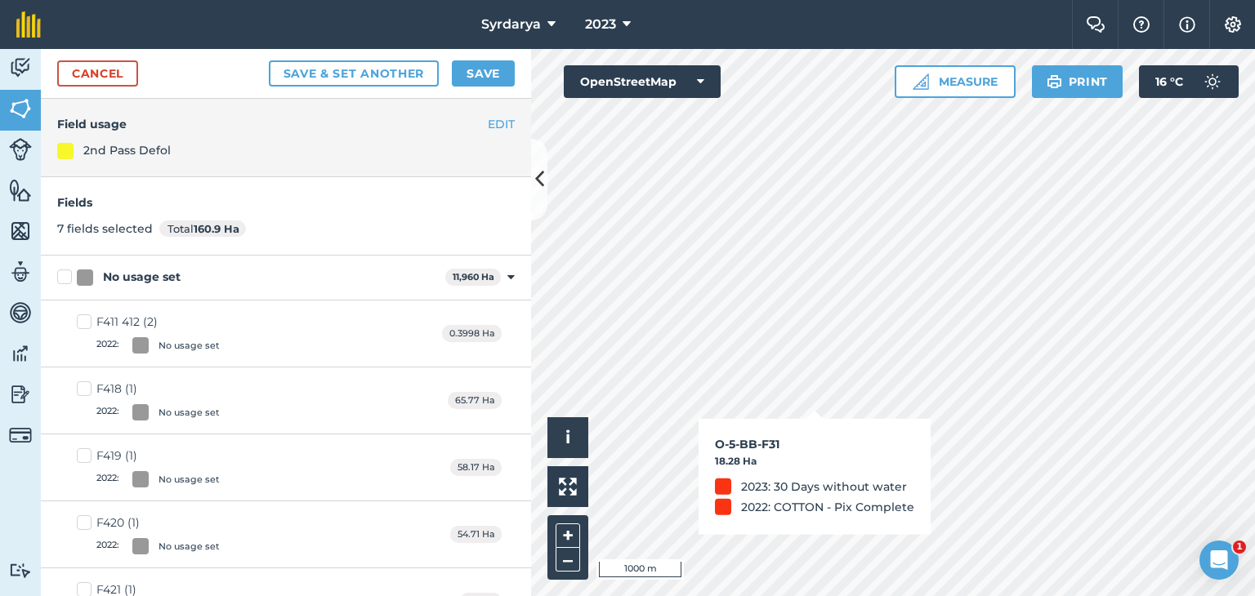
checkbox input "true"
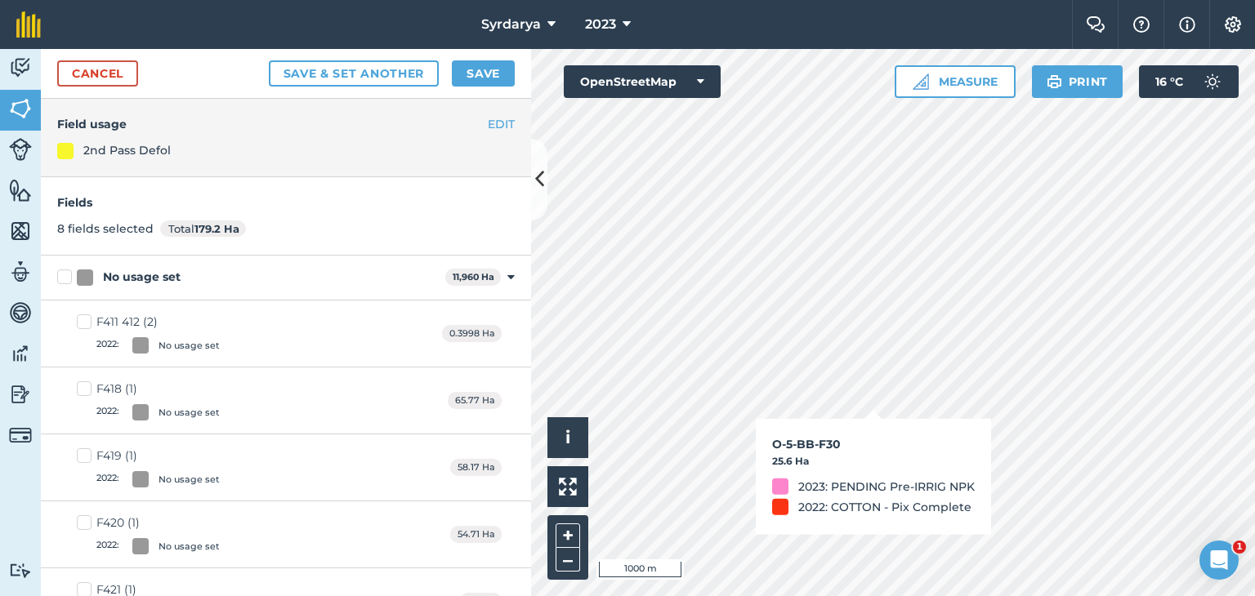
checkbox input "true"
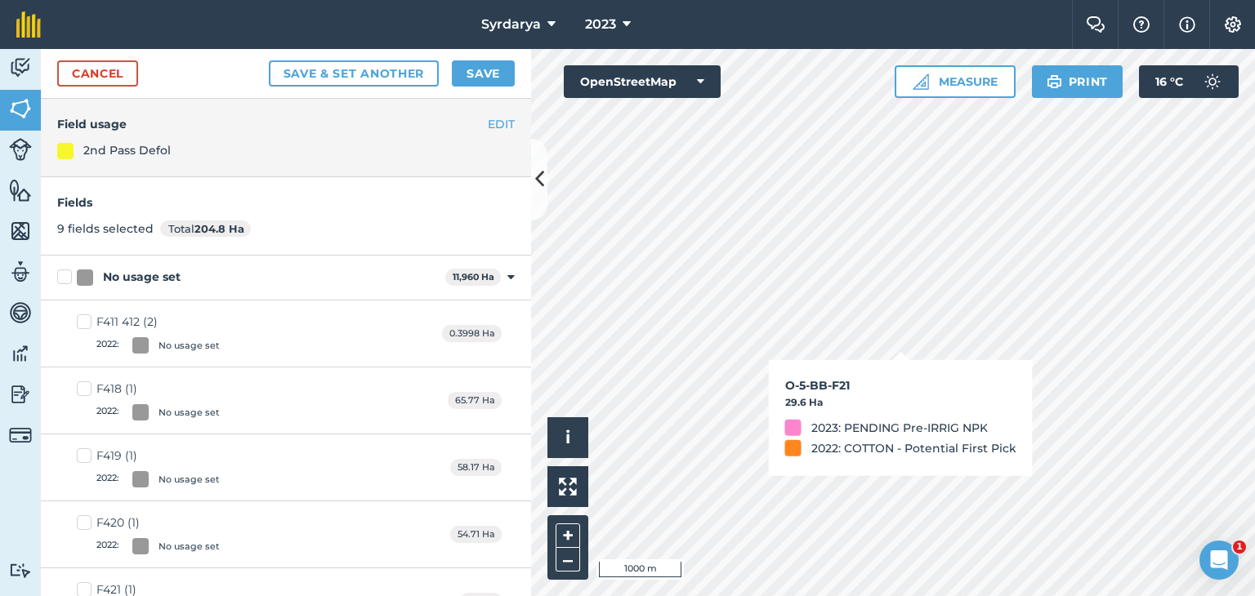
checkbox input "true"
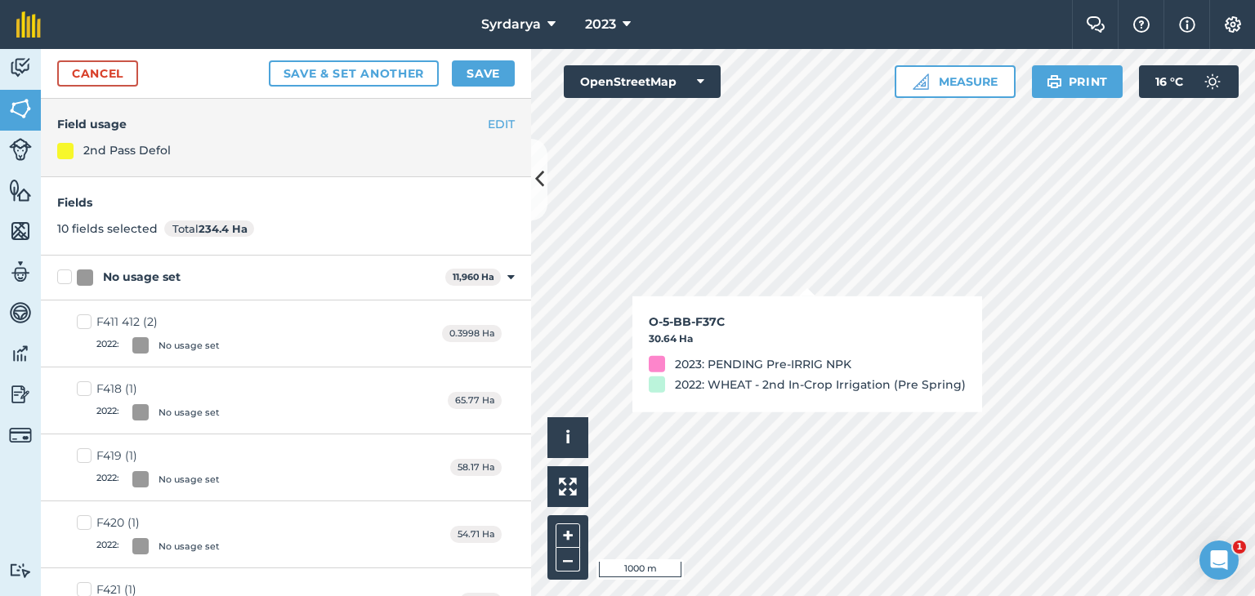
checkbox input "true"
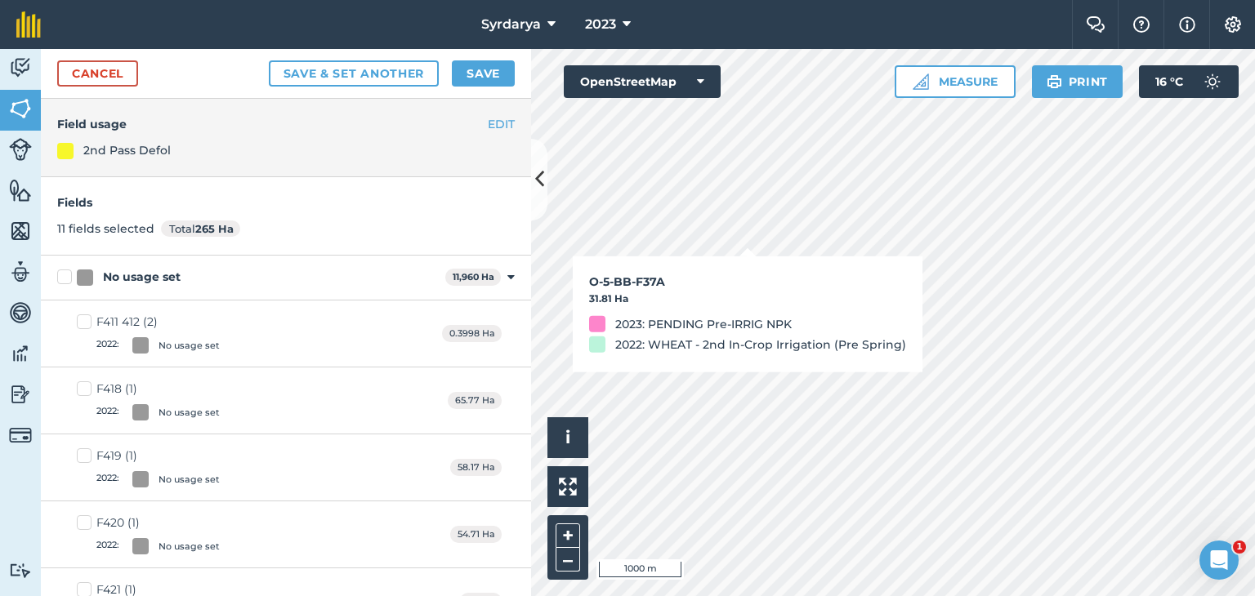
checkbox input "true"
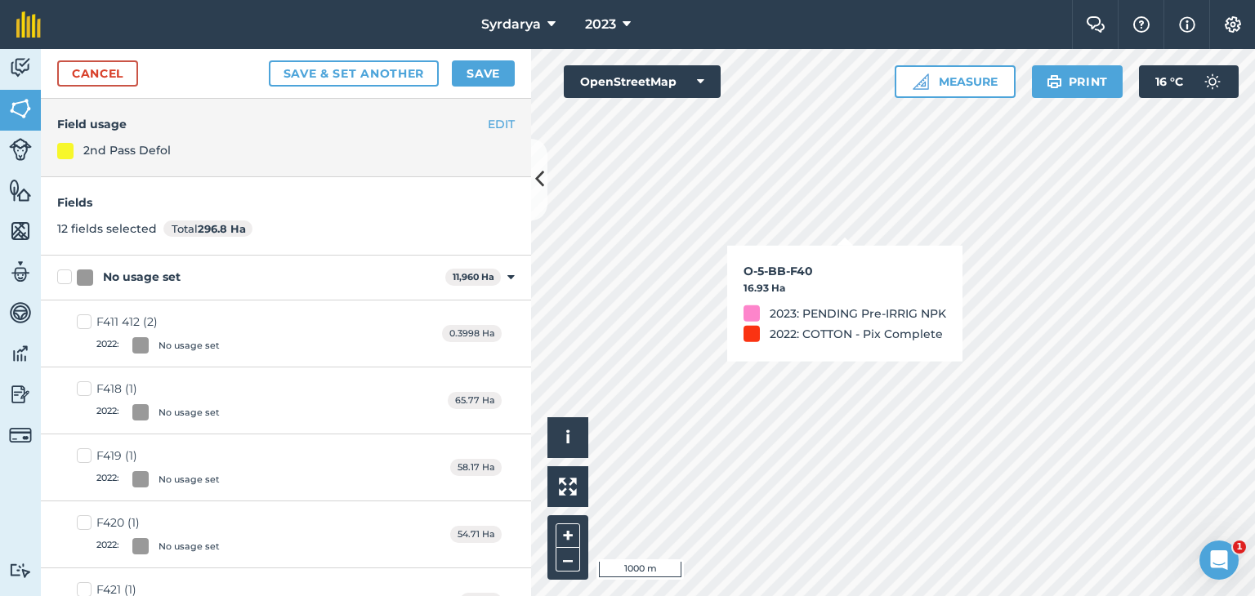
checkbox input "true"
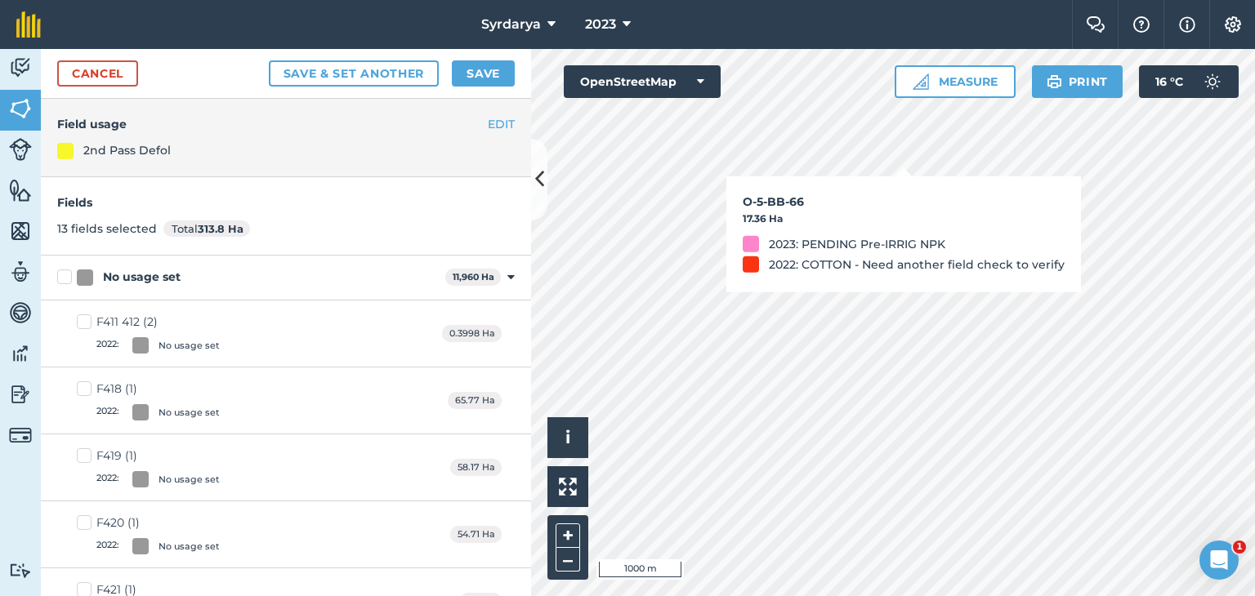
checkbox input "true"
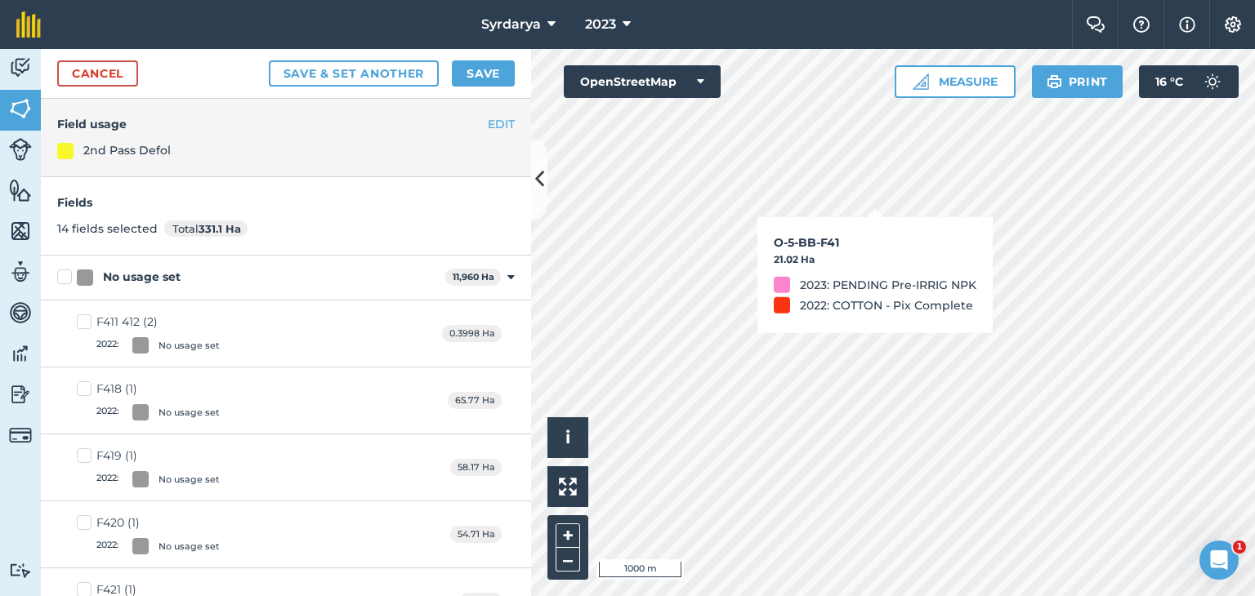
checkbox input "true"
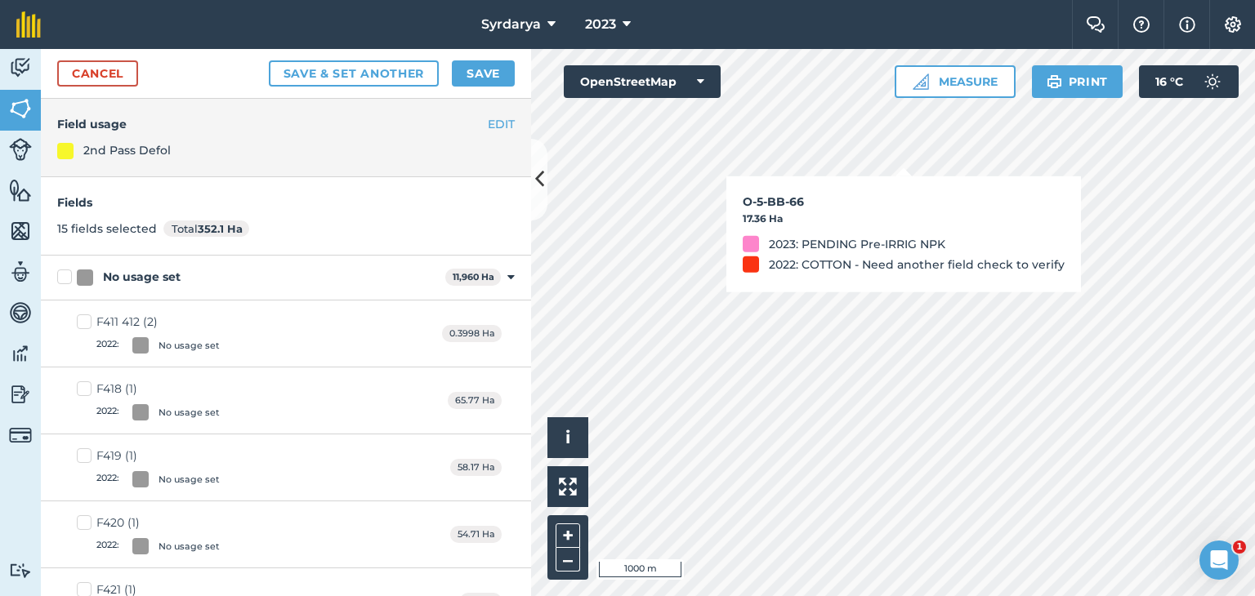
checkbox input "true"
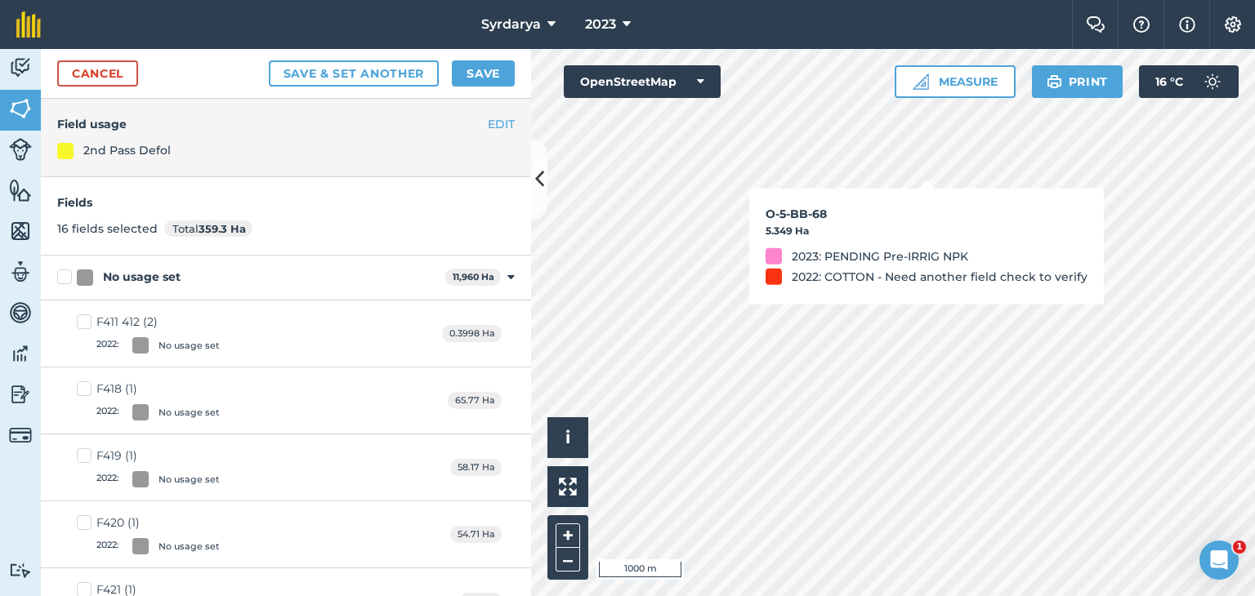
checkbox input "true"
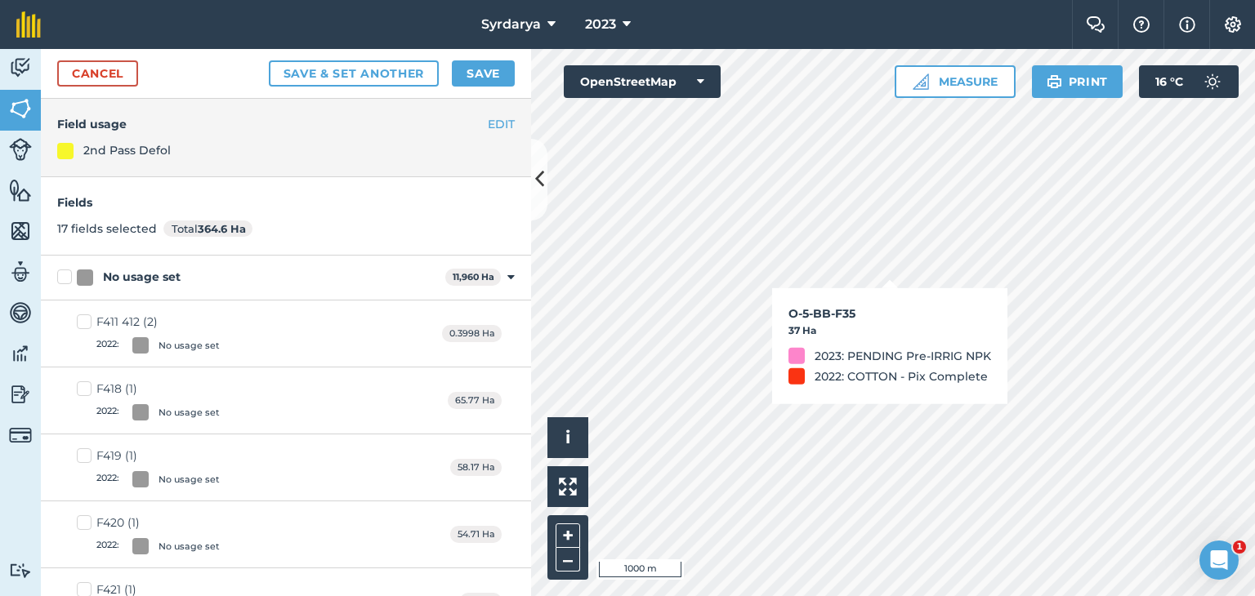
checkbox input "true"
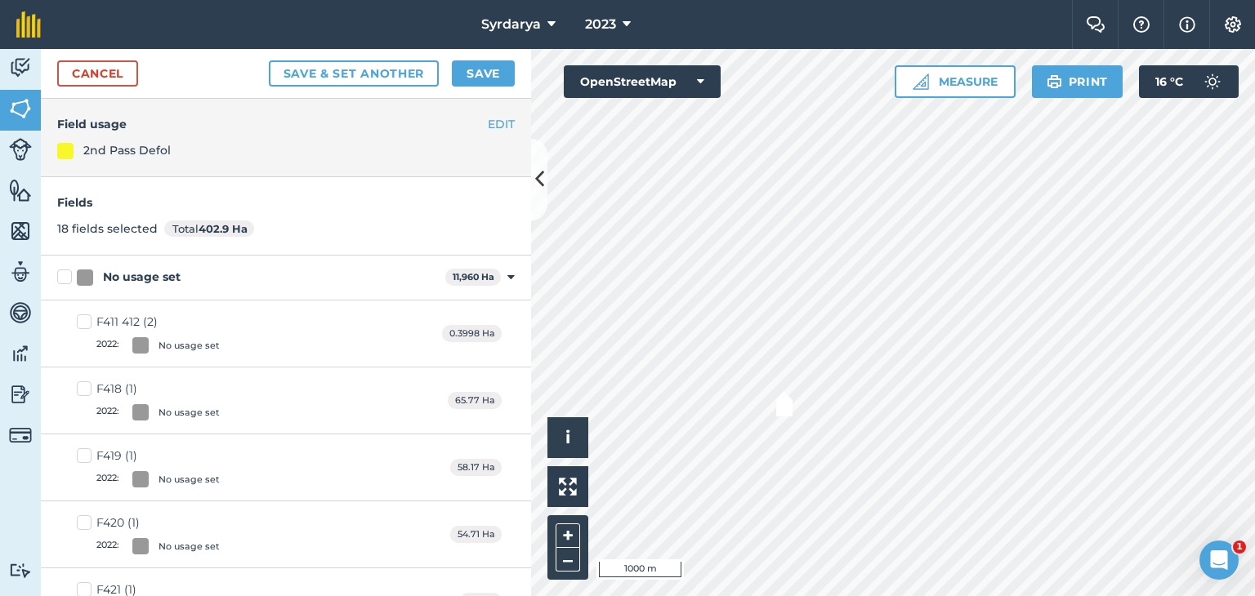
checkbox input "true"
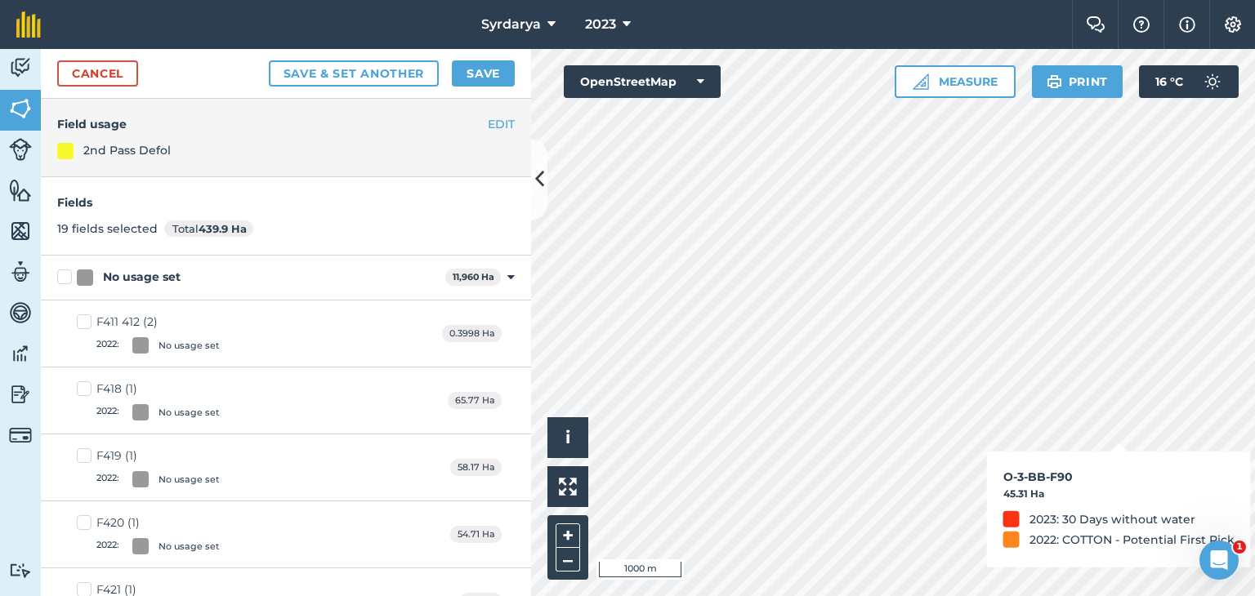
checkbox input "true"
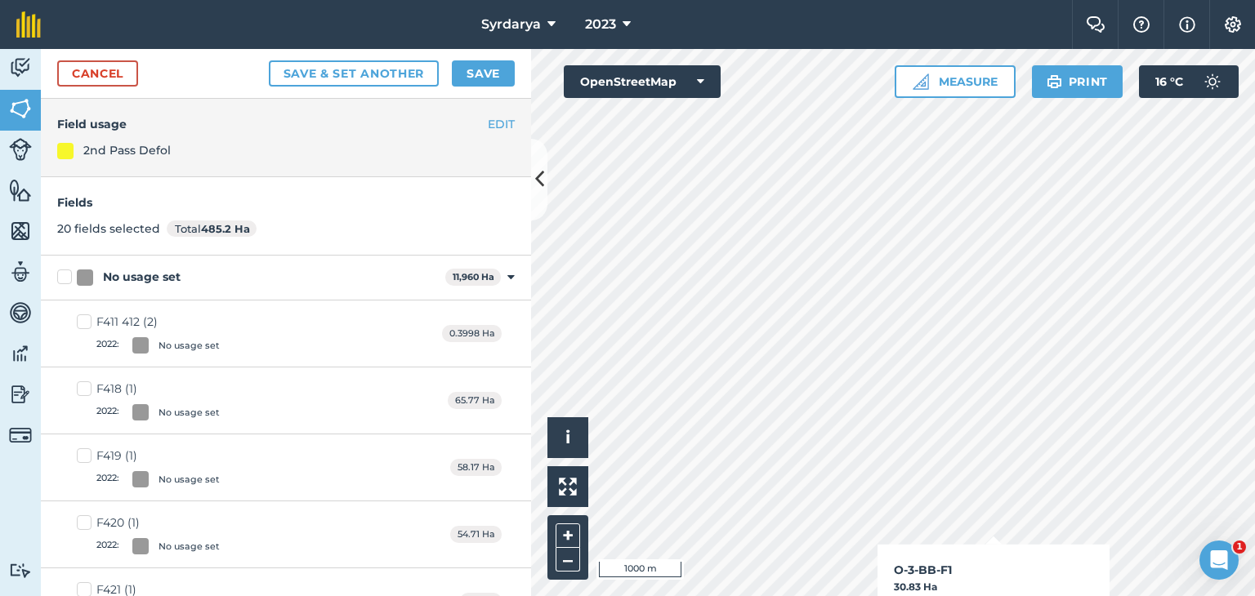
checkbox input "true"
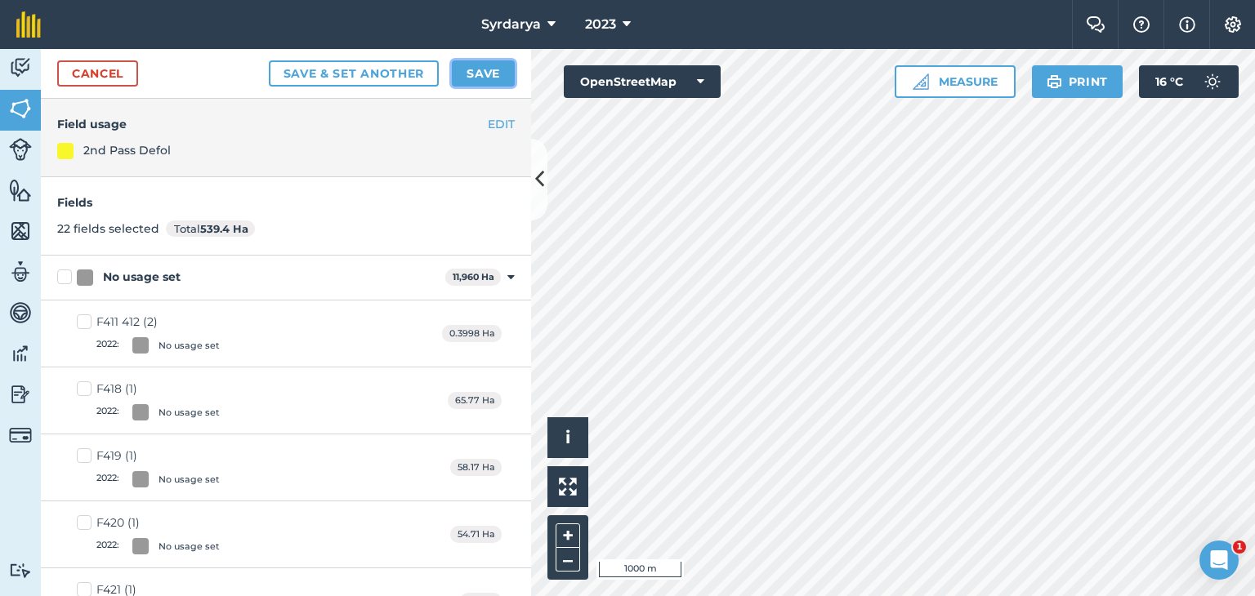
click at [487, 76] on button "Save" at bounding box center [483, 73] width 63 height 26
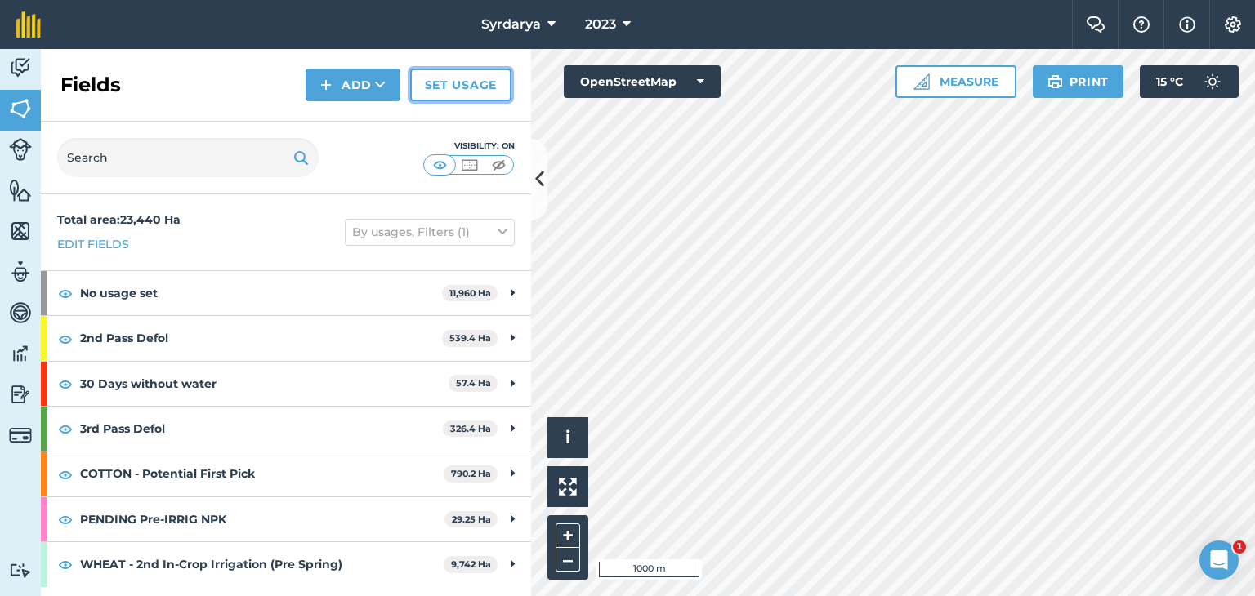
click at [439, 87] on link "Set usage" at bounding box center [460, 85] width 101 height 33
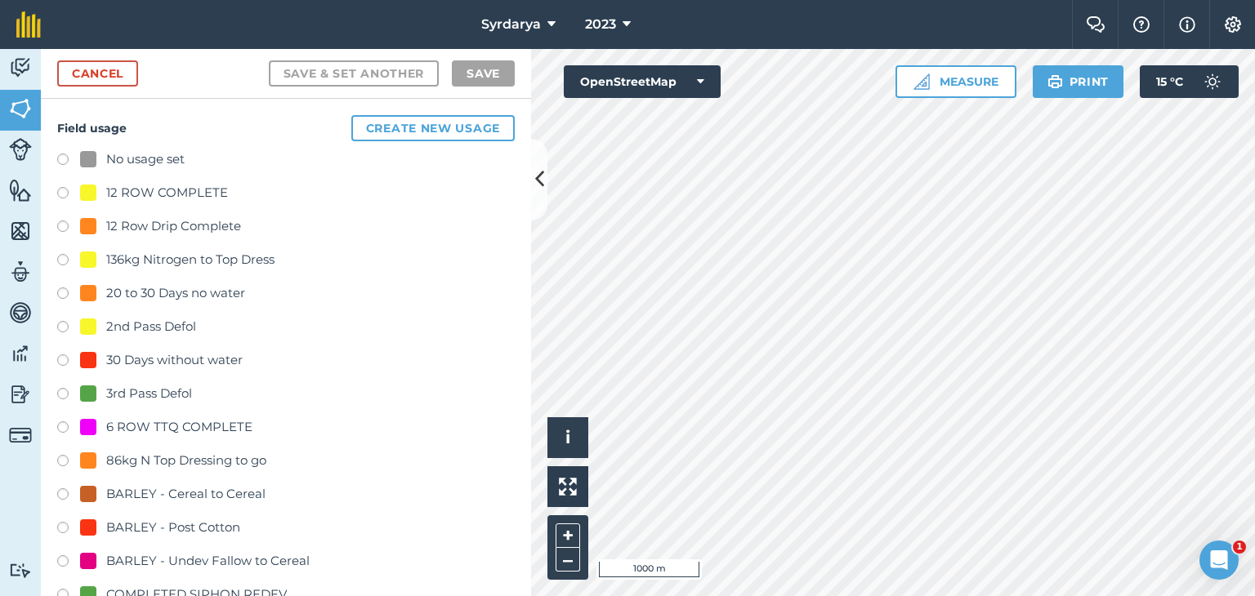
click at [62, 390] on label at bounding box center [68, 396] width 23 height 16
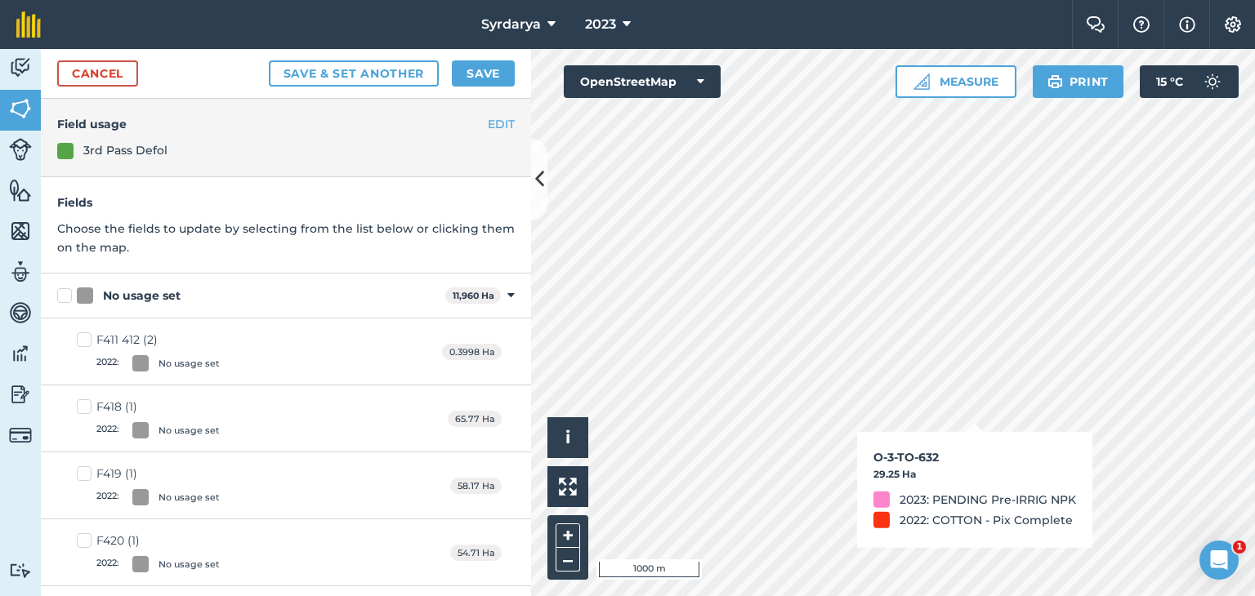
checkbox input "true"
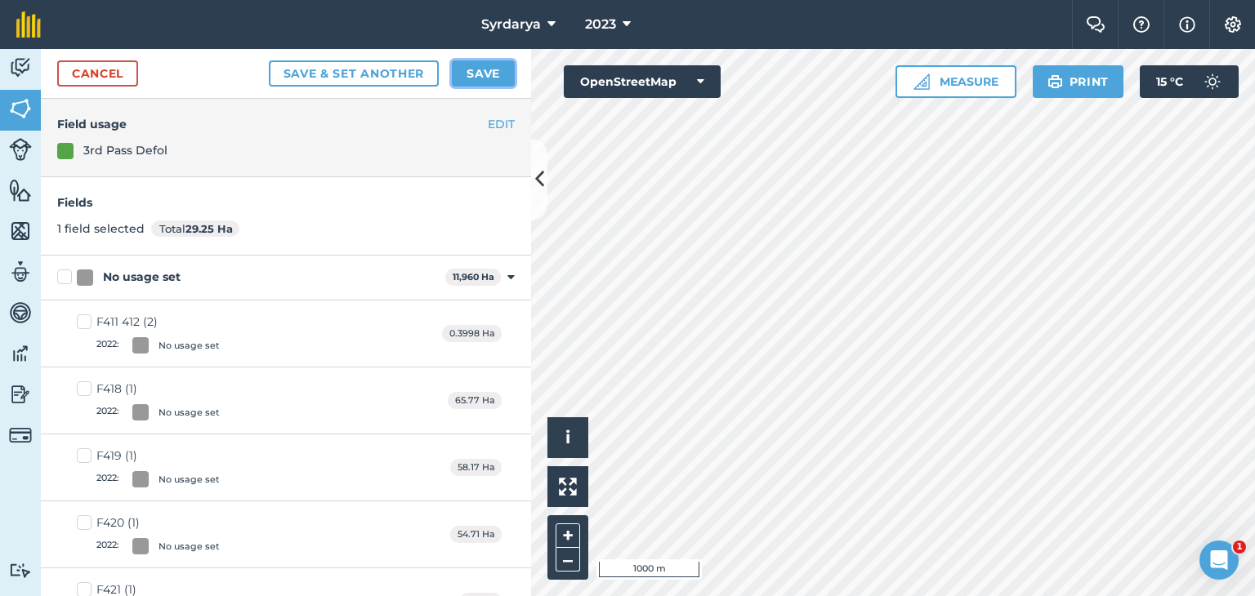
click at [481, 68] on button "Save" at bounding box center [483, 73] width 63 height 26
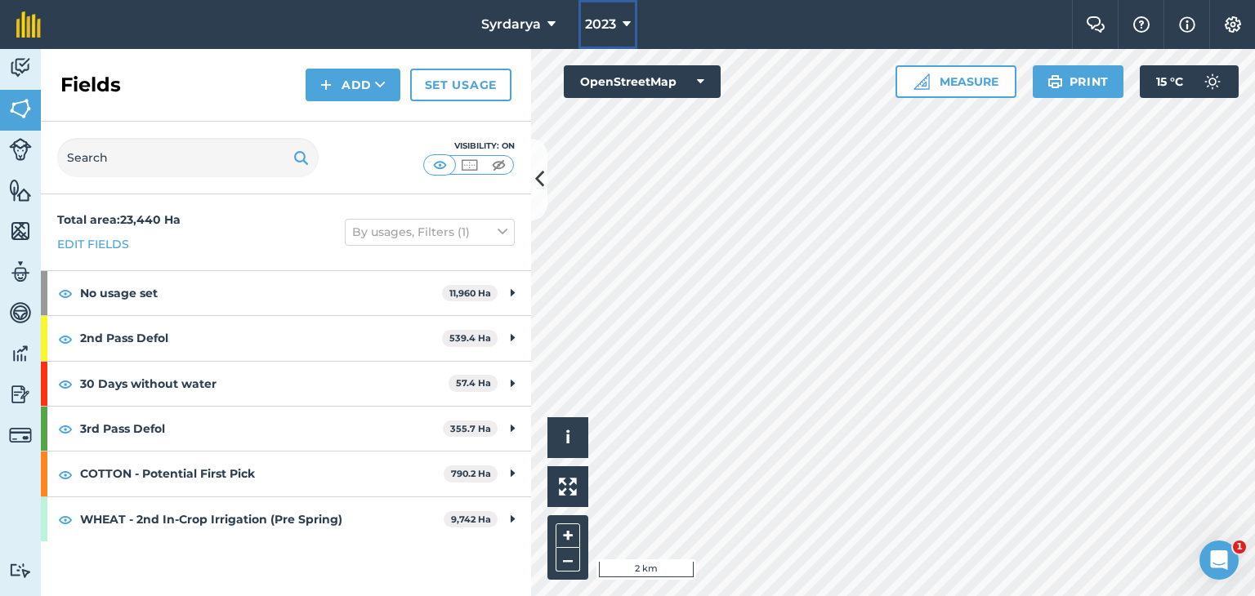
drag, startPoint x: 619, startPoint y: 27, endPoint x: 617, endPoint y: 37, distance: 10.1
click at [619, 27] on button "2023" at bounding box center [607, 24] width 59 height 49
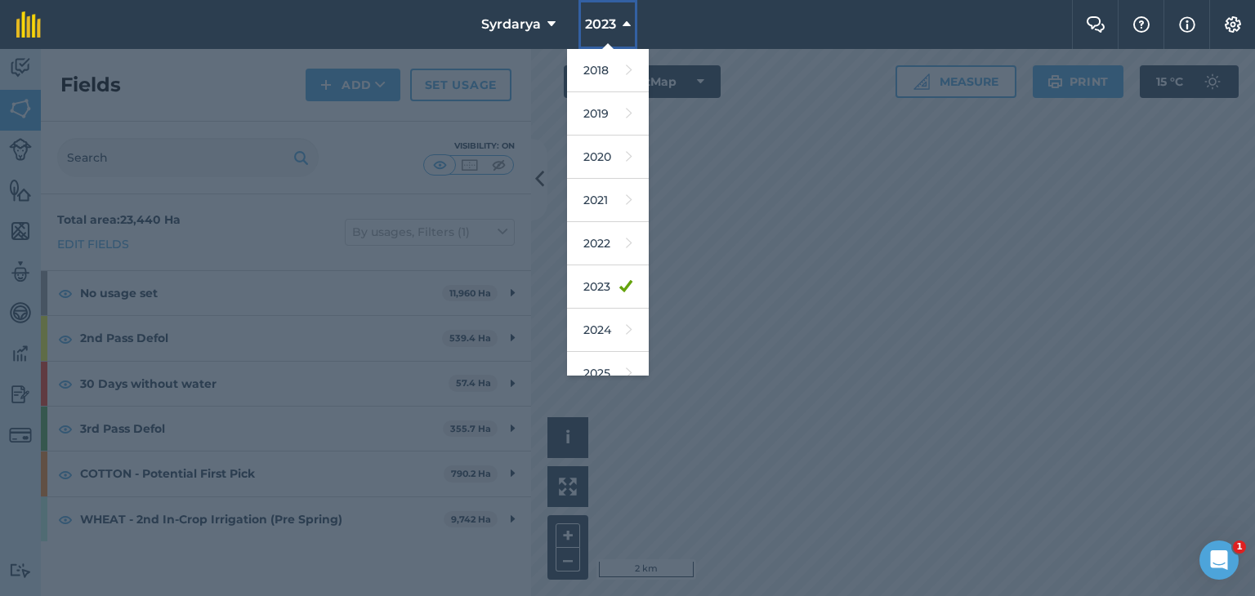
scroll to position [105, 0]
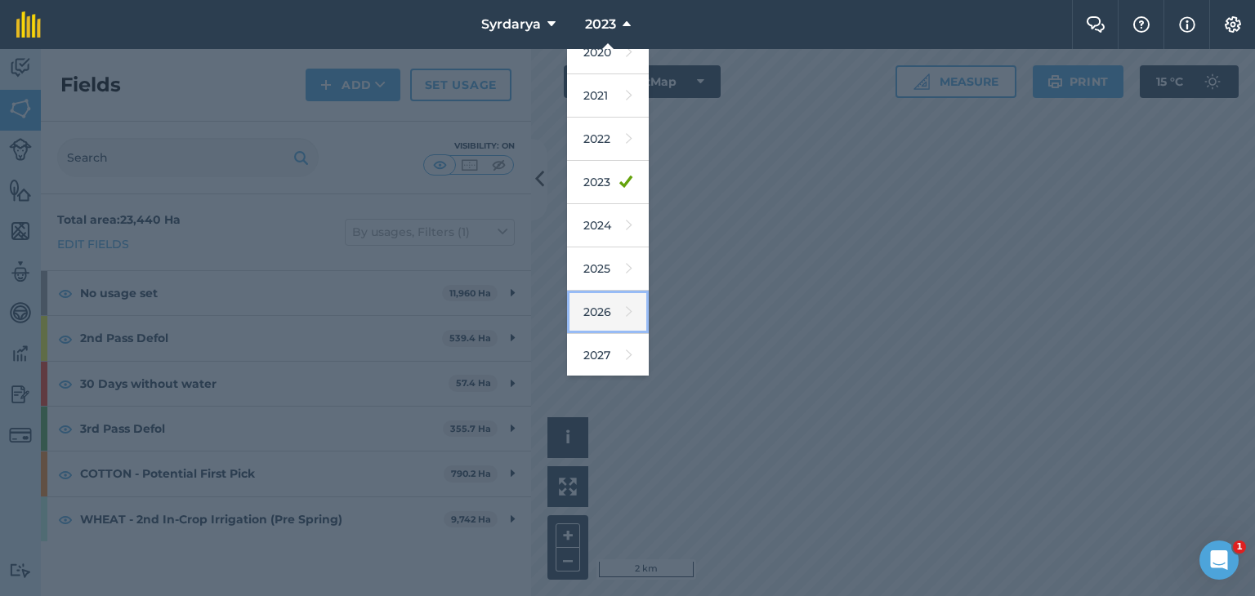
click at [594, 308] on link "2026" at bounding box center [608, 312] width 82 height 43
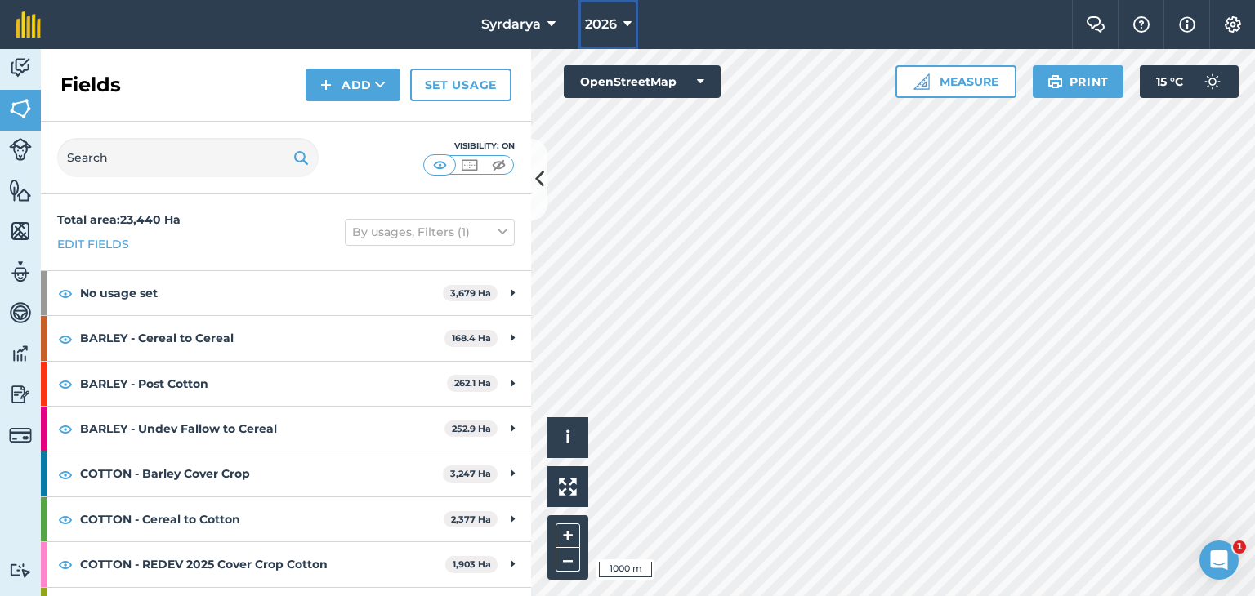
click at [621, 25] on button "2026" at bounding box center [608, 24] width 60 height 49
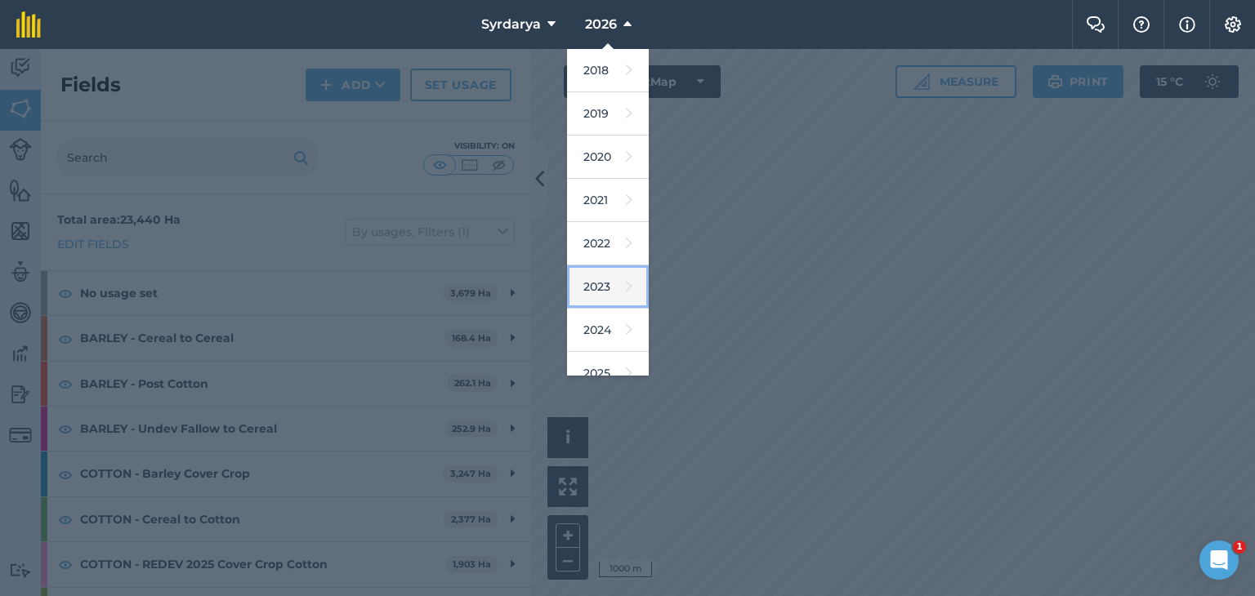
click at [591, 288] on link "2023" at bounding box center [608, 286] width 82 height 43
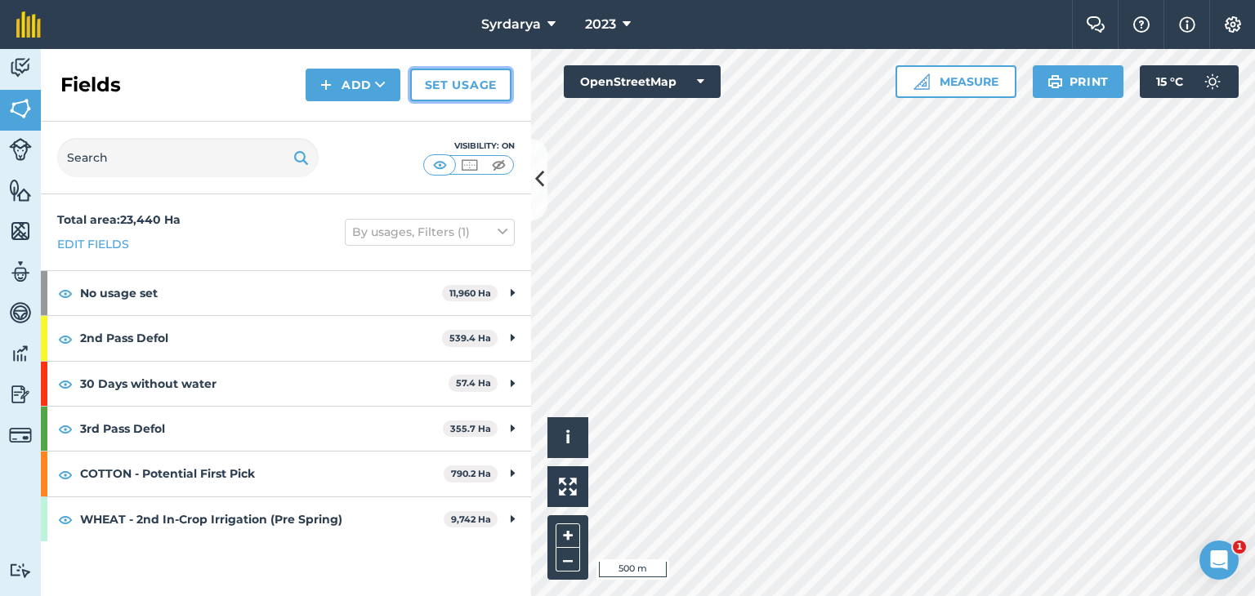
click at [480, 79] on link "Set usage" at bounding box center [460, 85] width 101 height 33
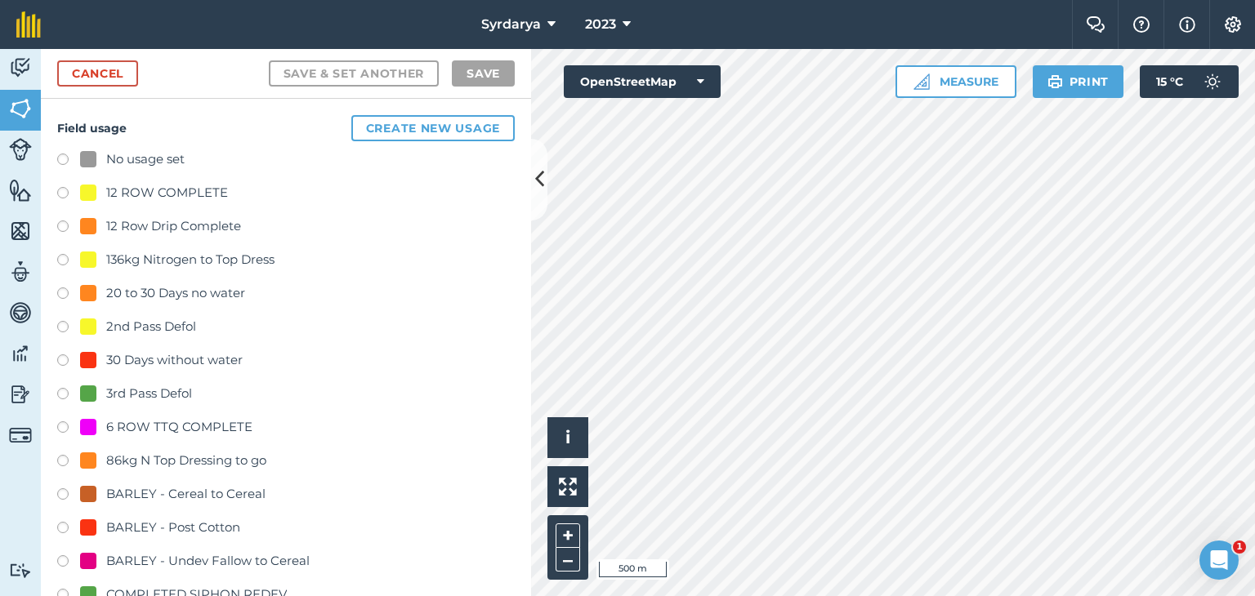
click at [64, 160] on label at bounding box center [68, 162] width 23 height 16
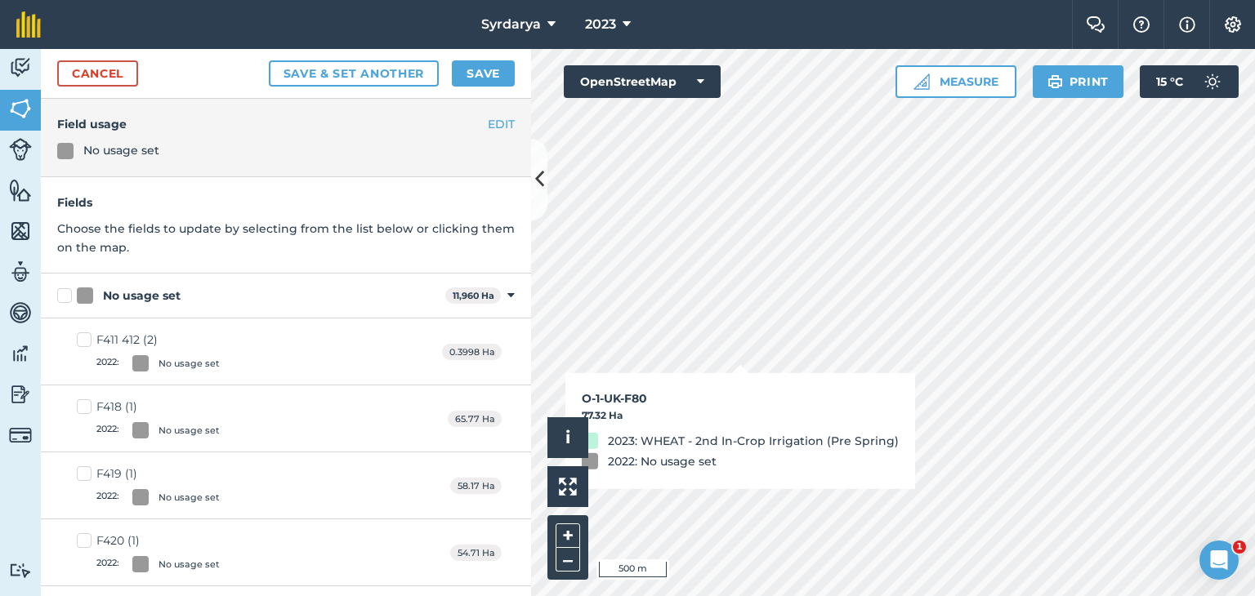
checkbox input "true"
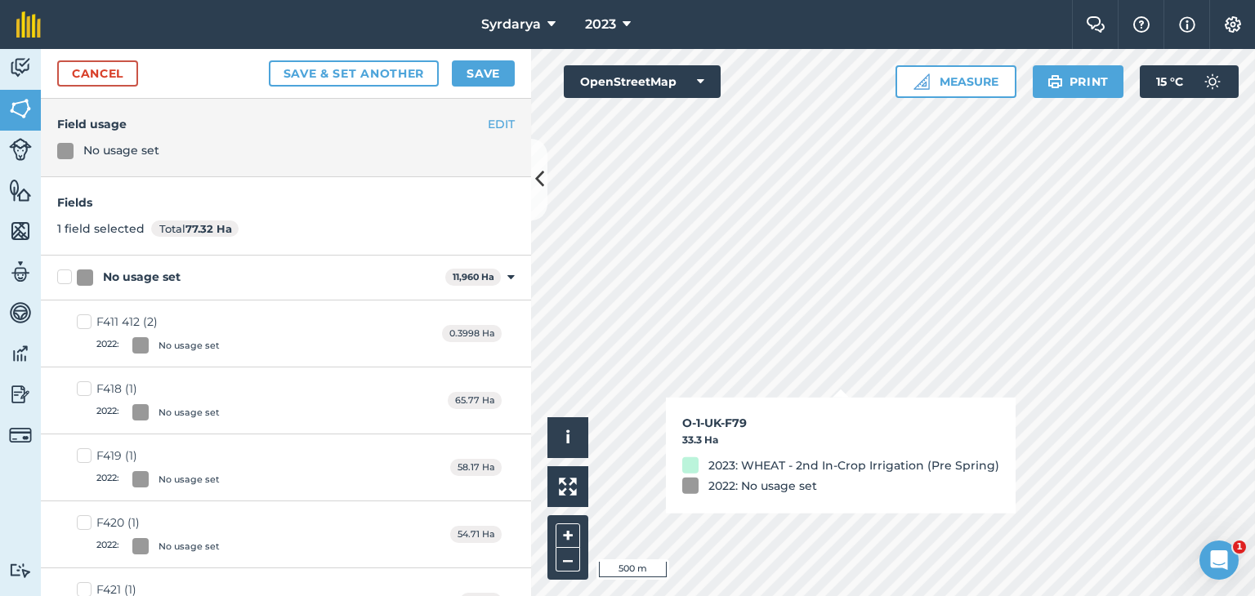
checkbox input "true"
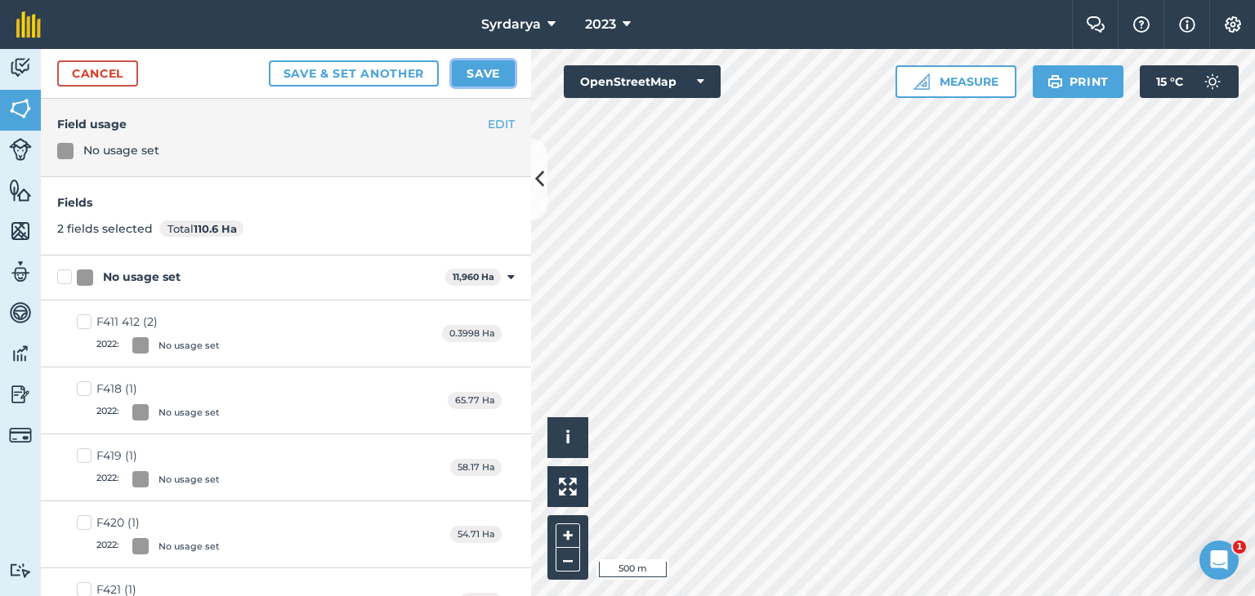
click at [485, 69] on button "Save" at bounding box center [483, 73] width 63 height 26
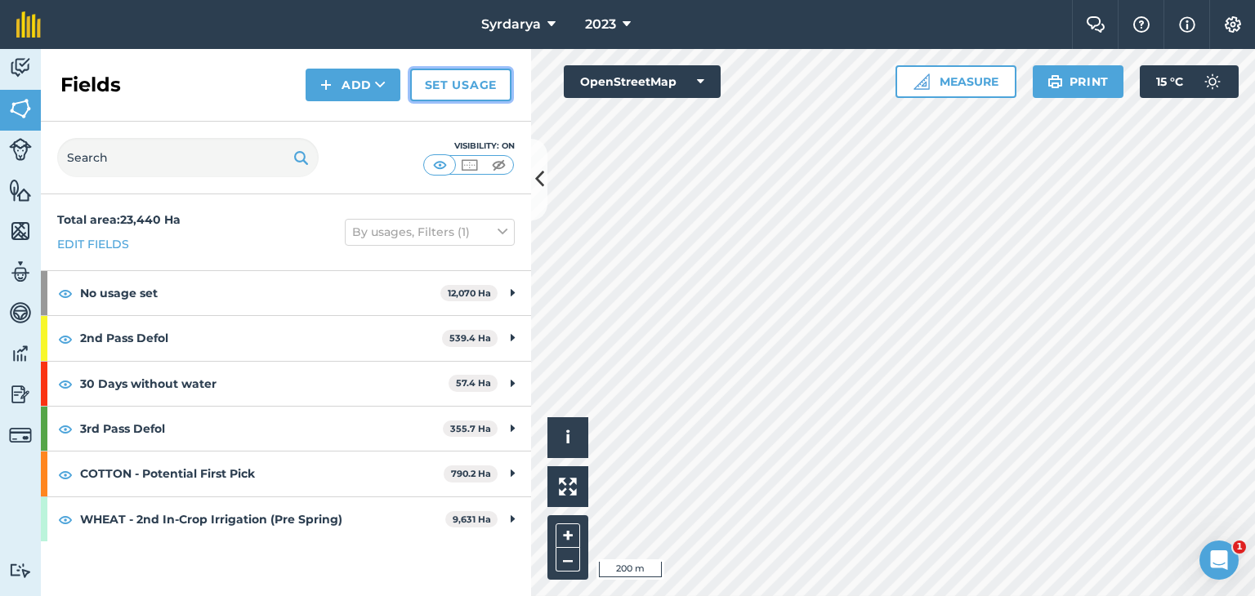
click at [461, 77] on link "Set usage" at bounding box center [460, 85] width 101 height 33
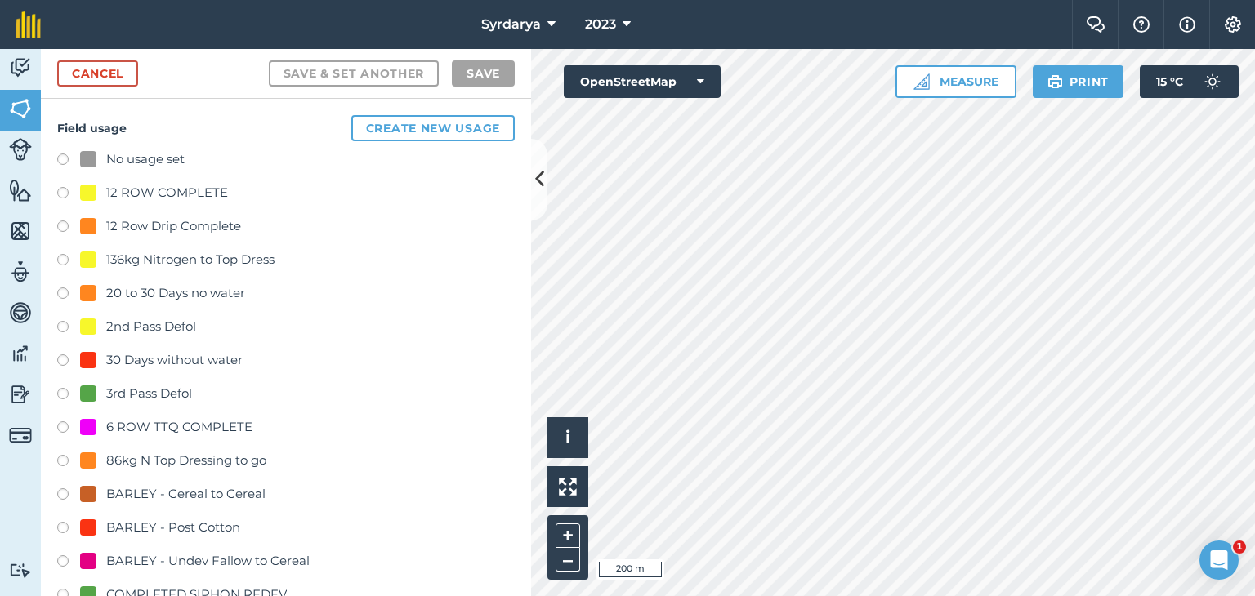
click at [61, 159] on label at bounding box center [68, 162] width 23 height 16
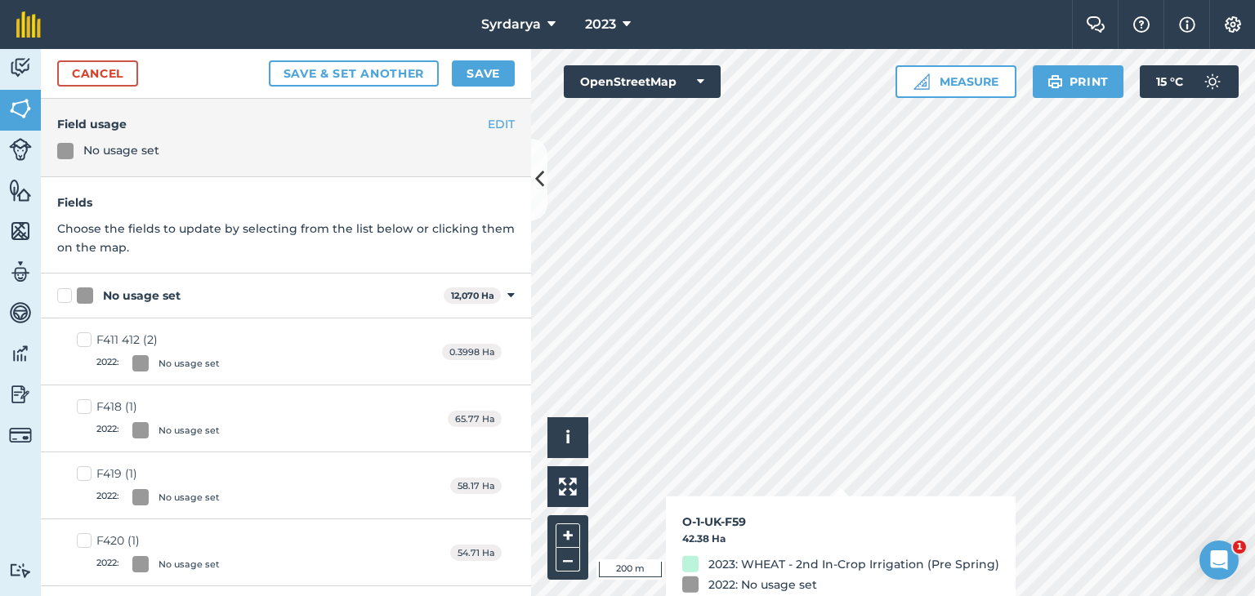
checkbox input "true"
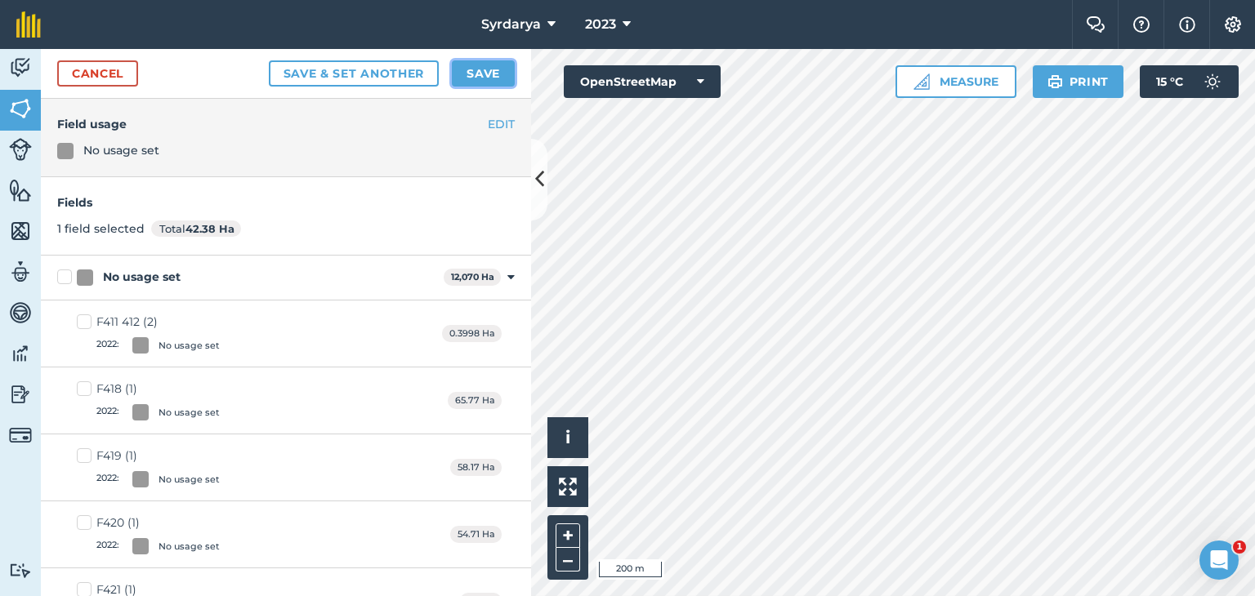
click at [497, 73] on button "Save" at bounding box center [483, 73] width 63 height 26
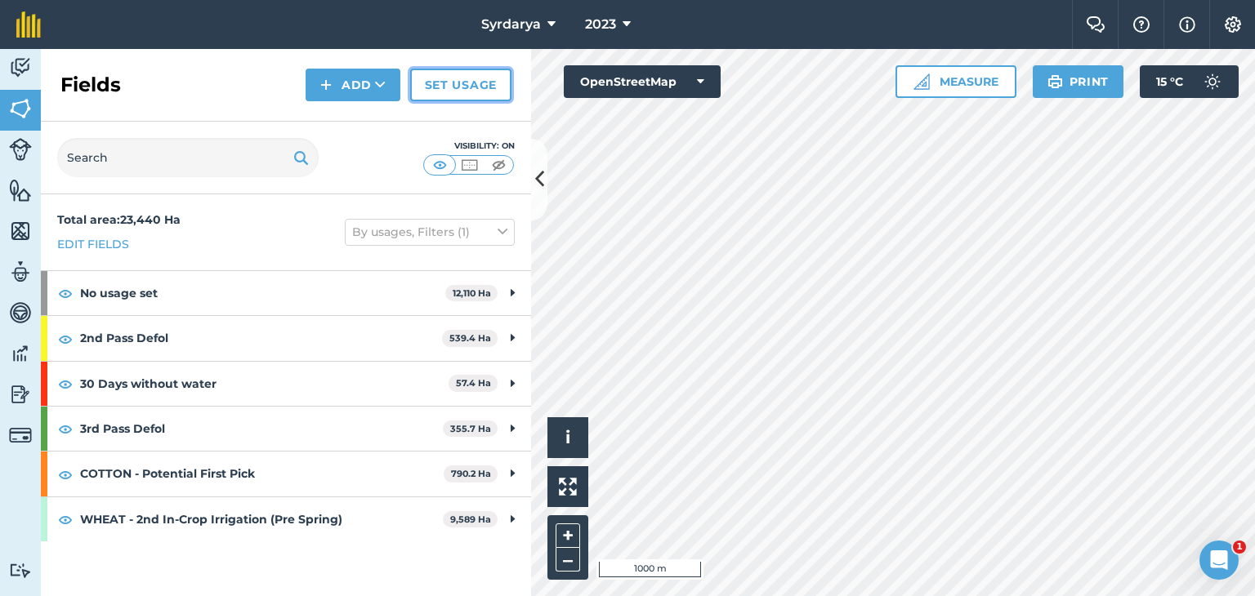
drag, startPoint x: 453, startPoint y: 80, endPoint x: 18, endPoint y: 239, distance: 462.9
click at [453, 80] on link "Set usage" at bounding box center [460, 85] width 101 height 33
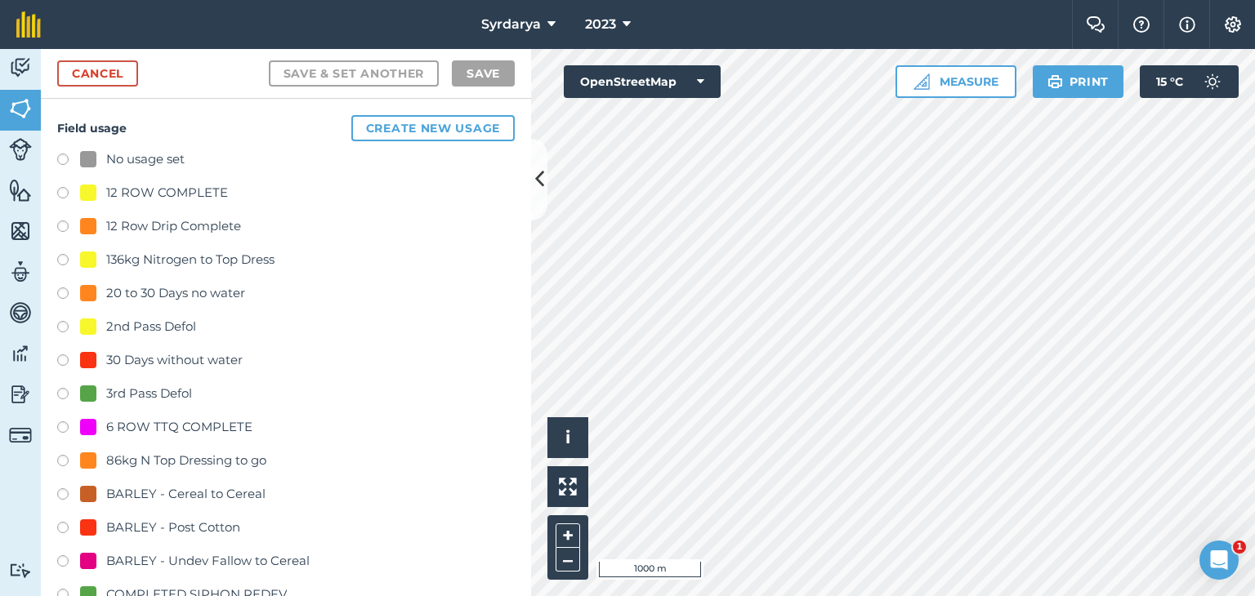
click at [62, 324] on label at bounding box center [68, 329] width 23 height 16
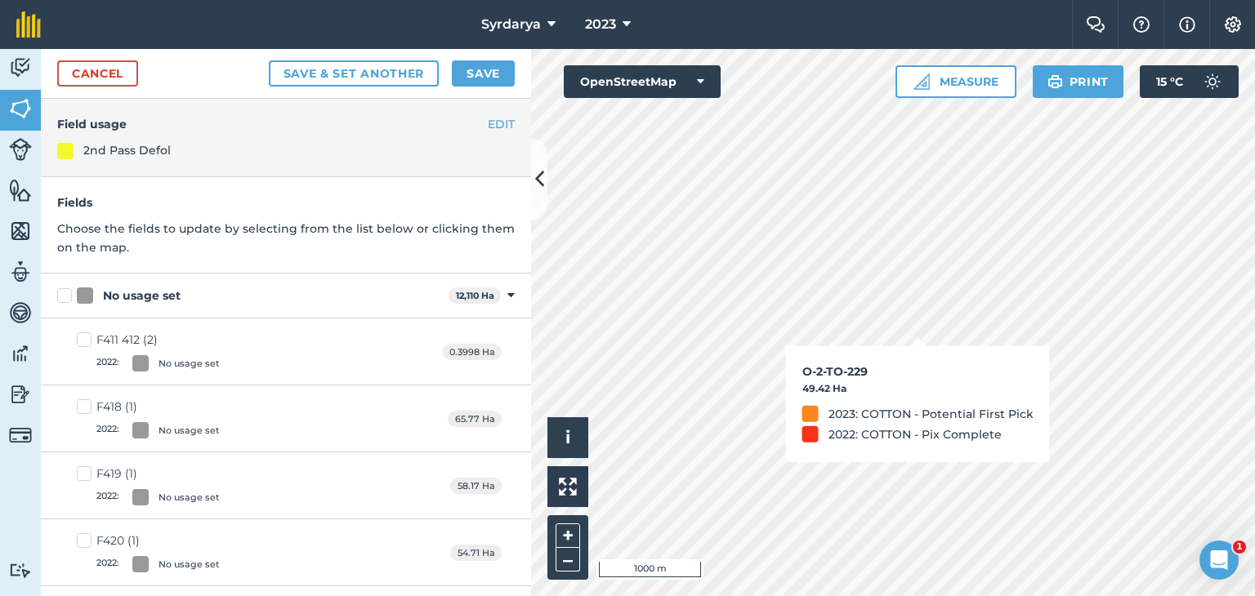
checkbox input "true"
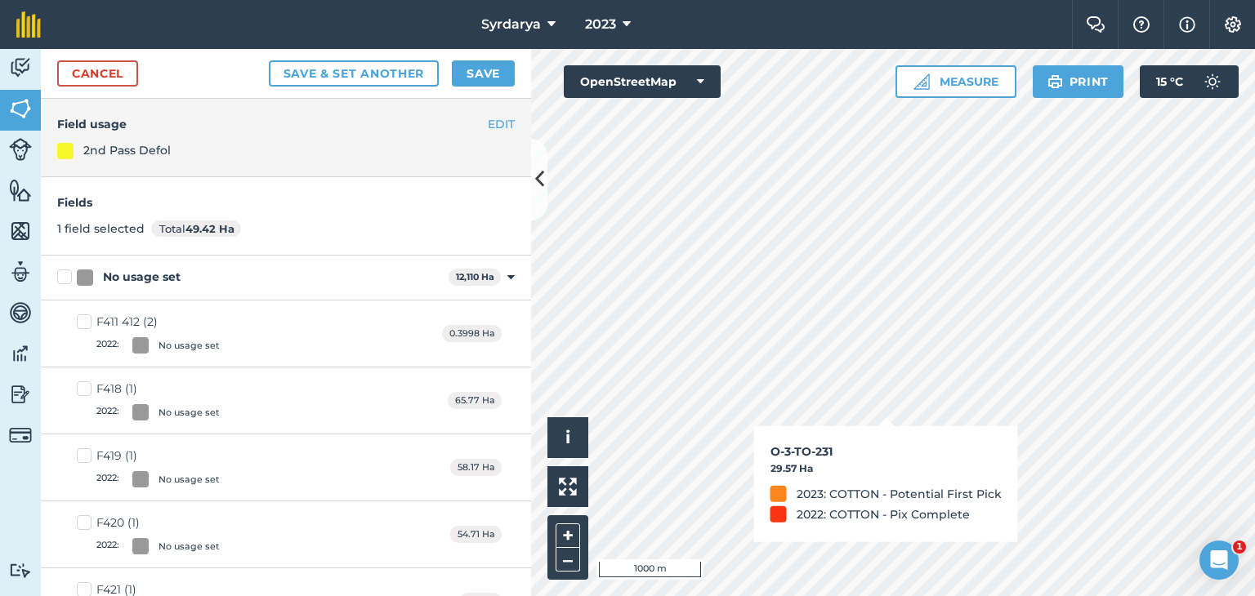
checkbox input "true"
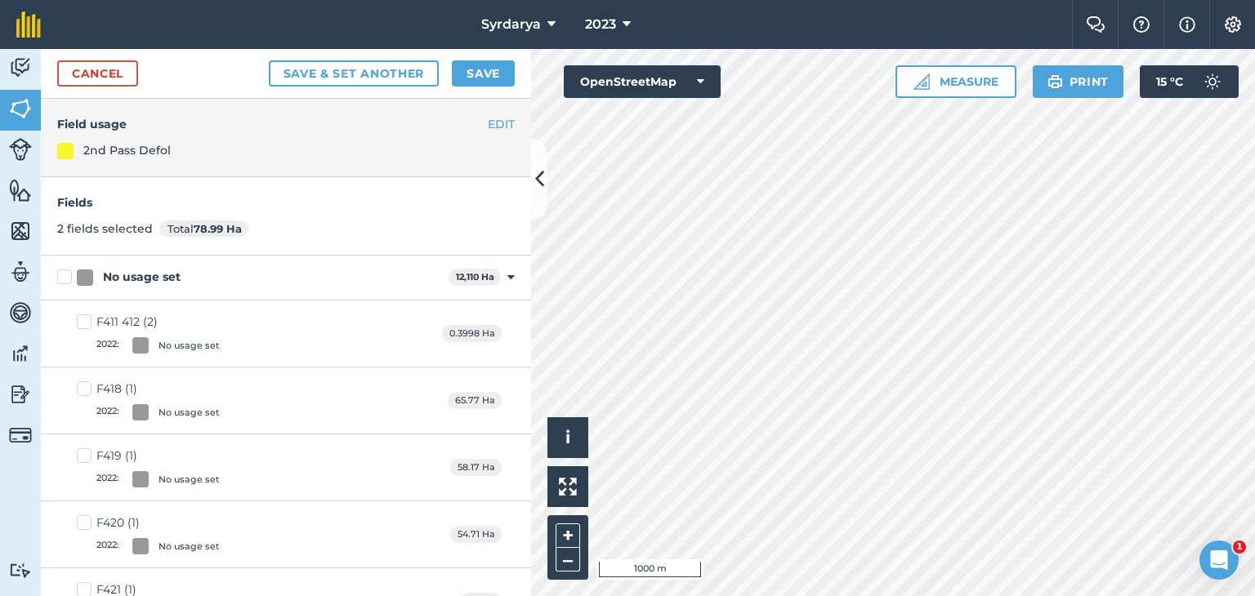
checkbox input "true"
click at [481, 73] on button "Save" at bounding box center [483, 73] width 63 height 26
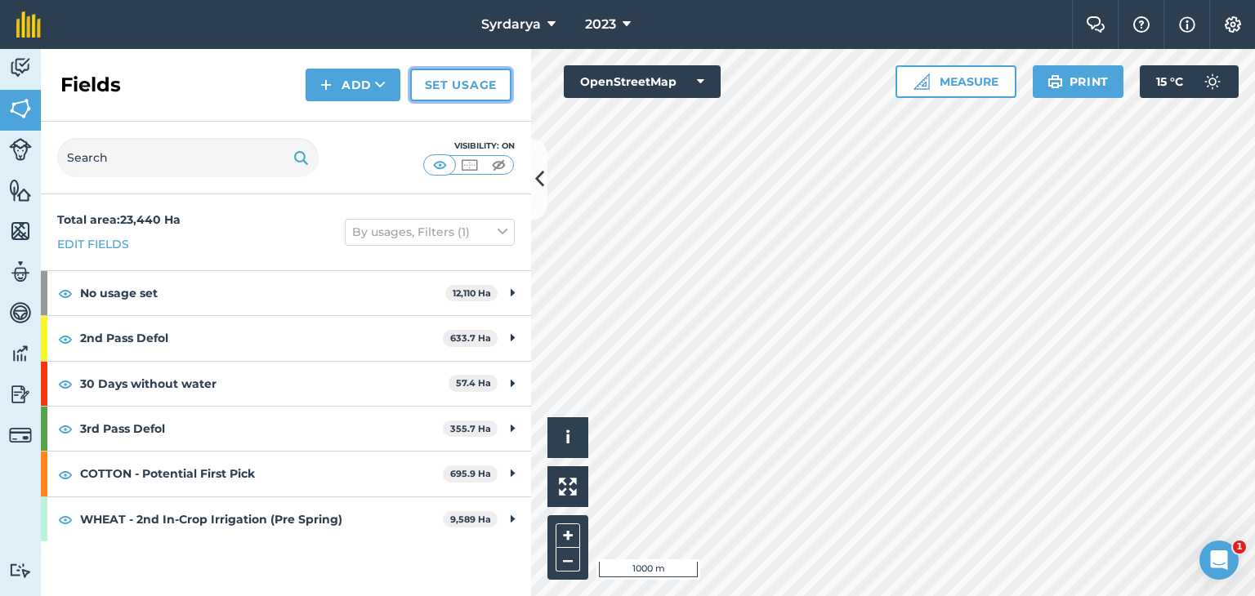
click at [457, 79] on link "Set usage" at bounding box center [460, 85] width 101 height 33
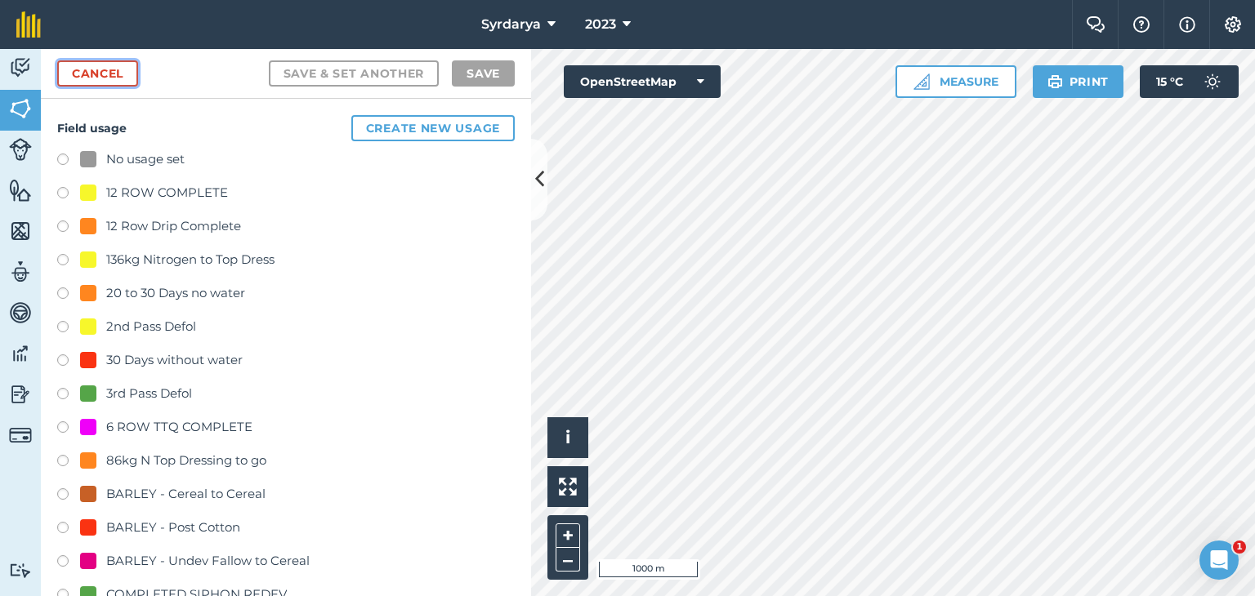
click at [103, 76] on link "Cancel" at bounding box center [97, 73] width 81 height 26
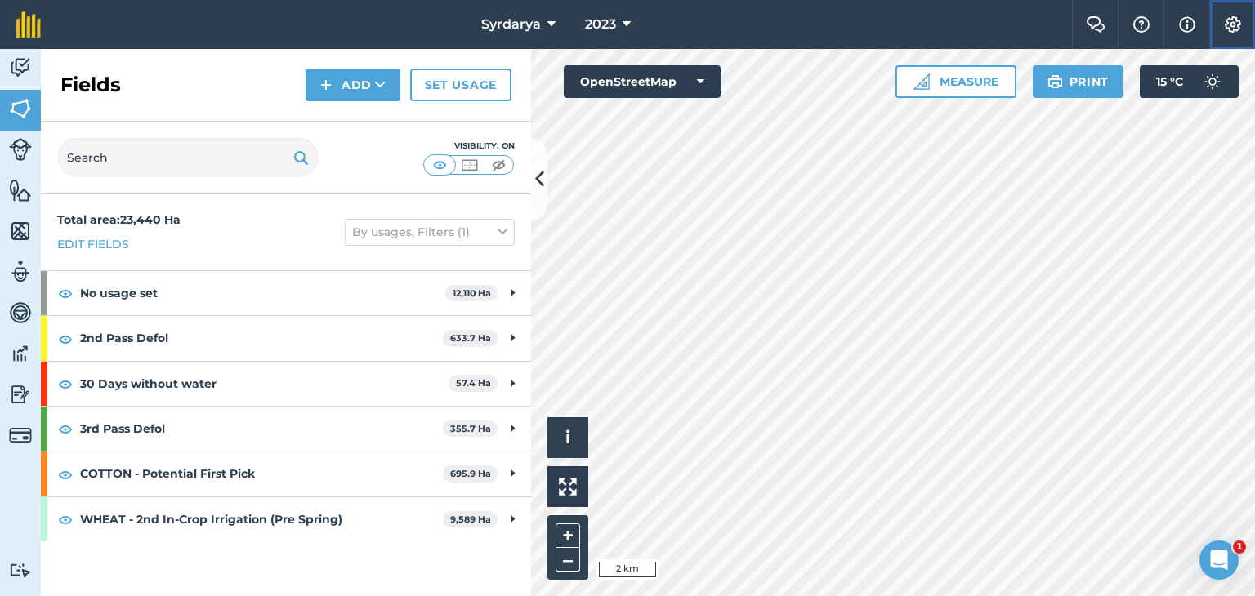
click at [1235, 20] on img at bounding box center [1233, 24] width 20 height 16
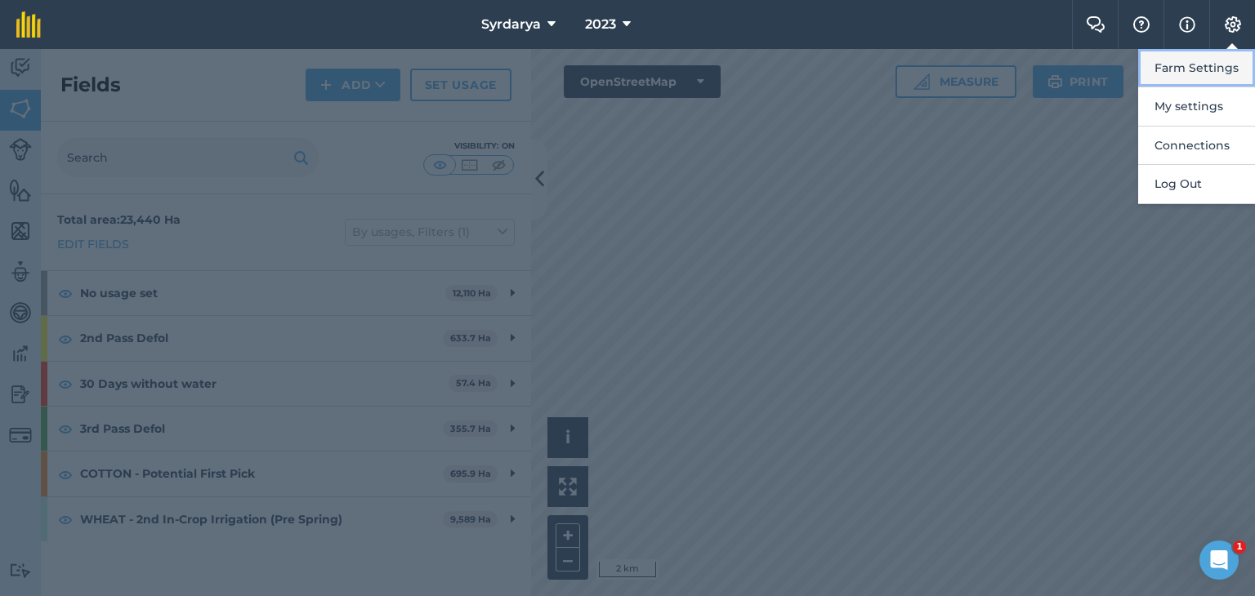
click at [1173, 70] on button "Farm Settings" at bounding box center [1196, 68] width 117 height 38
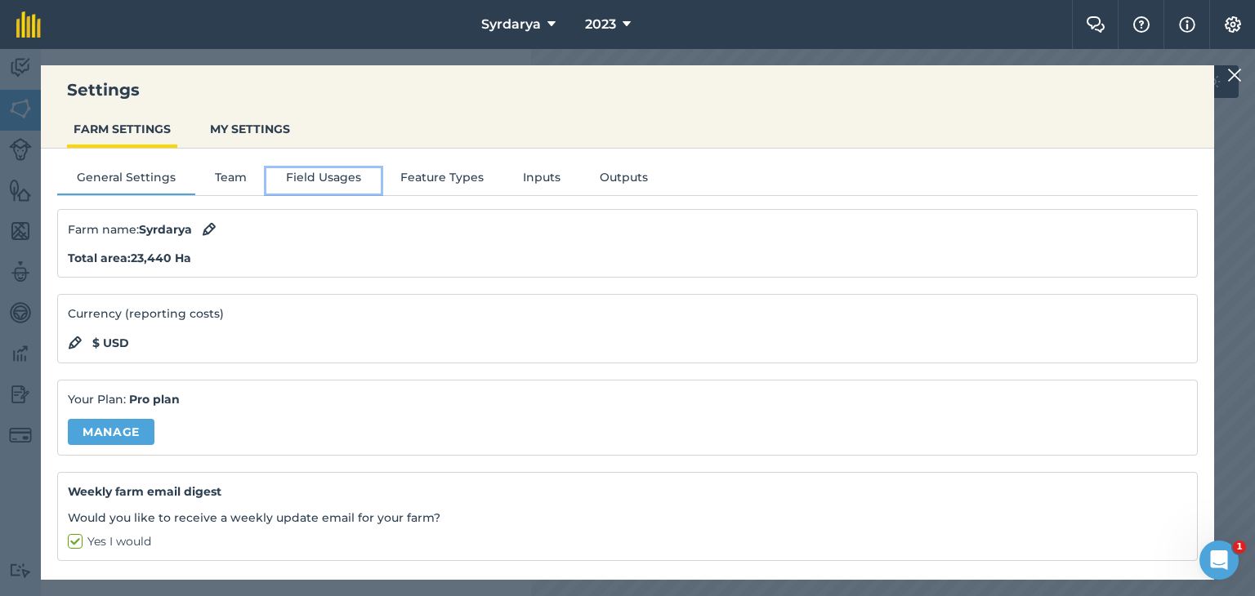
click at [311, 178] on button "Field Usages" at bounding box center [323, 180] width 114 height 25
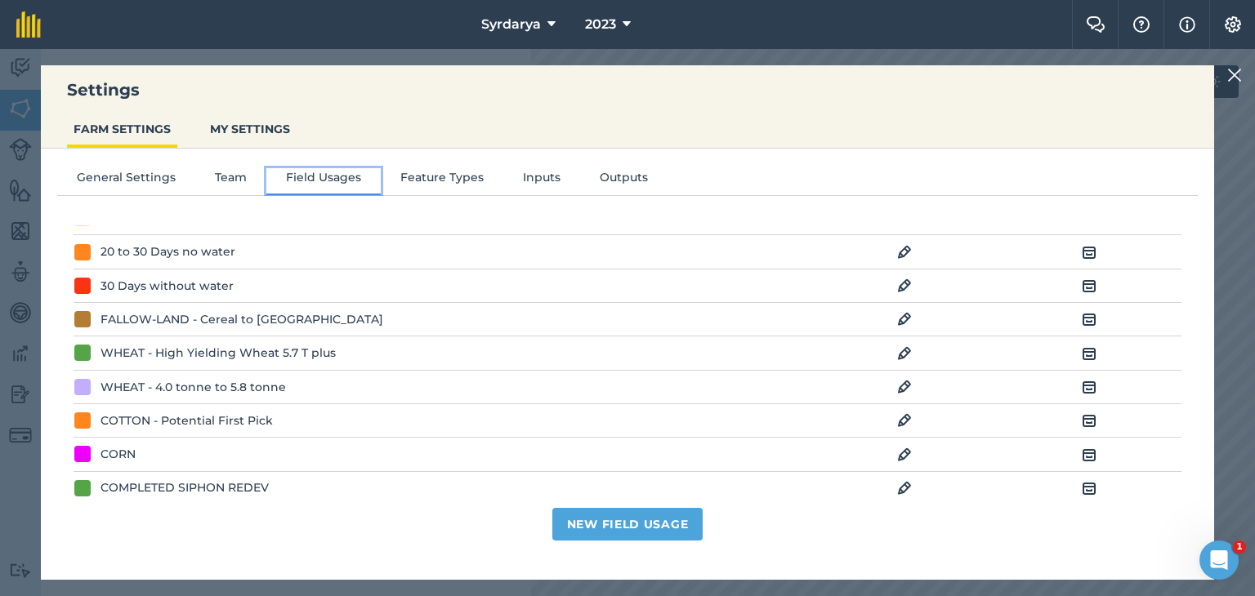
scroll to position [408, 0]
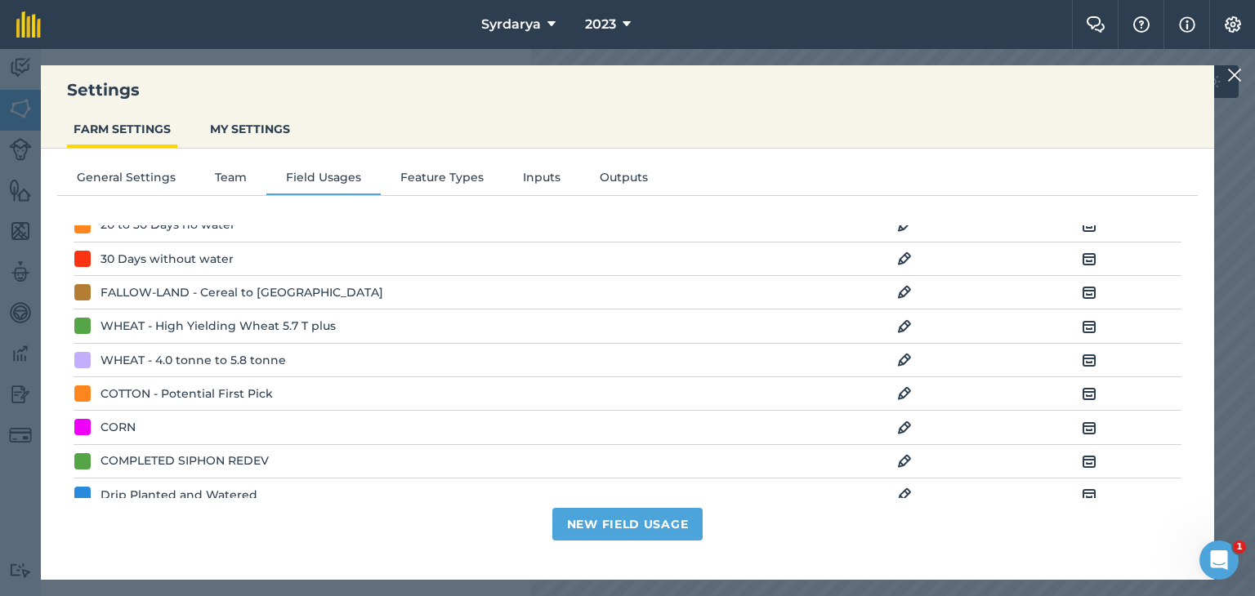
click at [897, 386] on img at bounding box center [904, 394] width 15 height 20
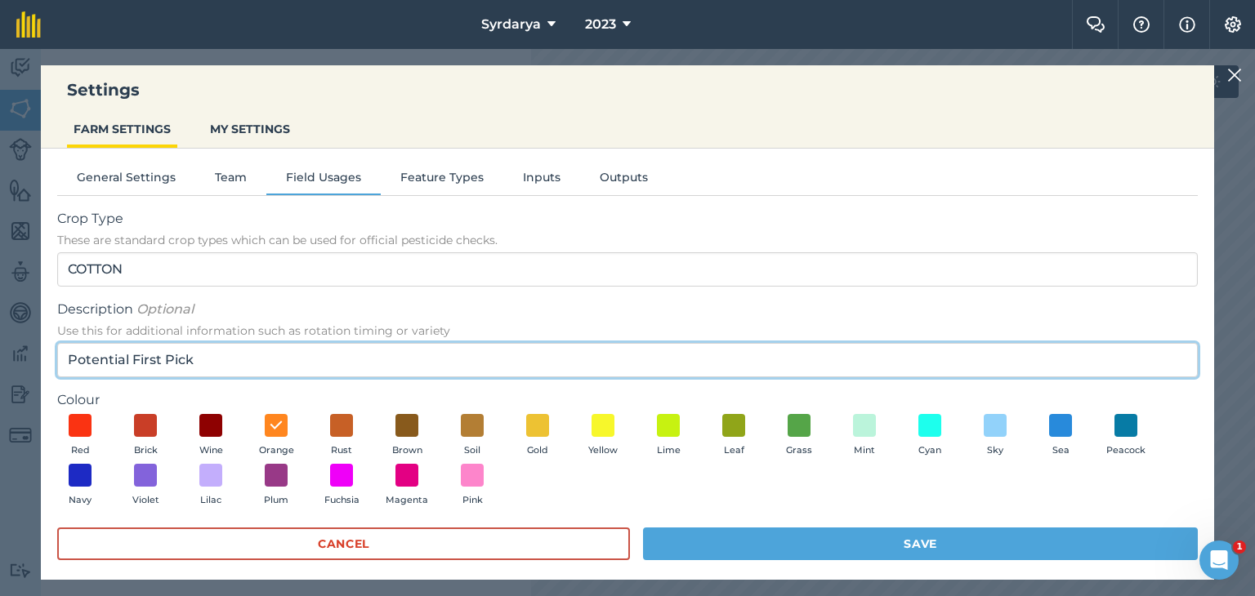
click at [207, 357] on input "Potential First Pick" at bounding box center [627, 360] width 1140 height 34
drag, startPoint x: 216, startPoint y: 359, endPoint x: 59, endPoint y: 368, distance: 157.1
click at [59, 368] on input "Potential First Pick" at bounding box center [627, 360] width 1140 height 34
type input "1st Defol"
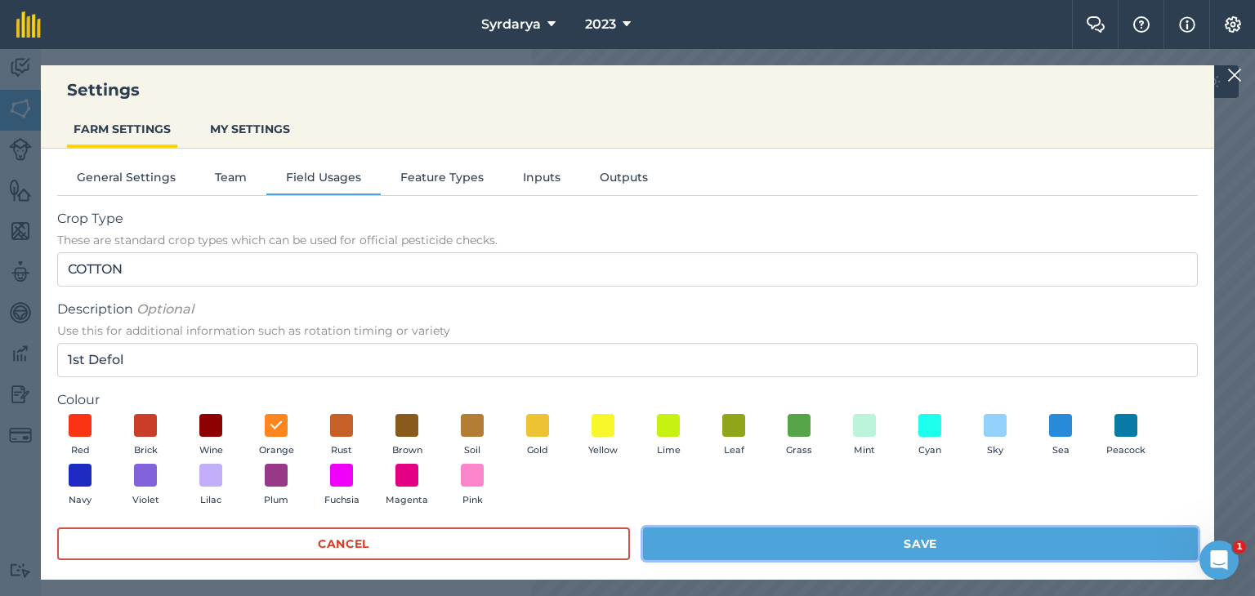
click at [863, 540] on button "Save" at bounding box center [920, 544] width 555 height 33
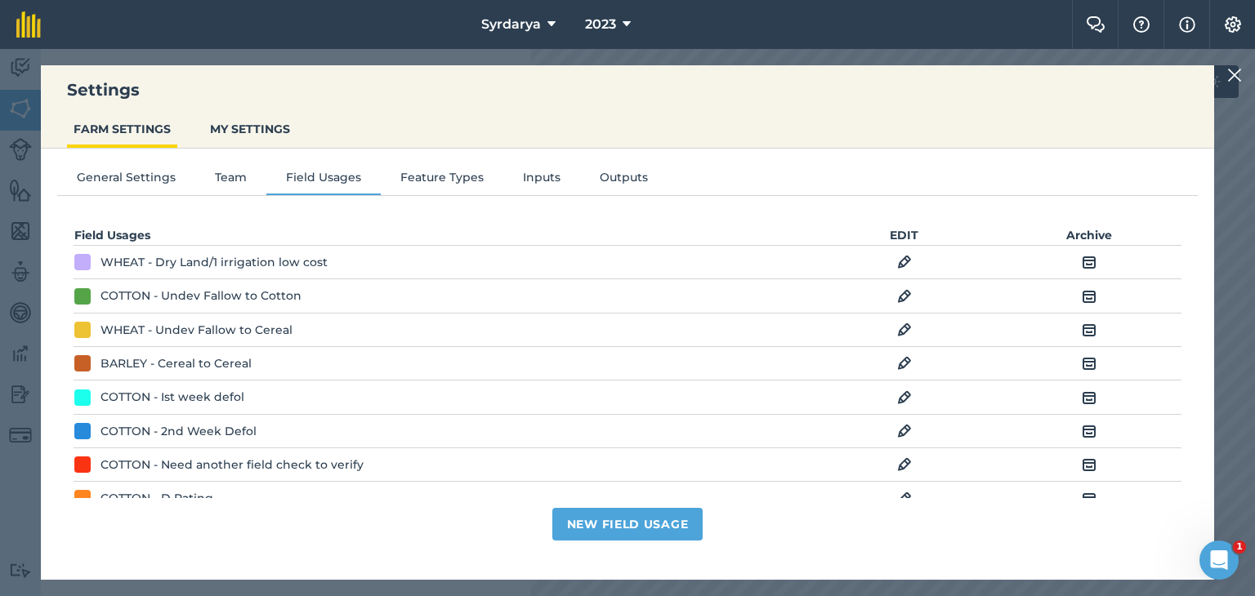
click at [1240, 67] on img at bounding box center [1234, 75] width 15 height 20
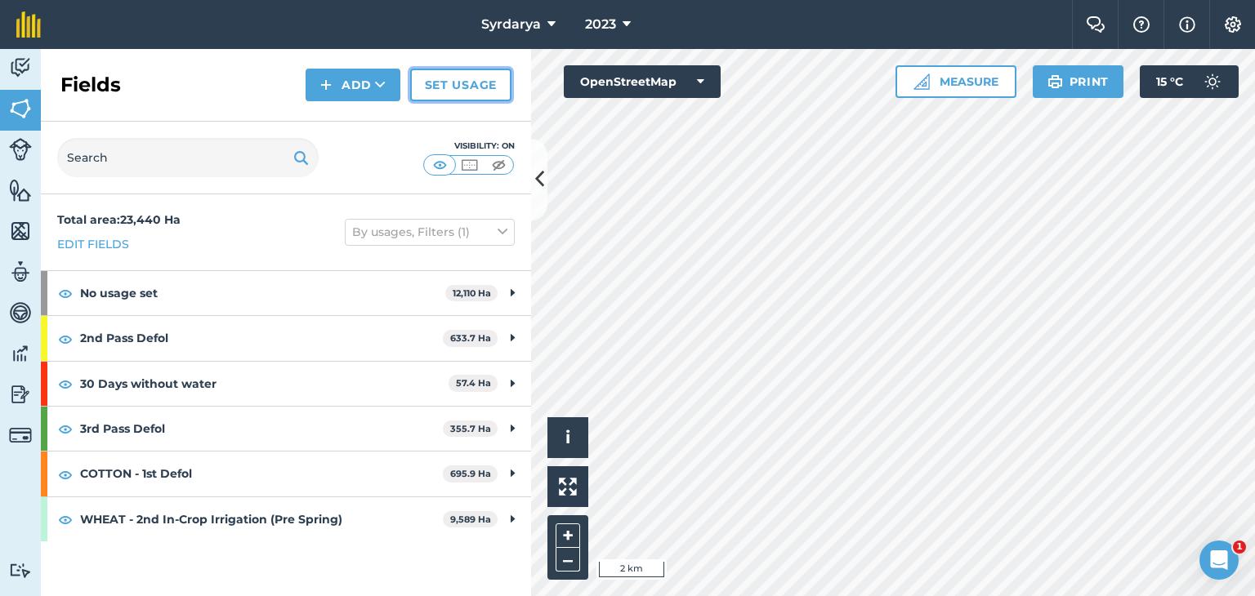
click at [454, 84] on link "Set usage" at bounding box center [460, 85] width 101 height 33
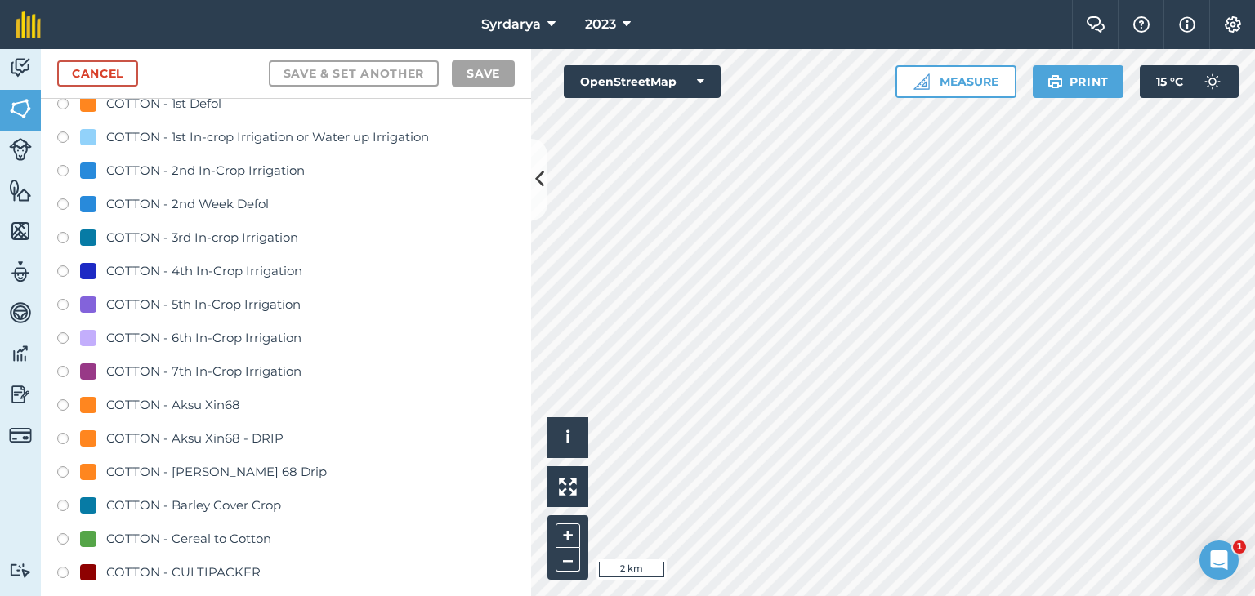
scroll to position [490, 0]
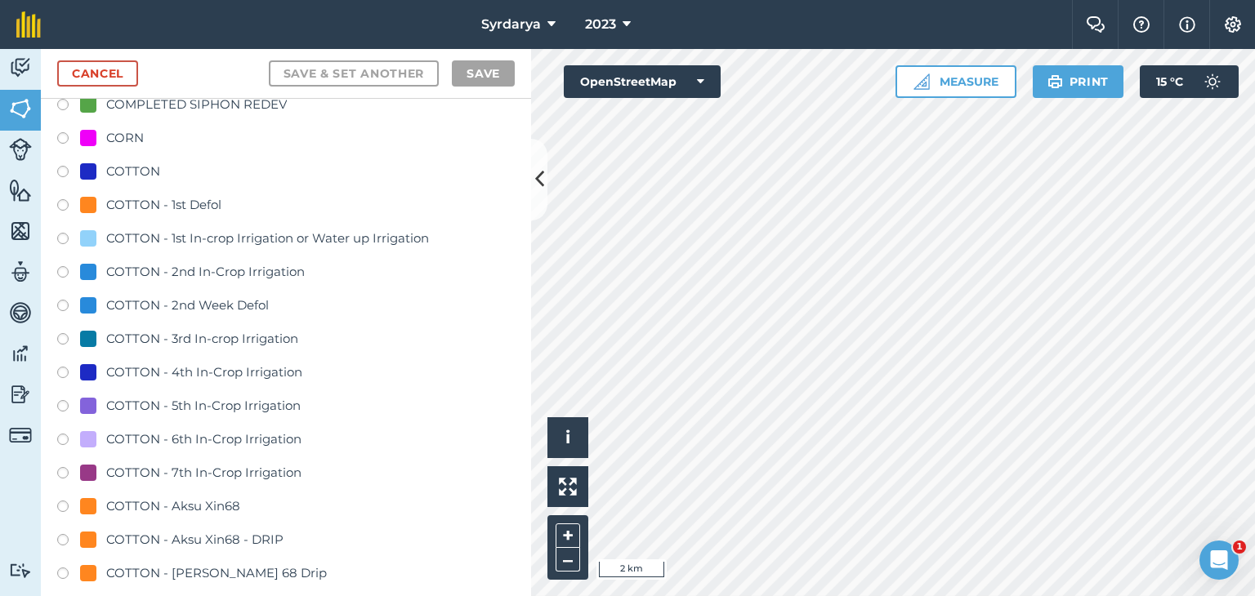
click at [61, 201] on label at bounding box center [68, 207] width 23 height 16
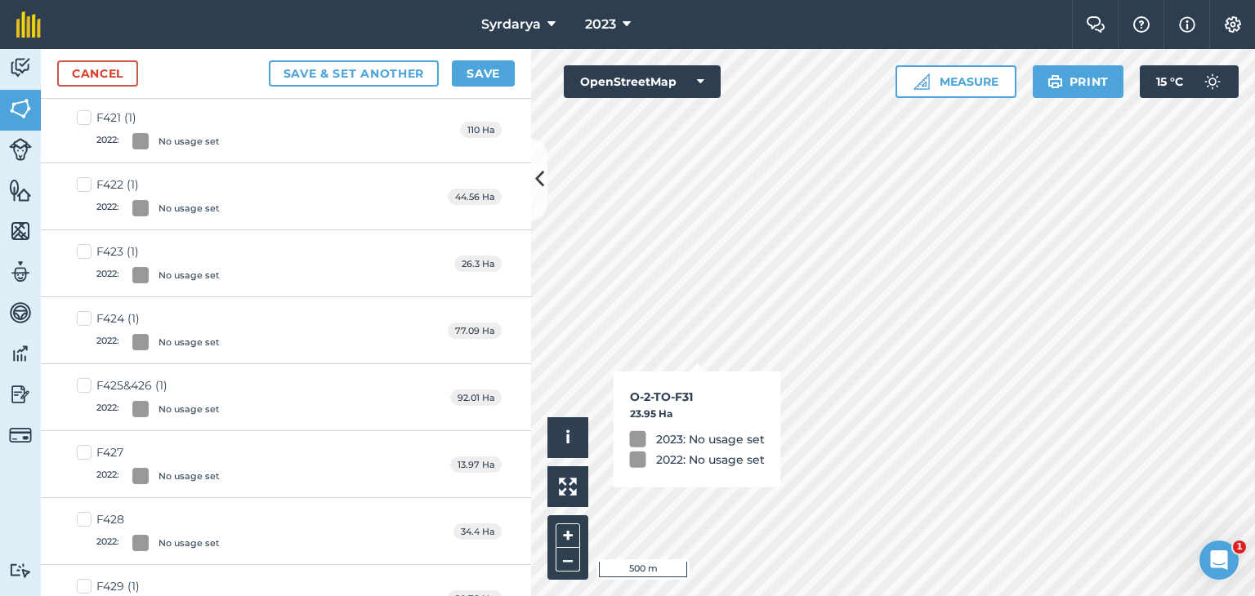
checkbox input "true"
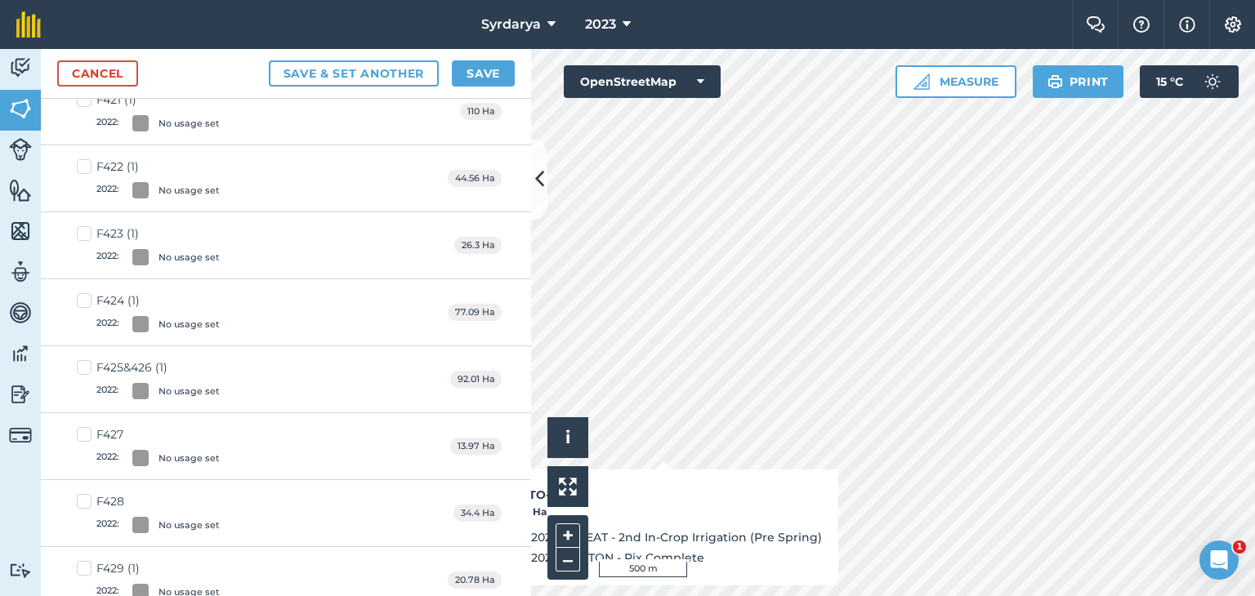
scroll to position [471, 0]
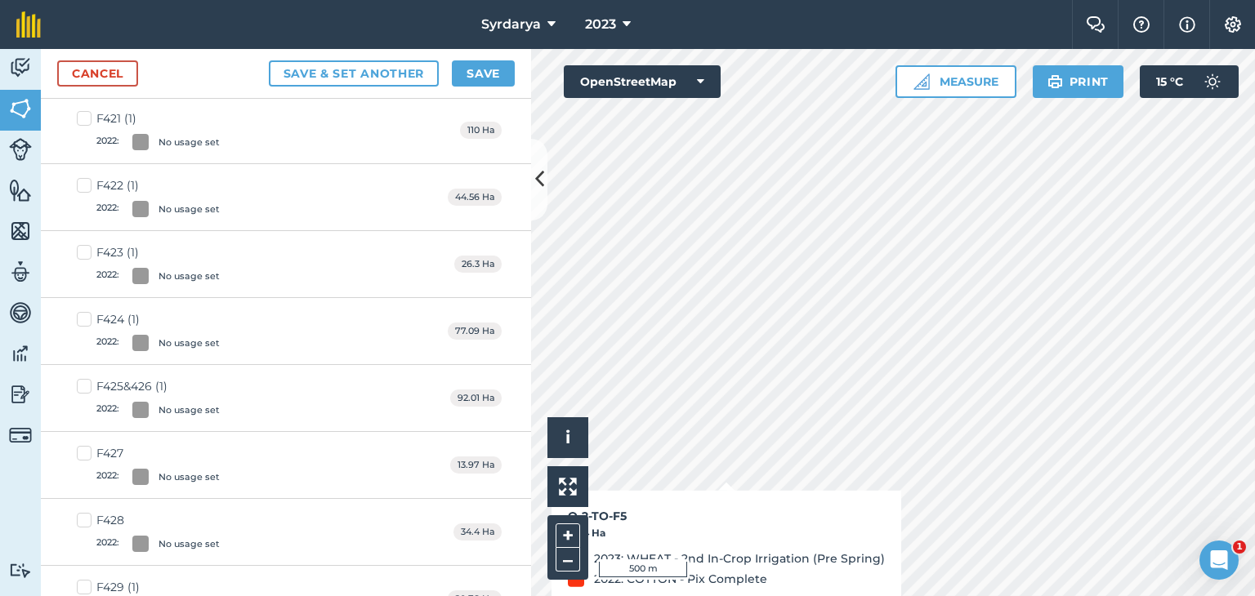
checkbox input "true"
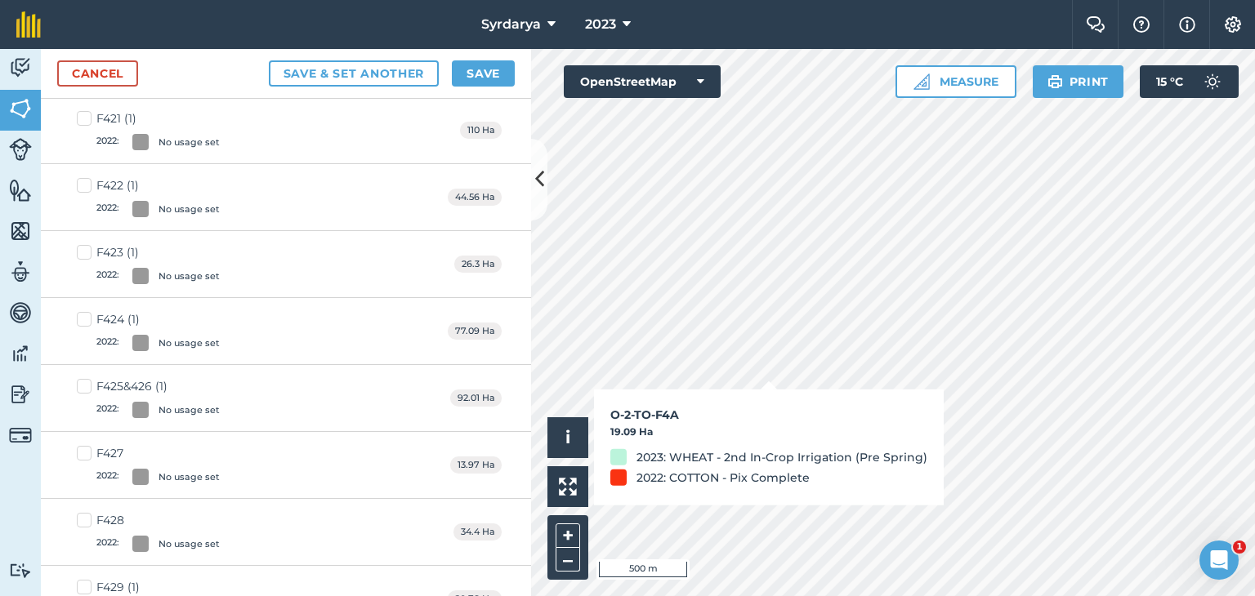
checkbox input "true"
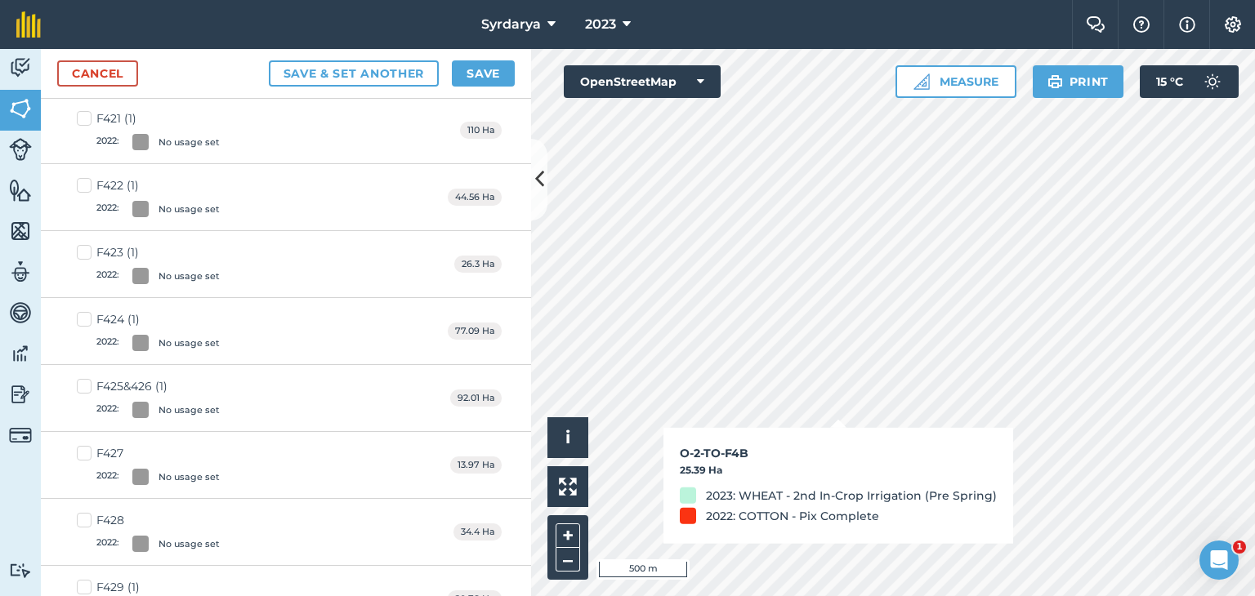
checkbox input "true"
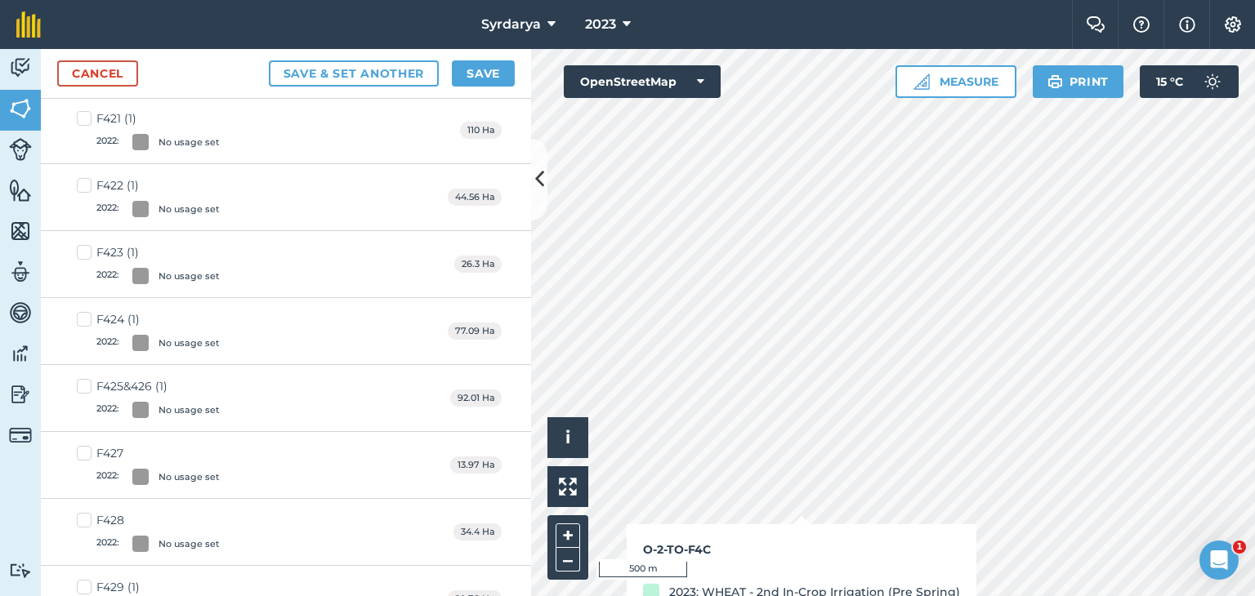
checkbox input "true"
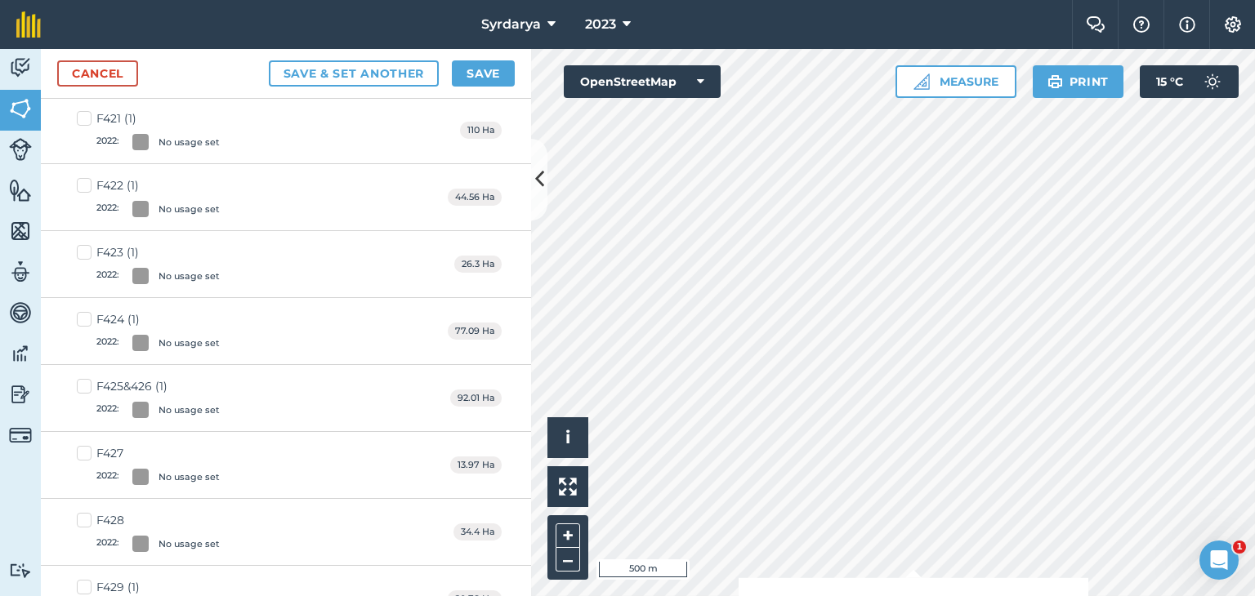
checkbox input "true"
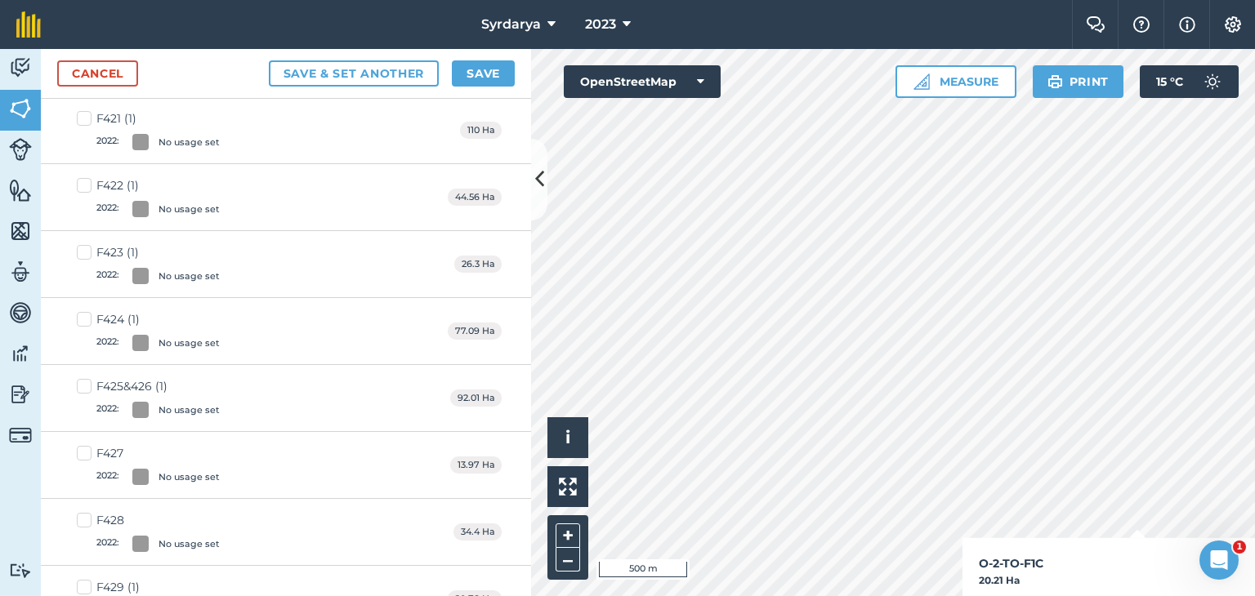
checkbox input "true"
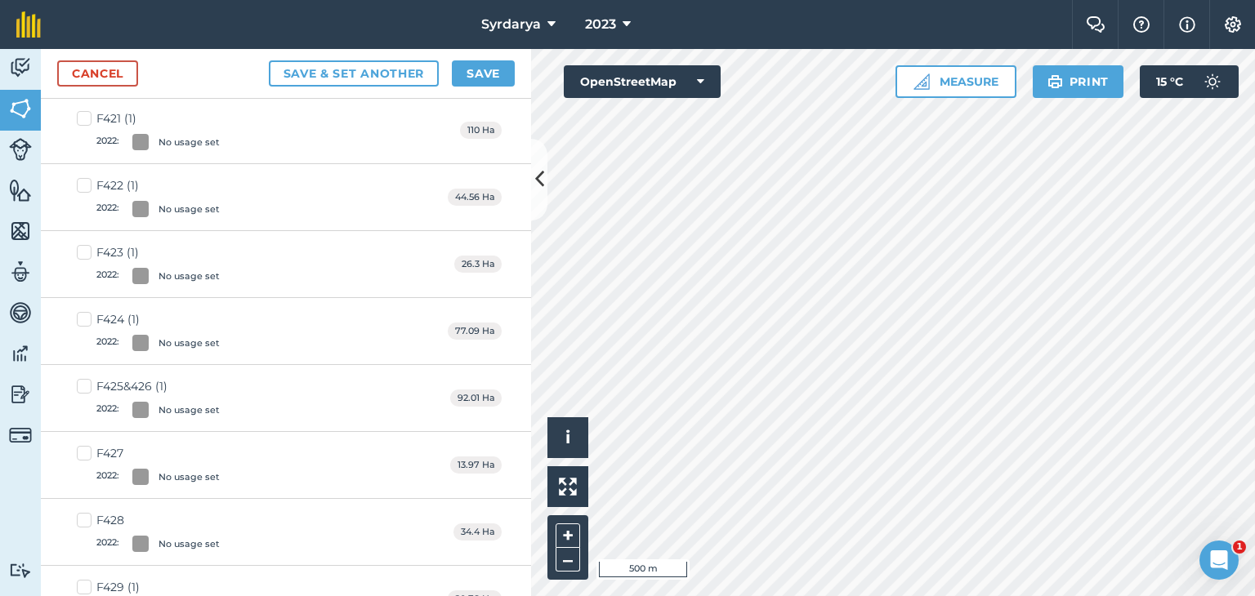
checkbox input "true"
click at [467, 69] on button "Save" at bounding box center [483, 73] width 63 height 26
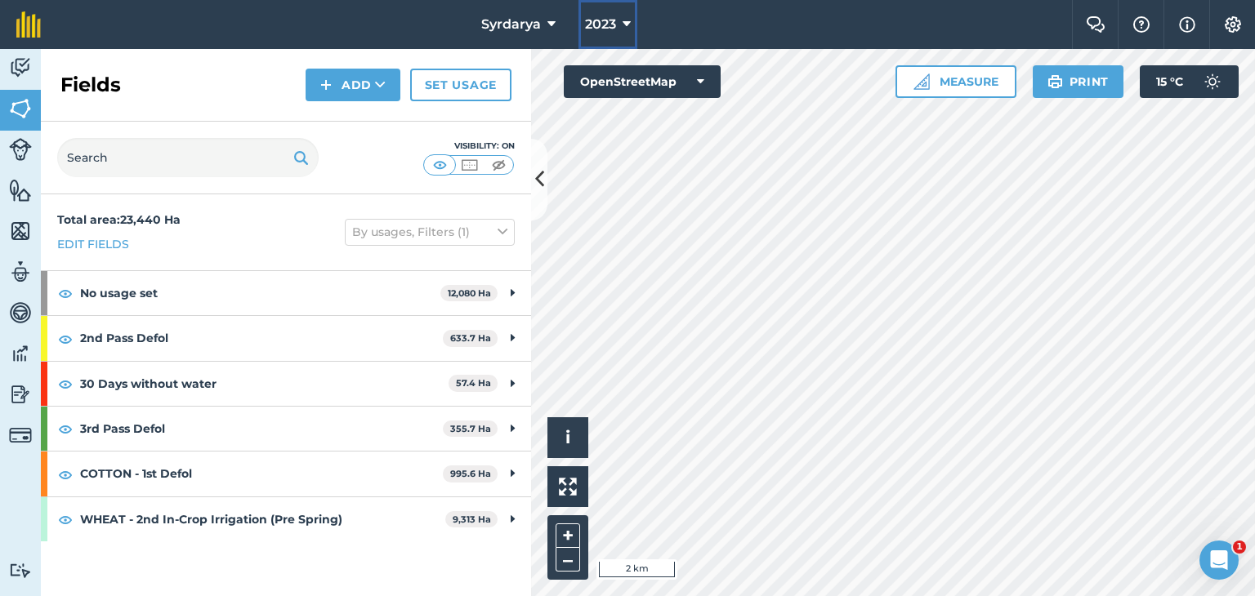
click at [605, 17] on span "2023" at bounding box center [600, 25] width 31 height 20
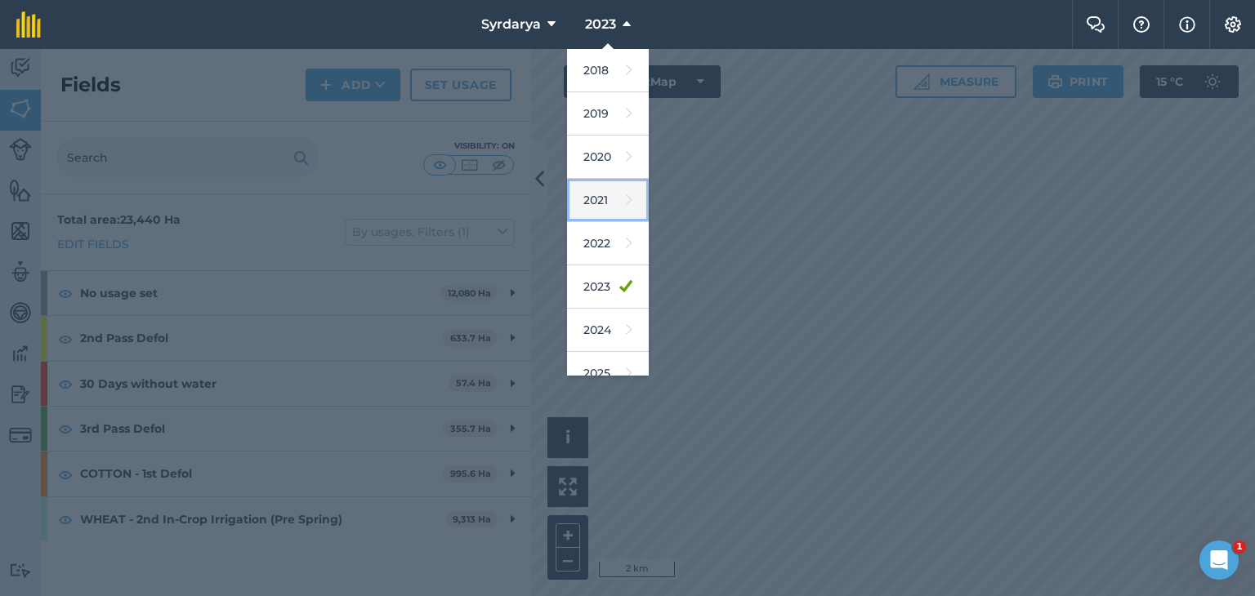
click at [596, 207] on link "2021" at bounding box center [608, 200] width 82 height 43
